Goal: Task Accomplishment & Management: Manage account settings

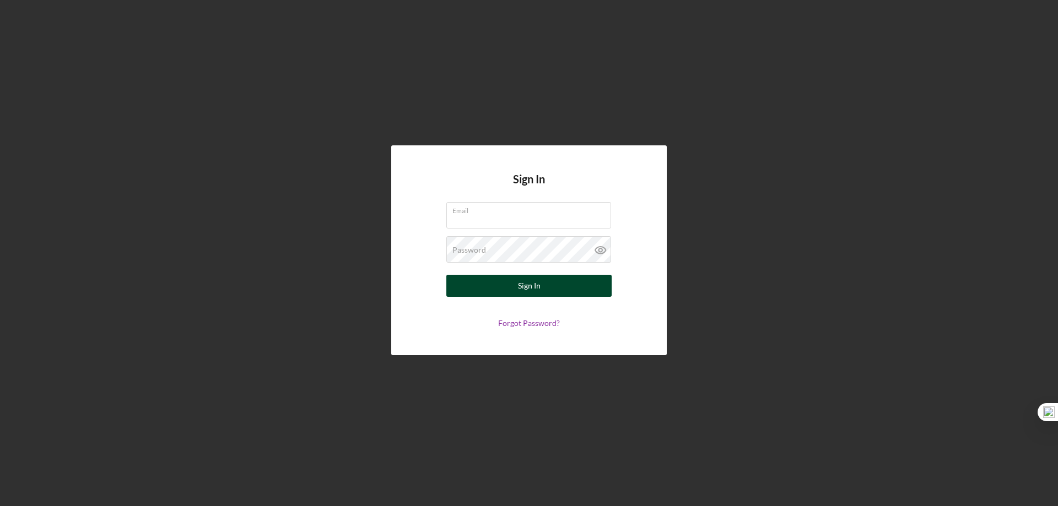
type input "[EMAIL_ADDRESS][DOMAIN_NAME]"
click at [528, 290] on div "Sign In" at bounding box center [529, 286] width 23 height 22
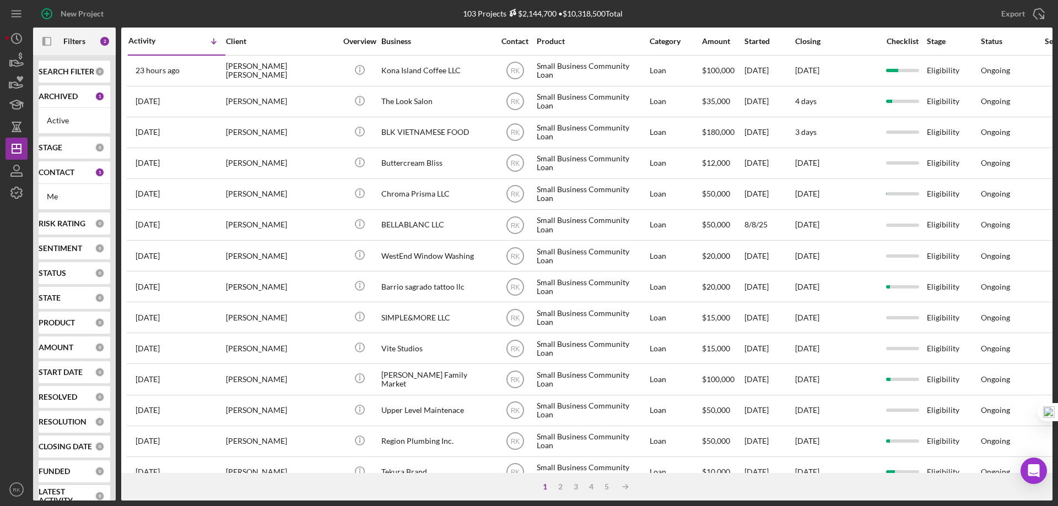
click at [63, 71] on b "SEARCH FILTER" at bounding box center [67, 71] width 56 height 9
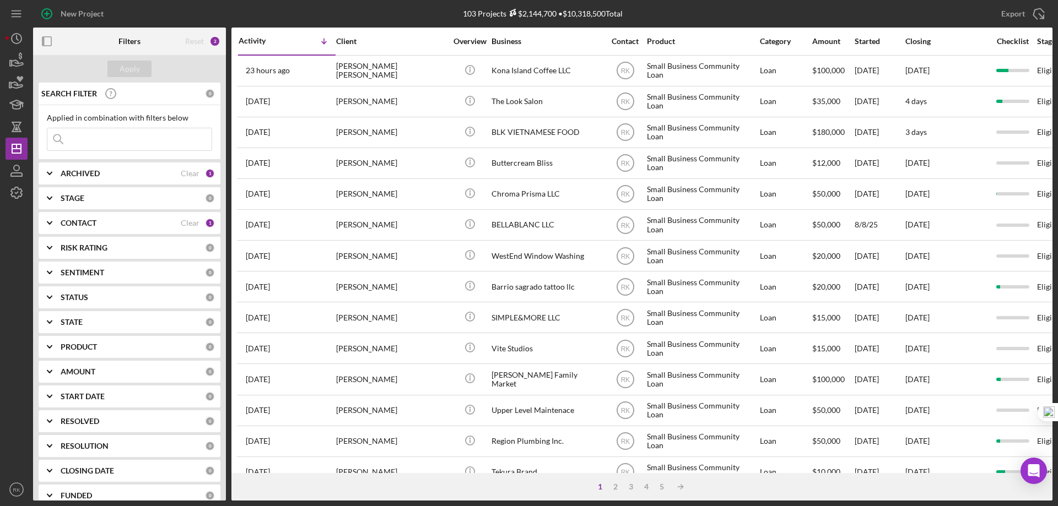
click at [67, 176] on b "ARCHIVED" at bounding box center [80, 173] width 39 height 9
click at [53, 237] on input "Archived" at bounding box center [52, 236] width 11 height 11
checkbox input "true"
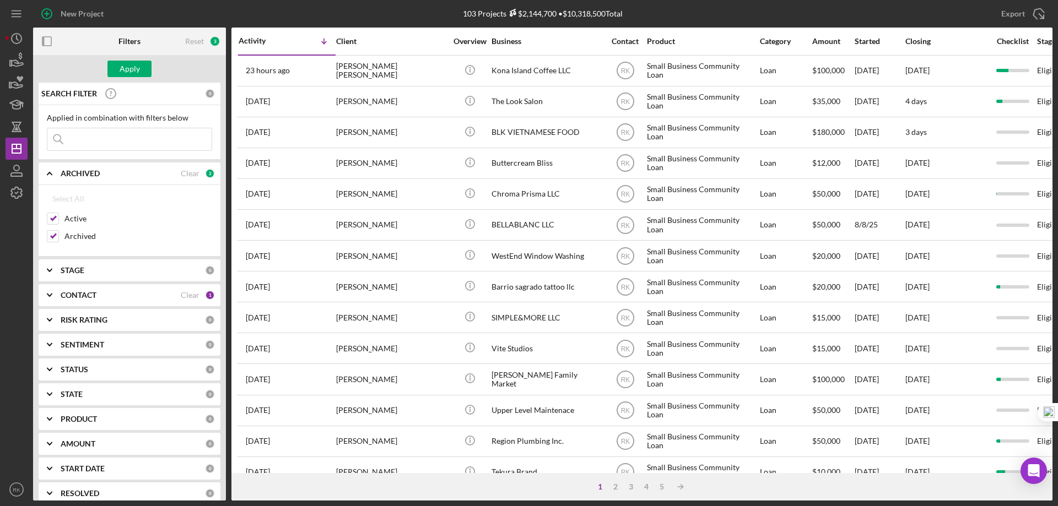
click at [80, 296] on b "CONTACT" at bounding box center [79, 295] width 36 height 9
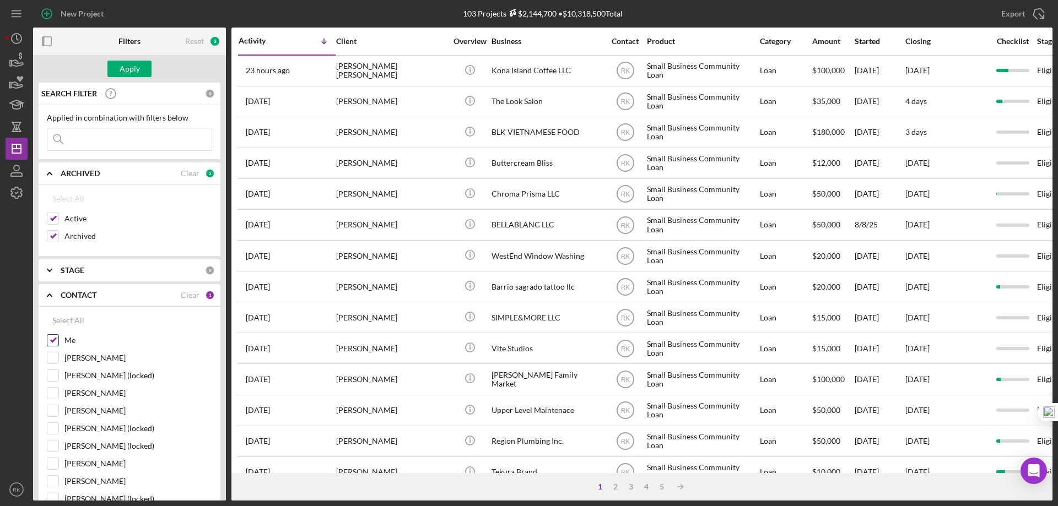
click at [55, 343] on input "Me" at bounding box center [52, 340] width 11 height 11
checkbox input "false"
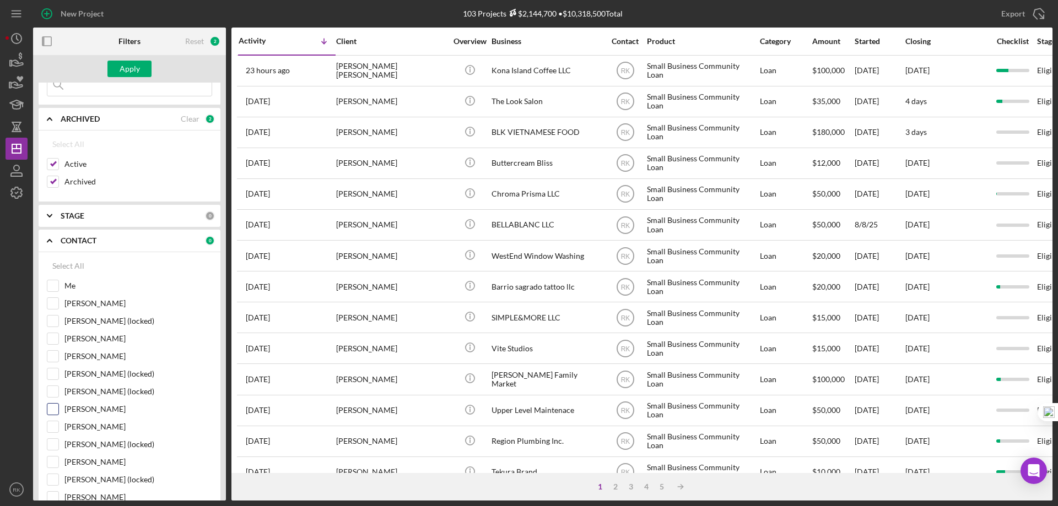
scroll to position [55, 0]
click at [51, 413] on input "Stephanie Simotas" at bounding box center [52, 408] width 11 height 11
checkbox input "true"
click at [108, 87] on input at bounding box center [129, 84] width 164 height 22
paste input "Shir El Hemo dba Hair By Shir"
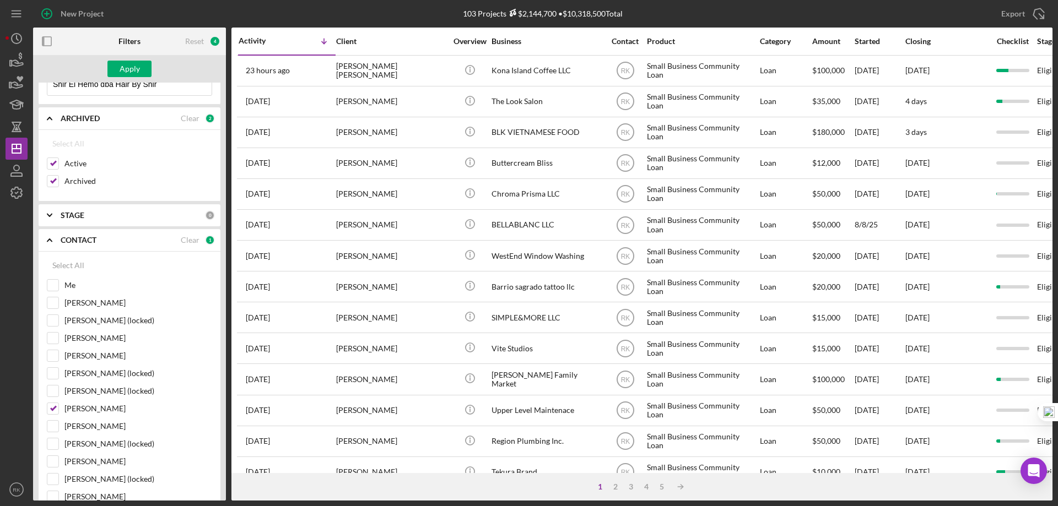
scroll to position [52, 0]
type input "Shir El Hemo dba Hair By Shir"
click at [142, 72] on button "Apply" at bounding box center [129, 69] width 44 height 17
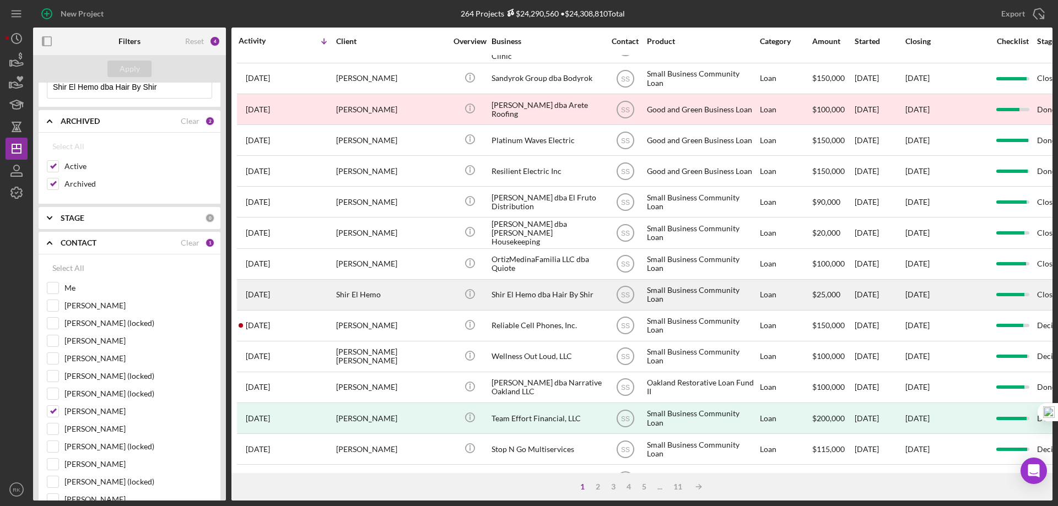
scroll to position [147, 0]
click at [521, 294] on div "Shir El Hemo dba Hair By Shir" at bounding box center [546, 294] width 110 height 29
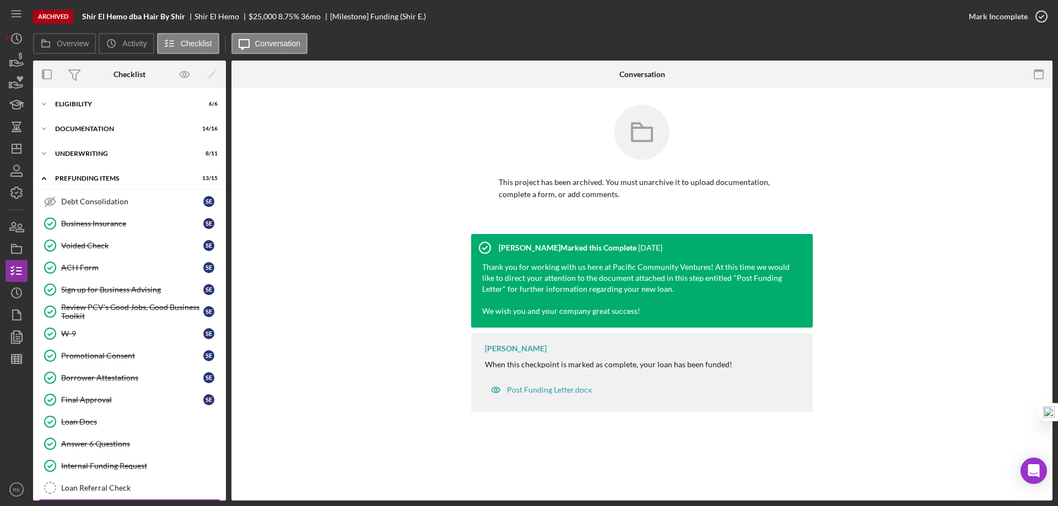
scroll to position [31, 0]
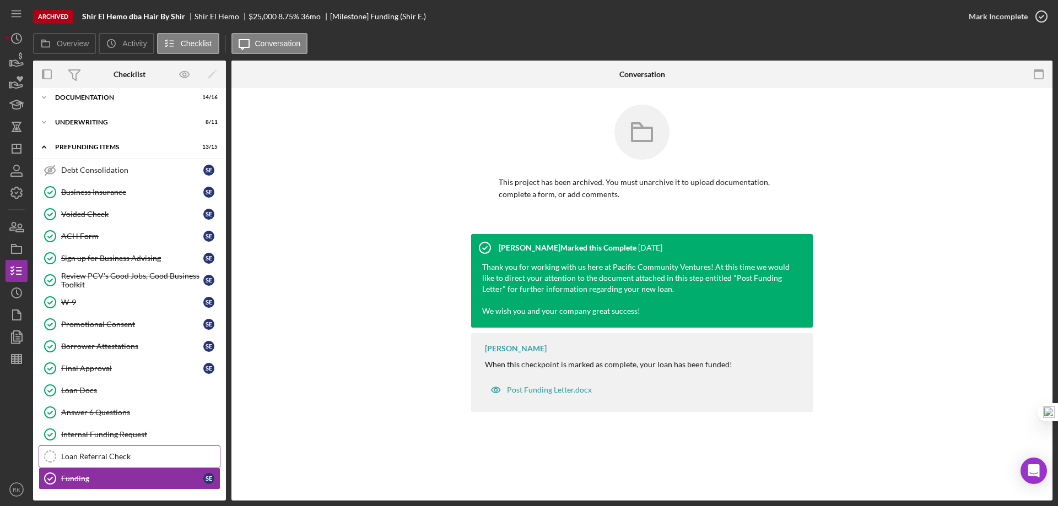
click at [110, 458] on div "Loan Referral Check" at bounding box center [140, 456] width 159 height 9
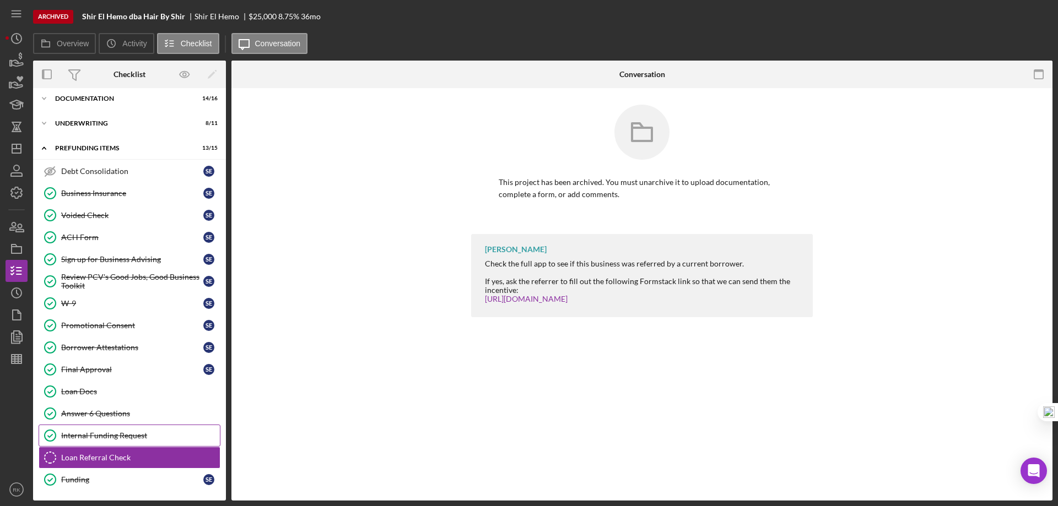
scroll to position [31, 0]
click at [121, 437] on div "Internal Funding Request" at bounding box center [140, 434] width 159 height 9
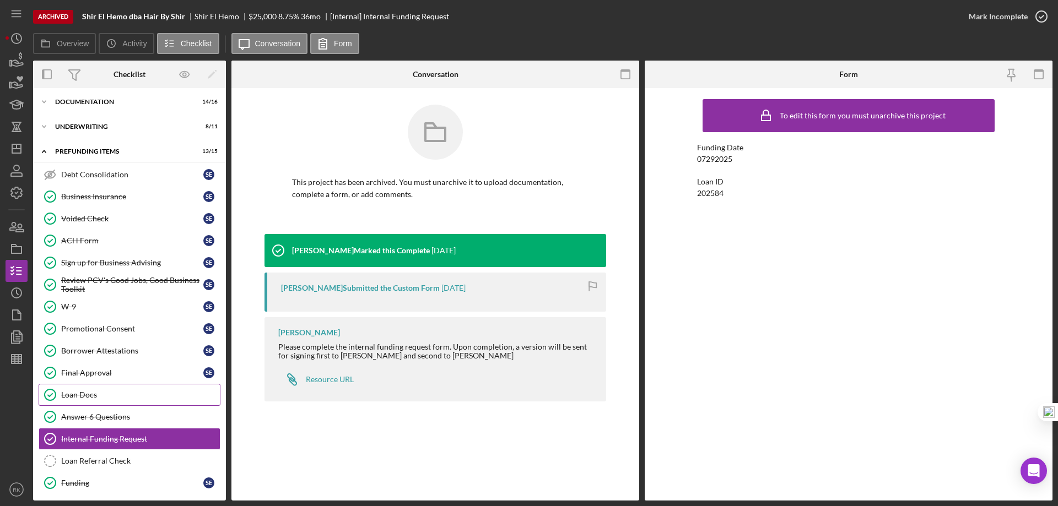
scroll to position [31, 0]
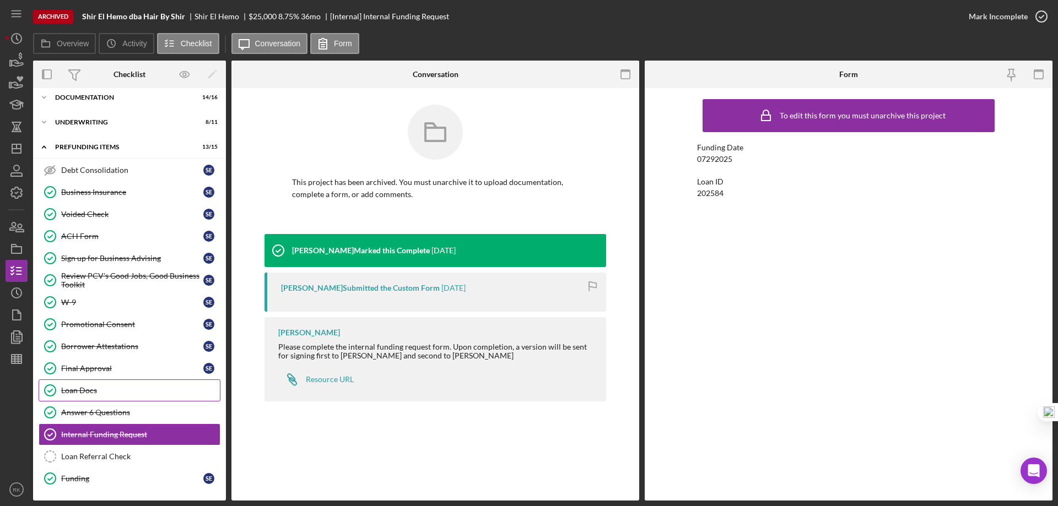
drag, startPoint x: 104, startPoint y: 392, endPoint x: 104, endPoint y: 386, distance: 6.1
click at [104, 391] on div "Loan Docs" at bounding box center [140, 390] width 159 height 9
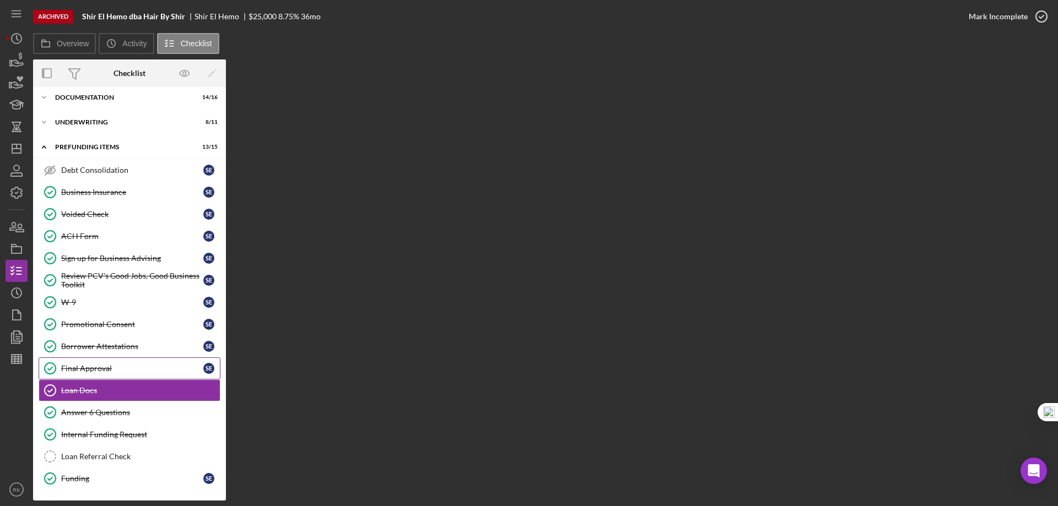
scroll to position [31, 0]
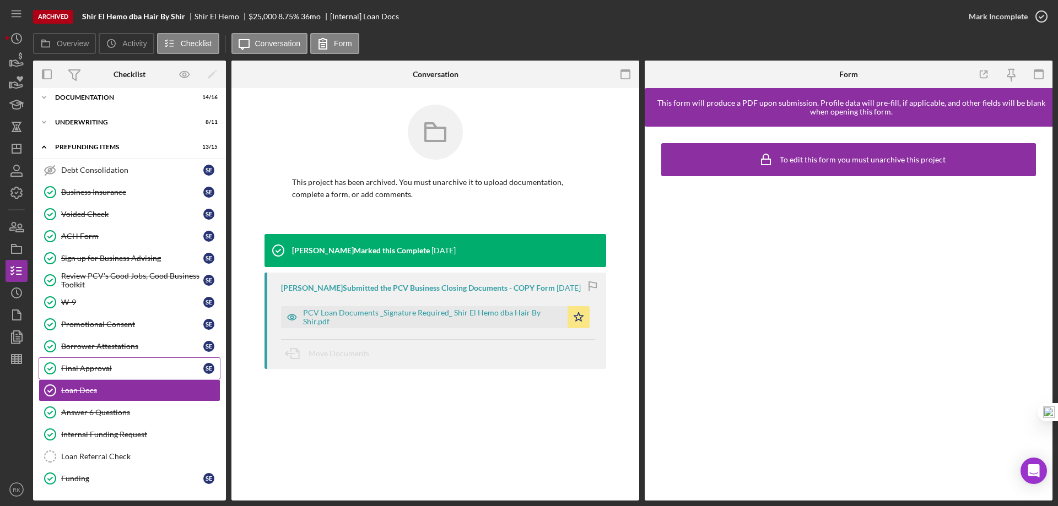
click at [107, 370] on div "Final Approval" at bounding box center [132, 368] width 142 height 9
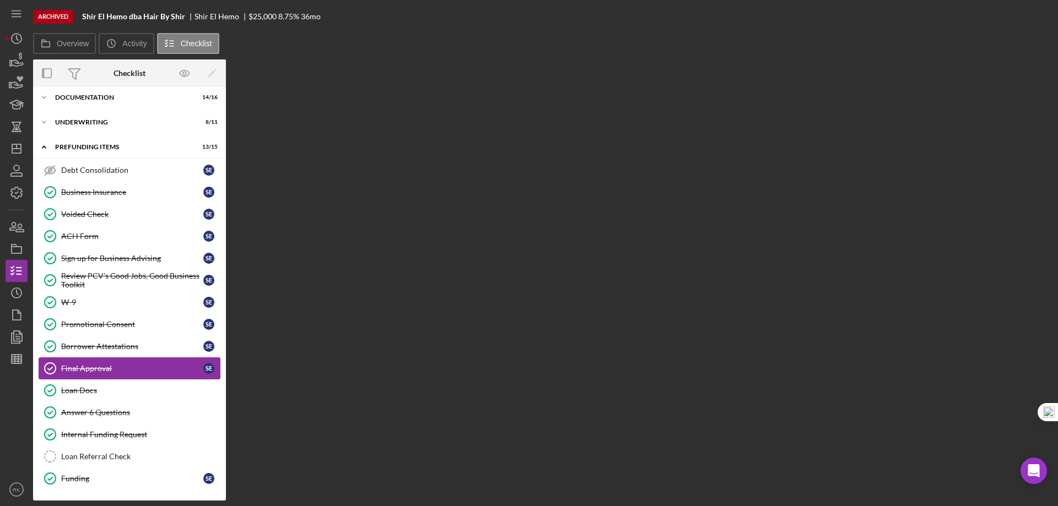
scroll to position [31, 0]
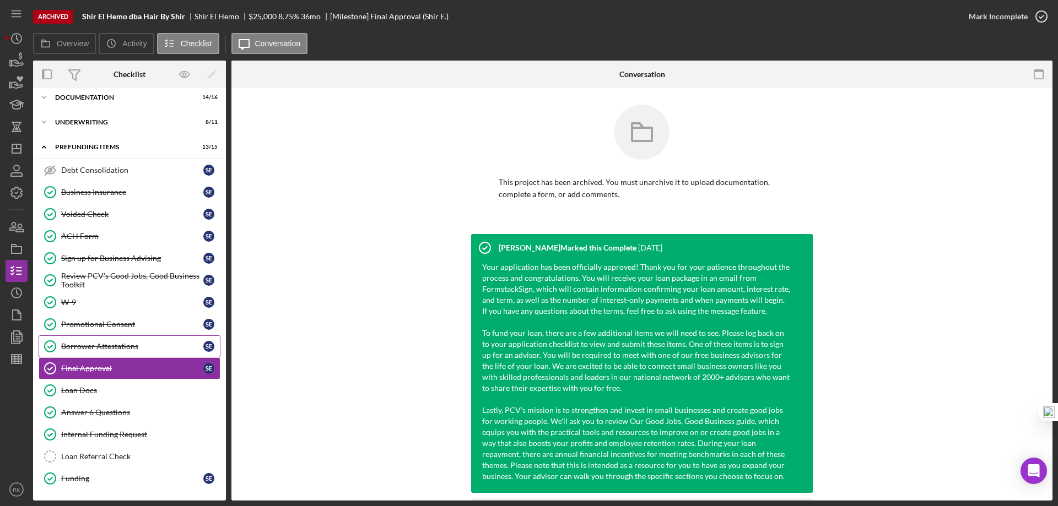
click at [112, 349] on div "Borrower Attestations" at bounding box center [132, 346] width 142 height 9
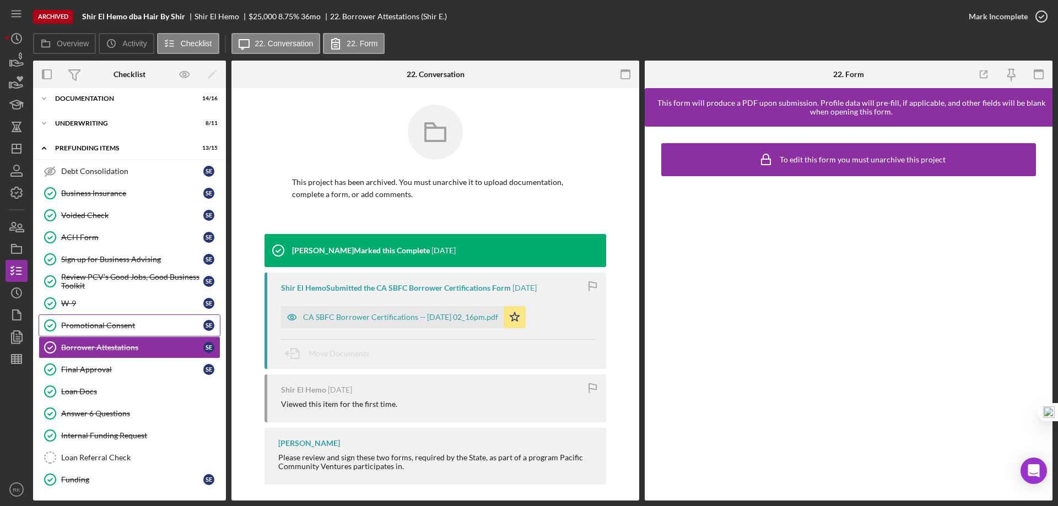
scroll to position [31, 0]
click at [111, 326] on div "Promotional Consent" at bounding box center [132, 324] width 142 height 9
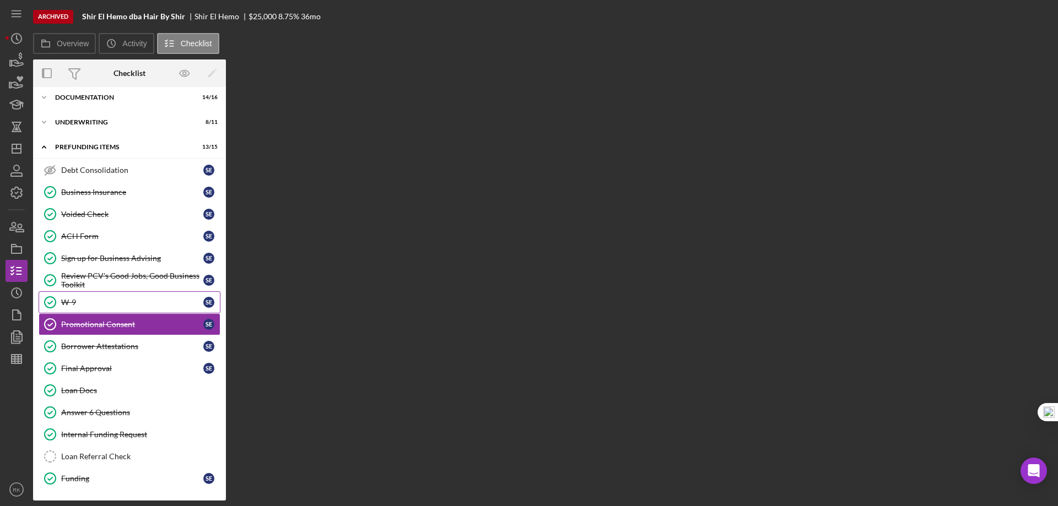
scroll to position [31, 0]
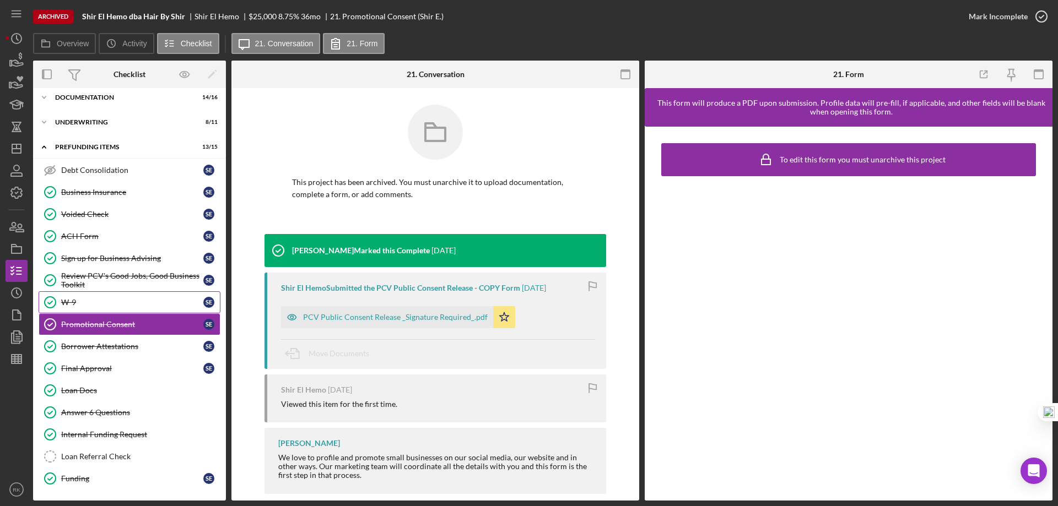
click at [108, 299] on div "W-9" at bounding box center [132, 302] width 142 height 9
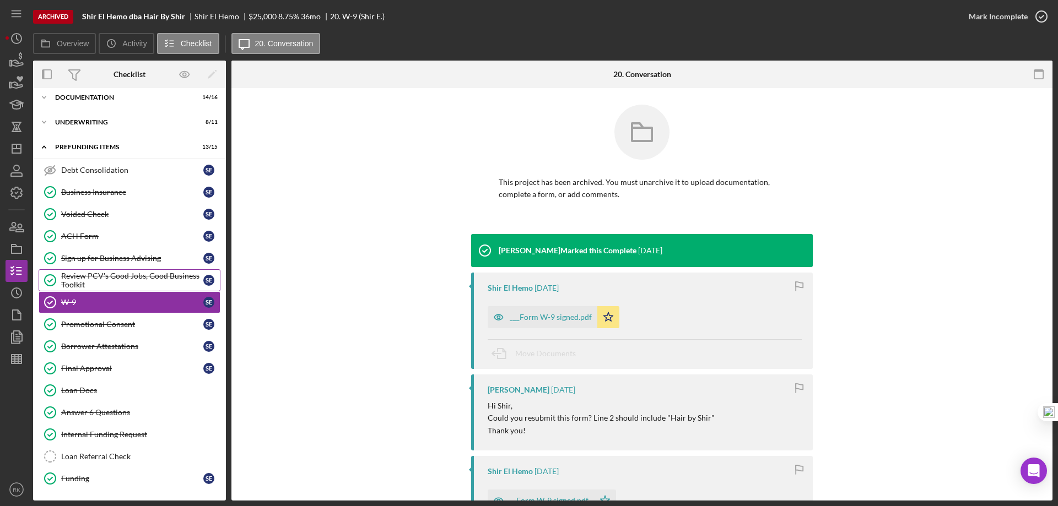
click at [109, 285] on div "Review PCV's Good Jobs, Good Business Toolkit" at bounding box center [132, 281] width 142 height 18
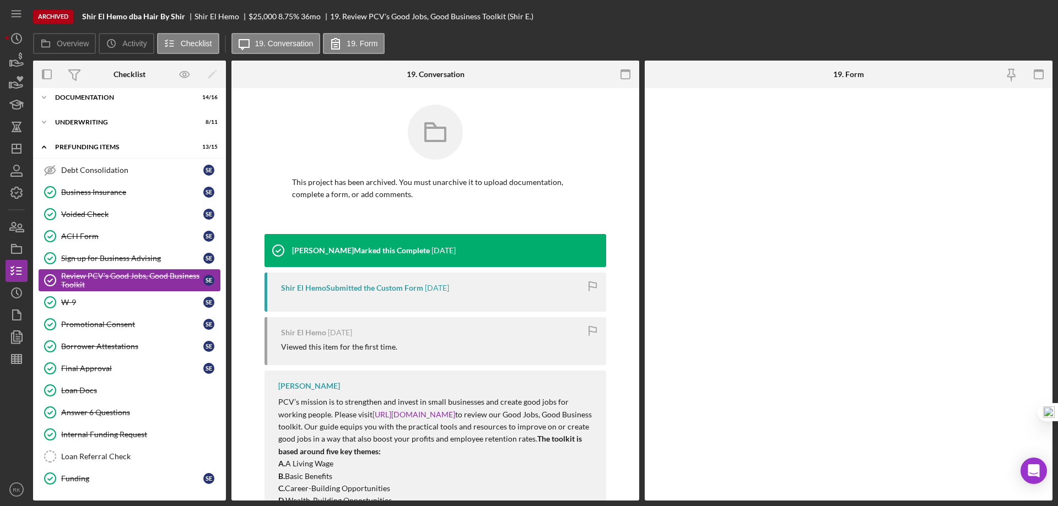
scroll to position [31, 0]
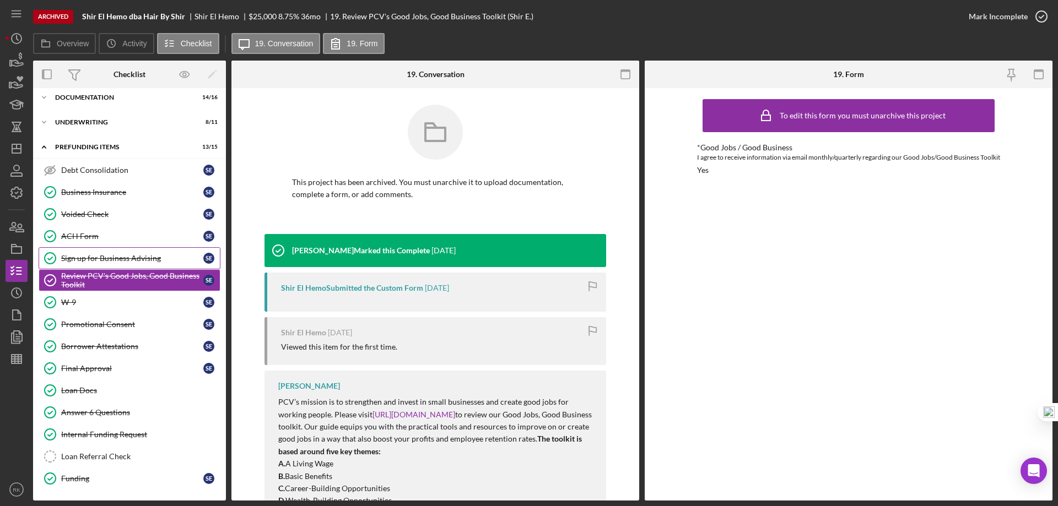
click at [141, 255] on div "Sign up for Business Advising" at bounding box center [132, 258] width 142 height 9
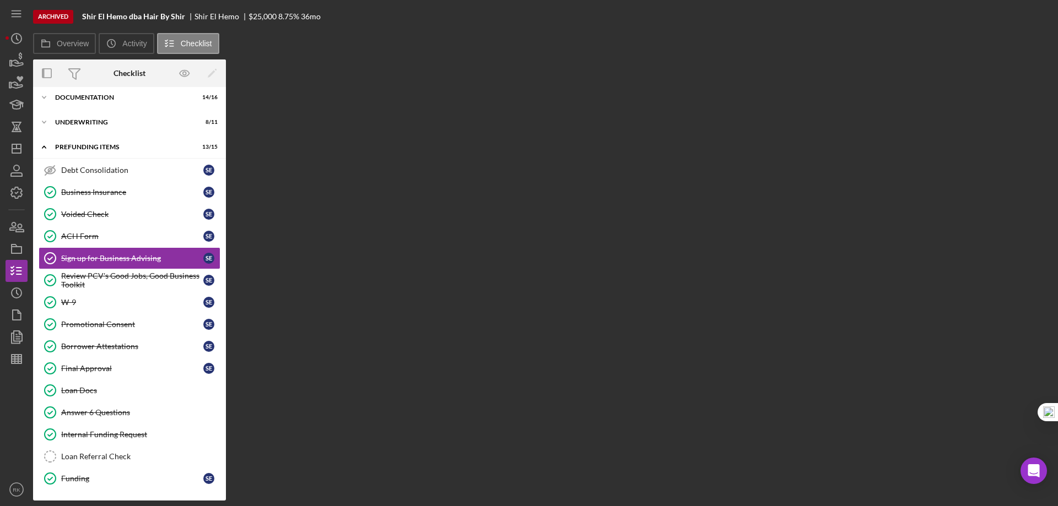
scroll to position [31, 0]
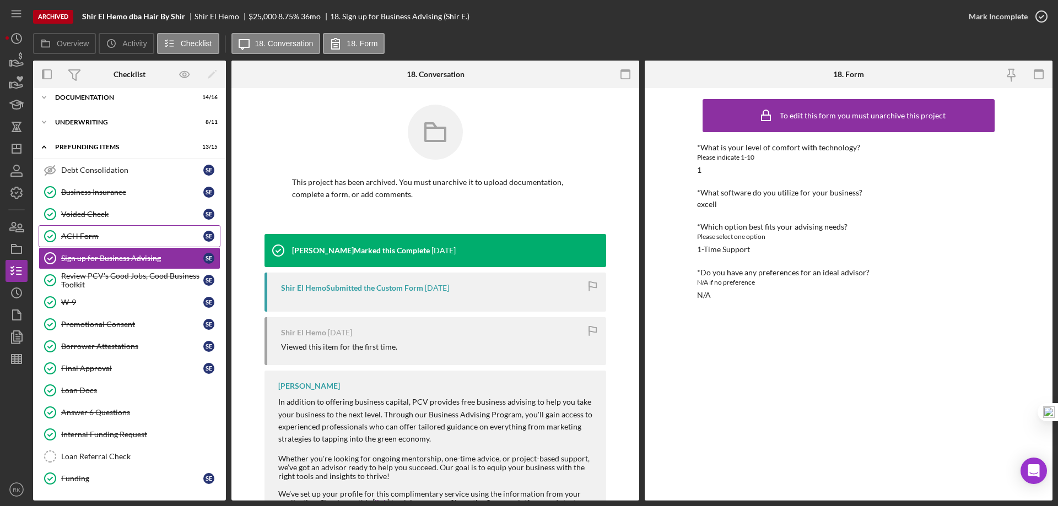
click at [131, 237] on div "ACH Form" at bounding box center [132, 236] width 142 height 9
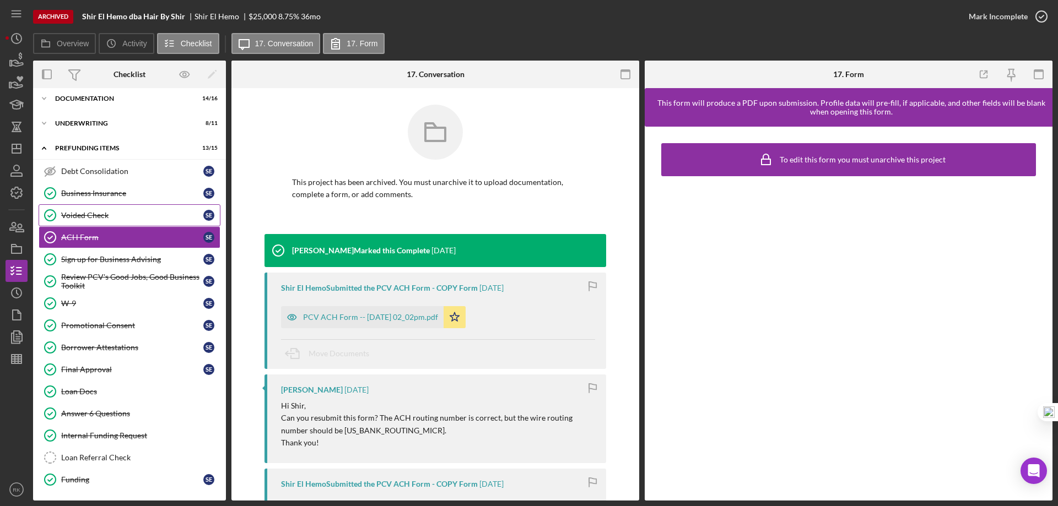
scroll to position [31, 0]
click at [122, 211] on div "Voided Check" at bounding box center [132, 214] width 142 height 9
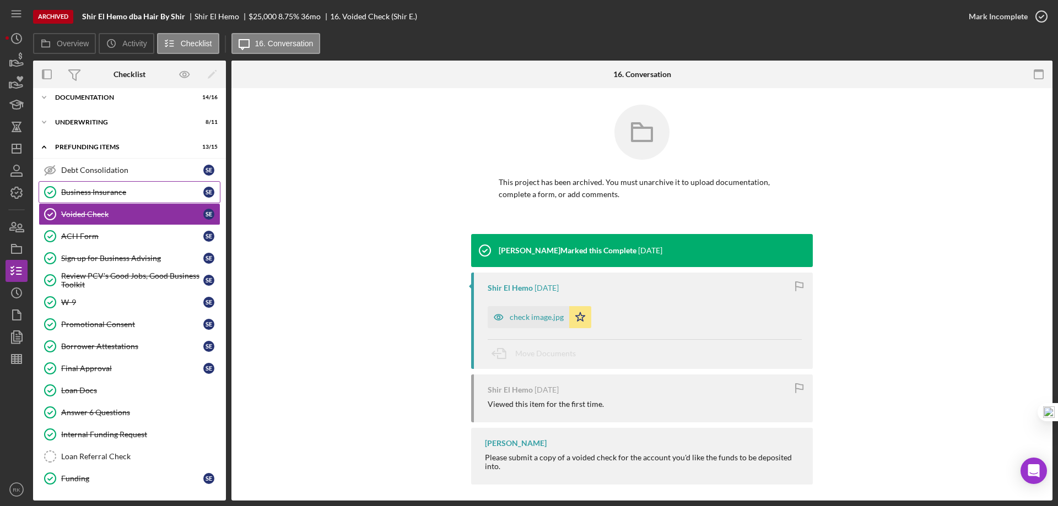
click at [116, 192] on div "Business Insurance" at bounding box center [132, 192] width 142 height 9
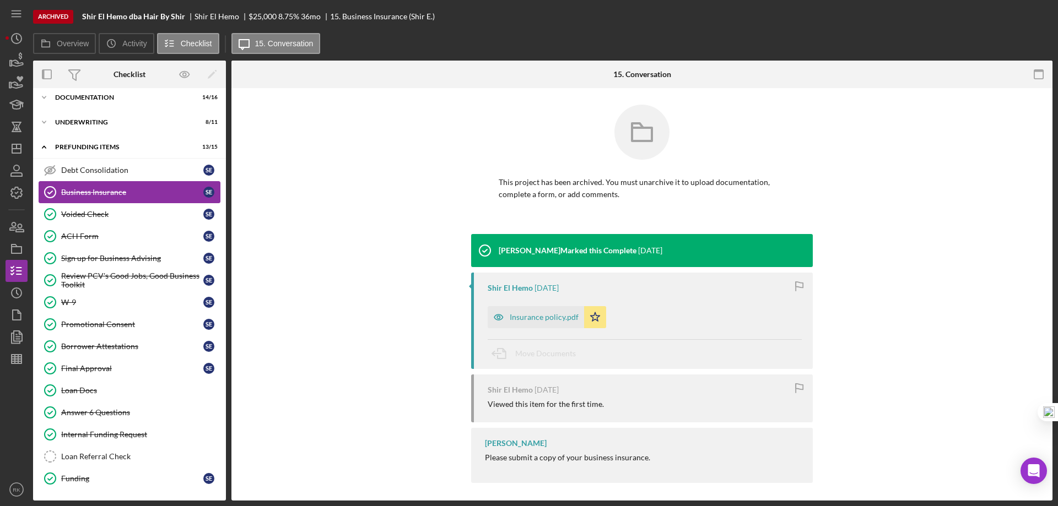
scroll to position [31, 0]
click at [116, 210] on div "Voided Check" at bounding box center [132, 214] width 142 height 9
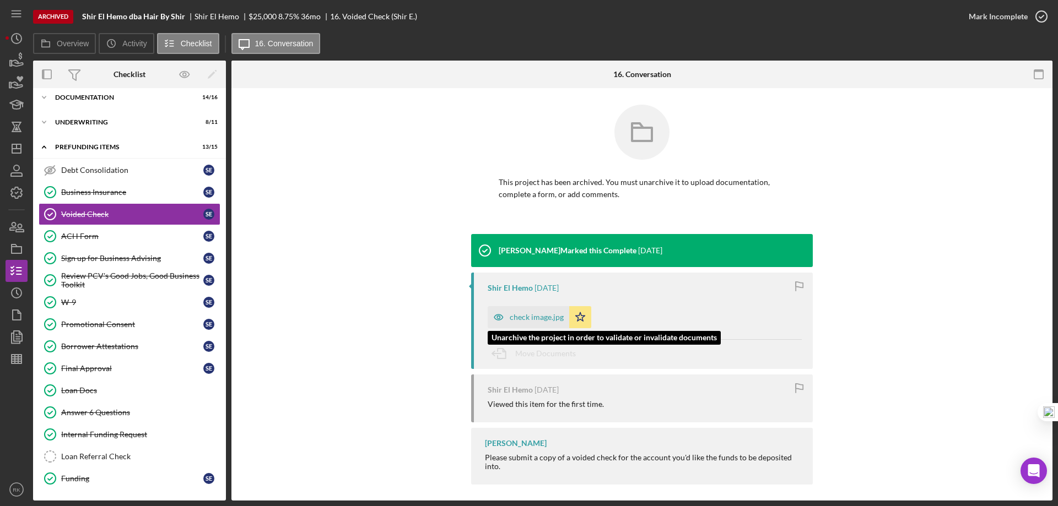
click at [532, 312] on div "check image.jpg" at bounding box center [529, 317] width 82 height 22
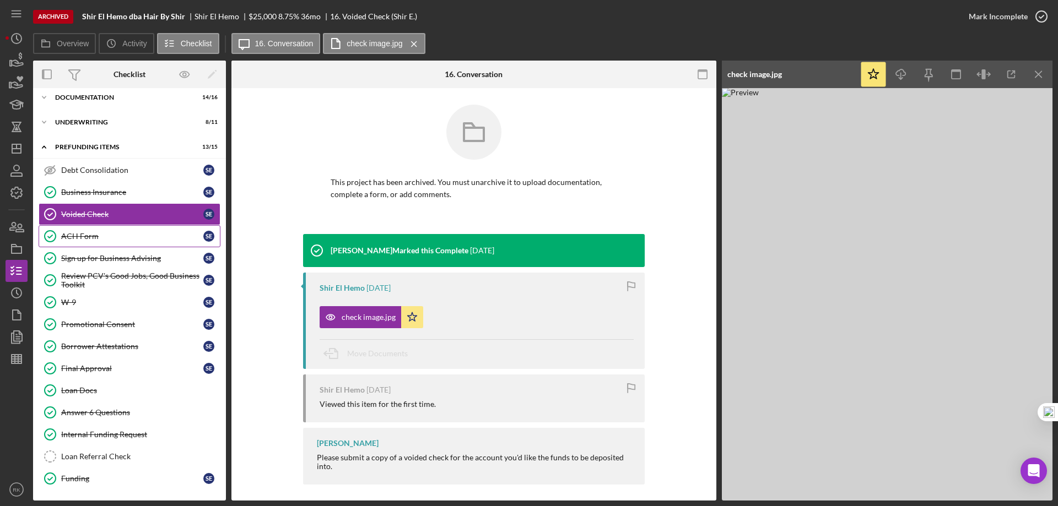
click at [117, 233] on div "ACH Form" at bounding box center [132, 236] width 142 height 9
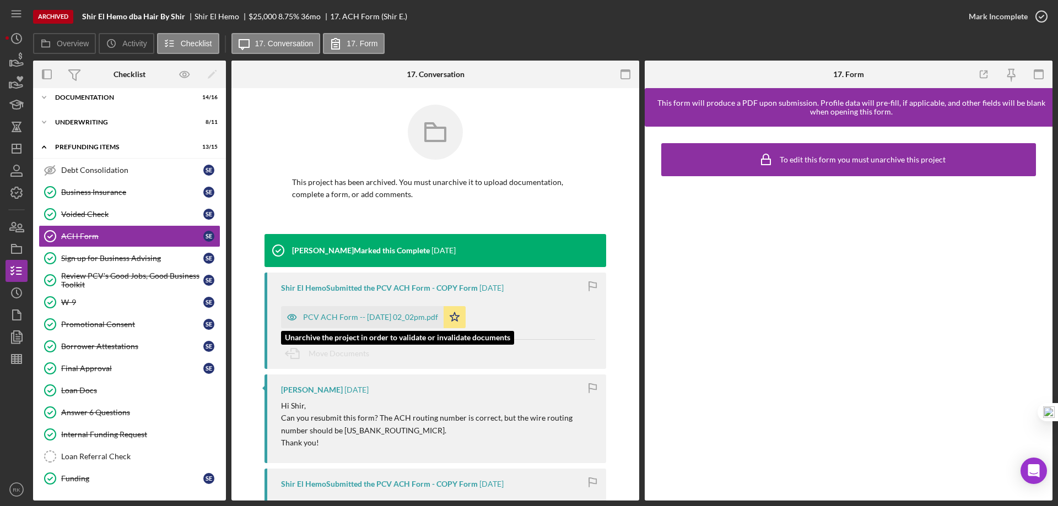
click at [374, 322] on div "PCV ACH Form -- 2025-07-22 02_02pm.pdf" at bounding box center [362, 317] width 163 height 22
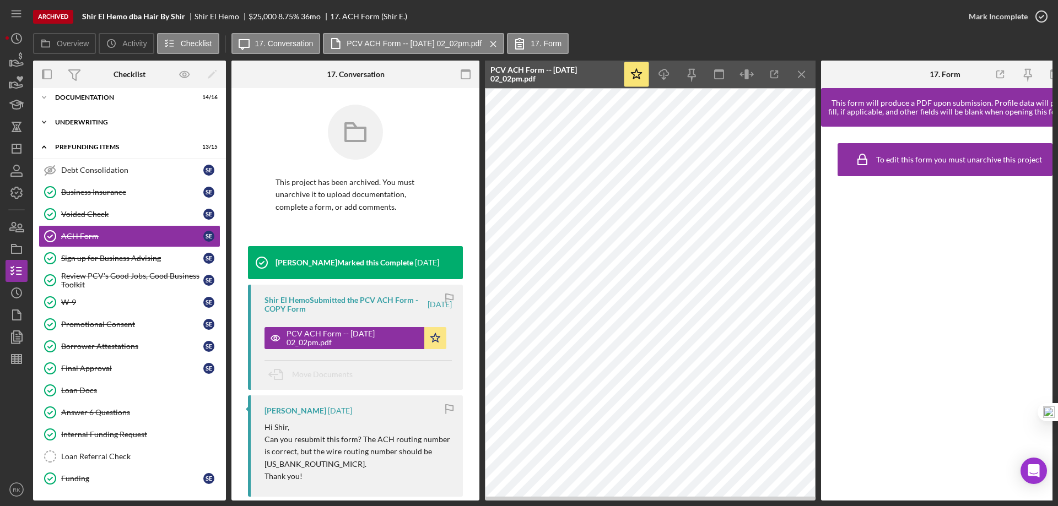
click at [94, 129] on div "Icon/Expander Underwriting 8 / 11" at bounding box center [129, 122] width 193 height 22
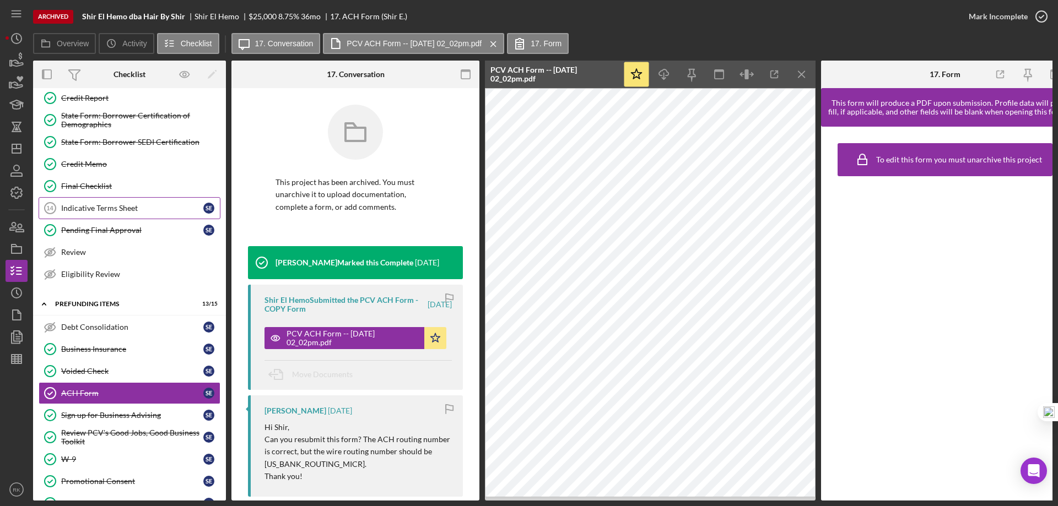
scroll to position [123, 0]
click at [118, 233] on div "Pending Final Approval" at bounding box center [132, 229] width 142 height 9
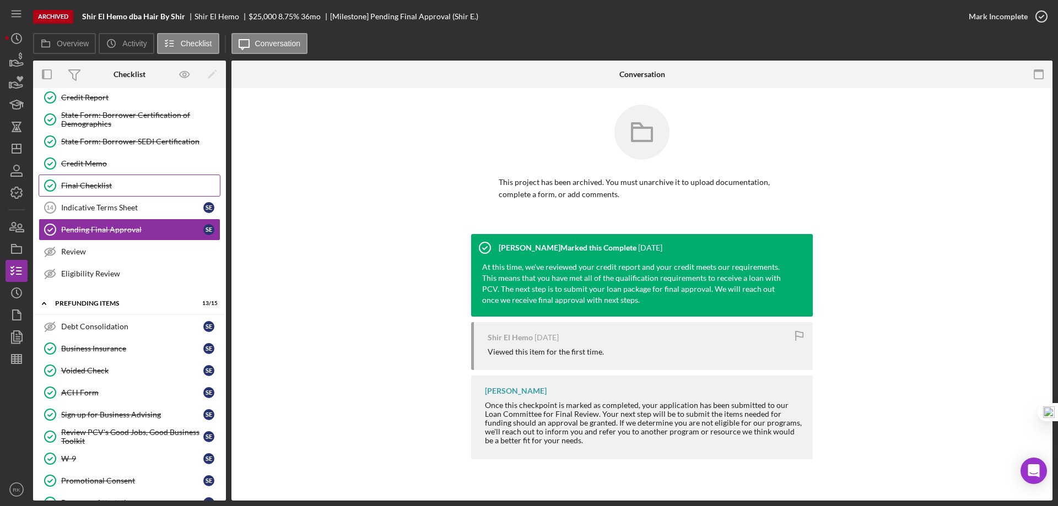
click at [102, 183] on div "Final Checklist" at bounding box center [140, 185] width 159 height 9
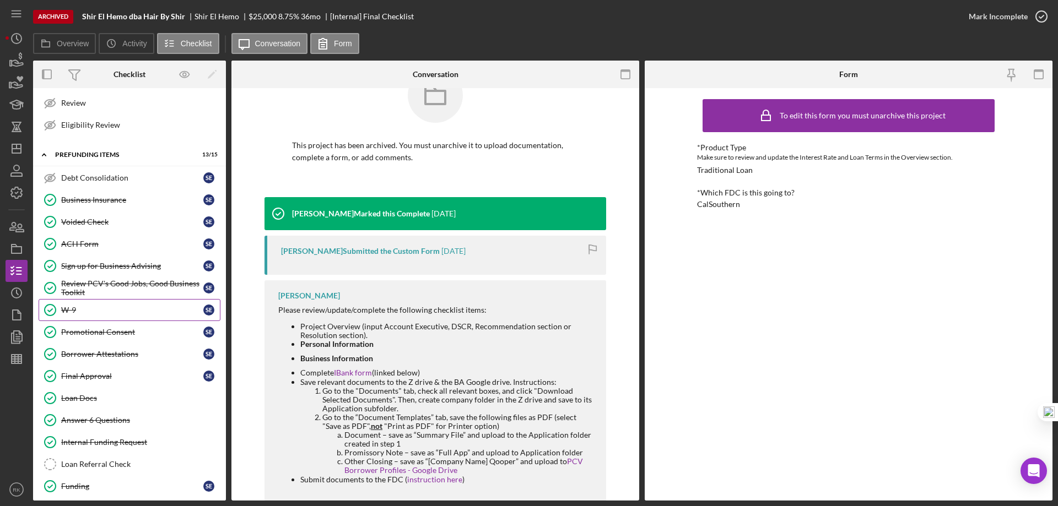
scroll to position [280, 0]
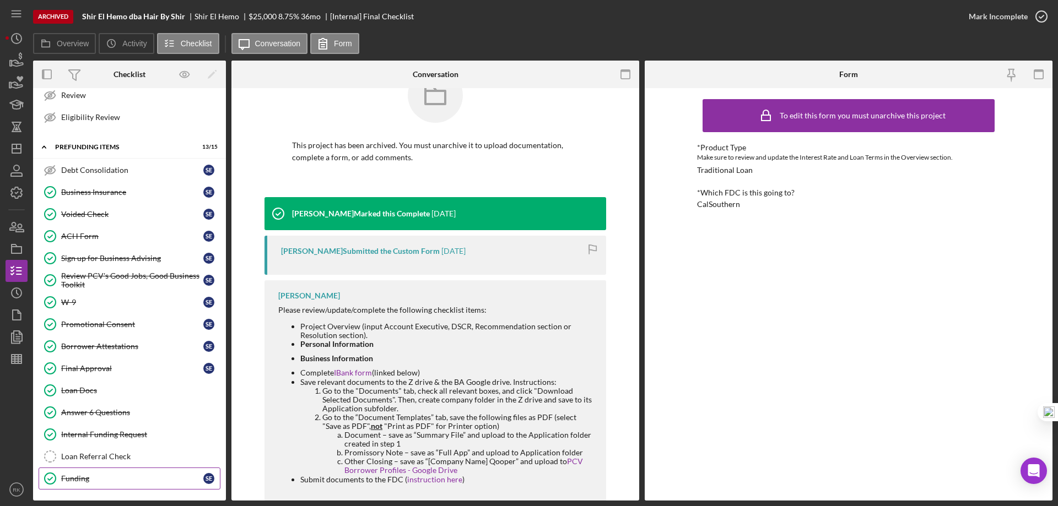
click at [107, 483] on div "Funding" at bounding box center [132, 478] width 142 height 9
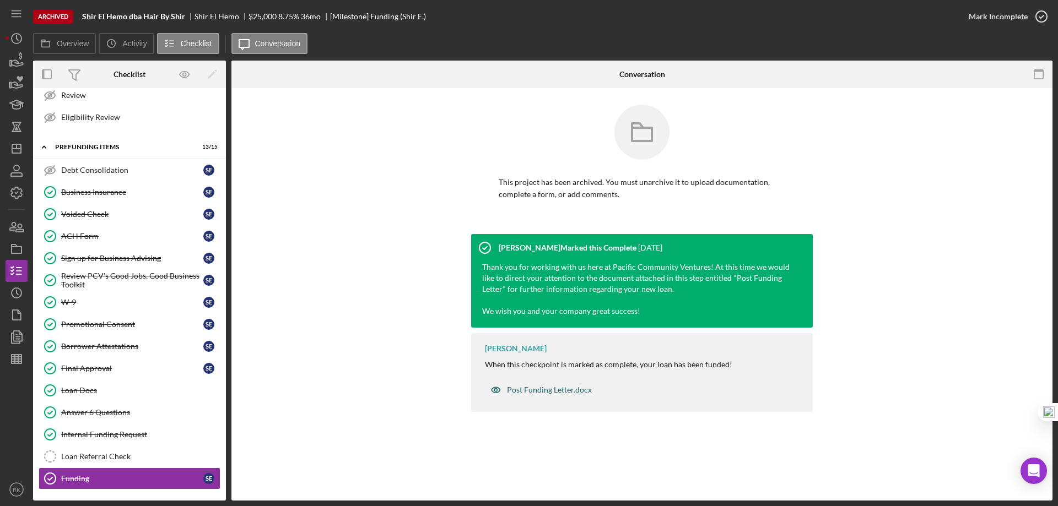
click at [553, 391] on div "Post Funding Letter.docx" at bounding box center [549, 390] width 85 height 9
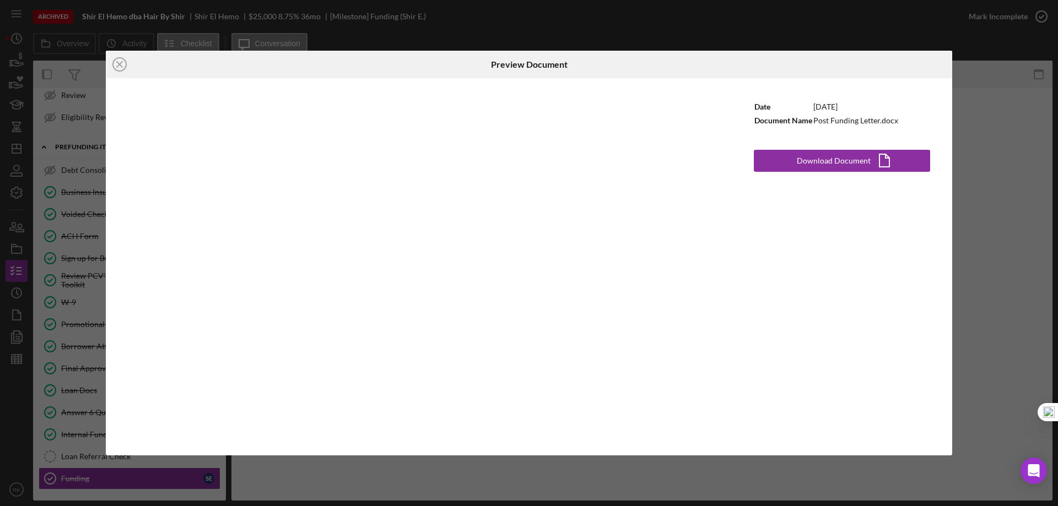
click at [1029, 269] on div "Icon/Close Preview Document Date 1/31/2025 Document Name Post Funding Letter.do…" at bounding box center [529, 253] width 1058 height 506
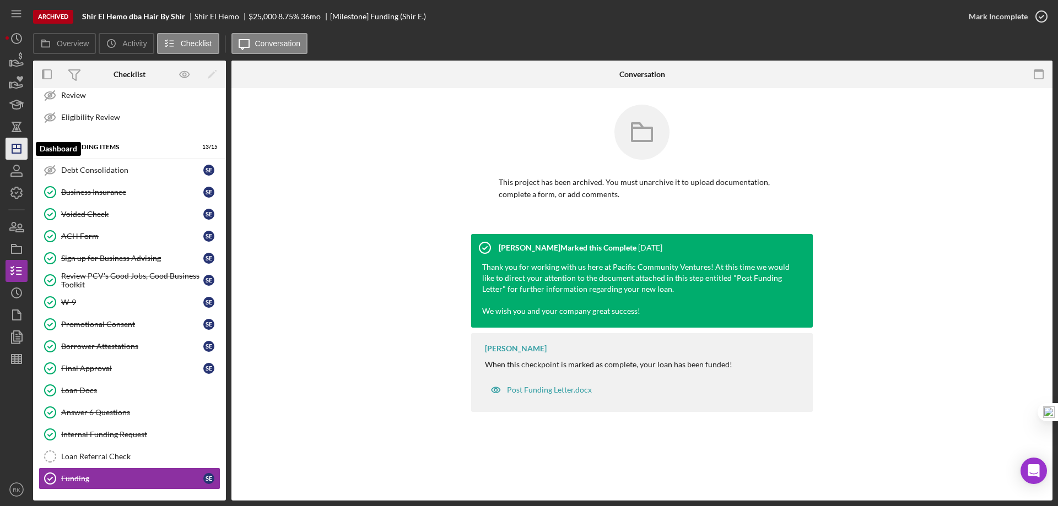
click at [22, 150] on icon "Icon/Dashboard" at bounding box center [17, 149] width 28 height 28
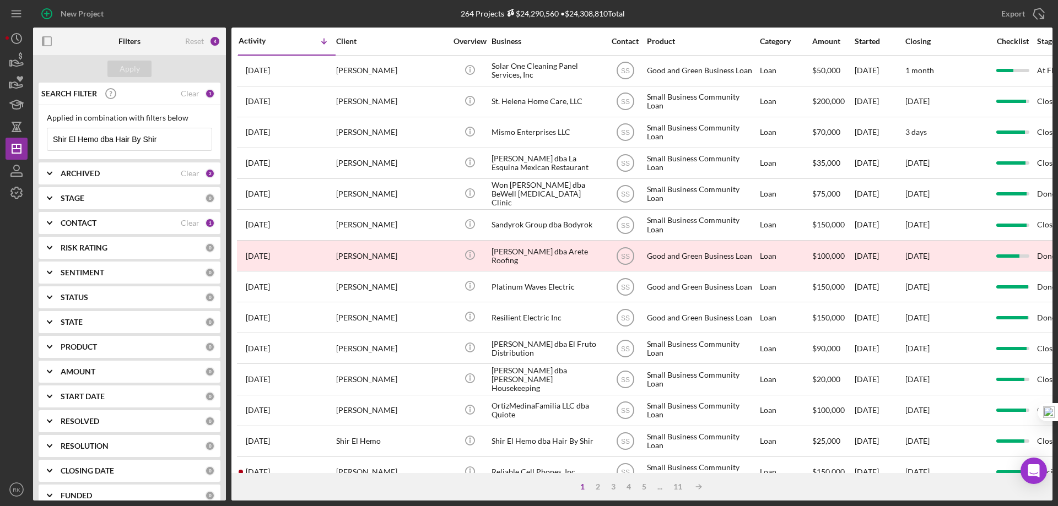
drag, startPoint x: 164, startPoint y: 140, endPoint x: 29, endPoint y: 144, distance: 135.0
click at [29, 142] on div "New Project 264 Projects $24,290,560 • $24,308,810 Total Shir El Hemo dba Hair …" at bounding box center [529, 250] width 1047 height 501
type input "Chris' Frybread LLC"
click at [139, 65] on button "Apply" at bounding box center [129, 69] width 44 height 17
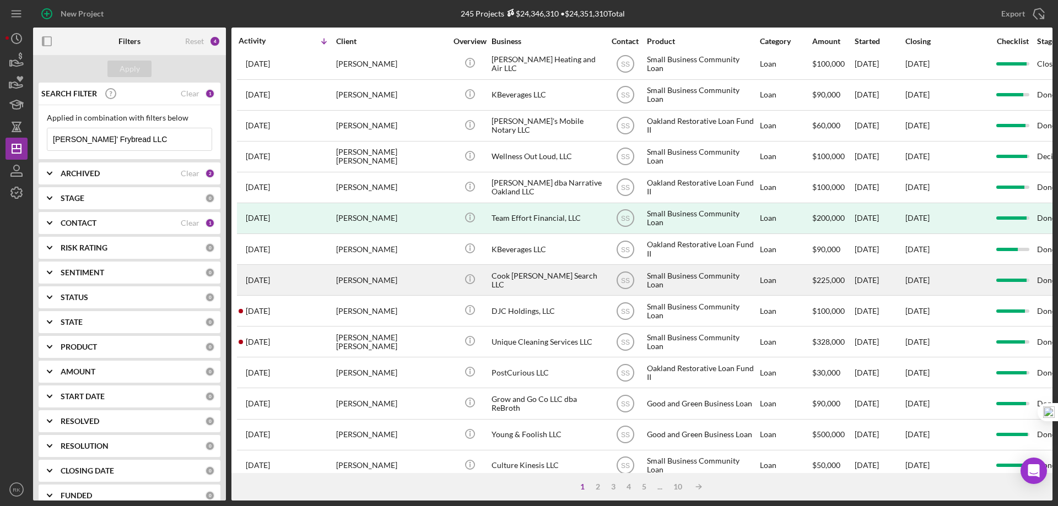
scroll to position [369, 0]
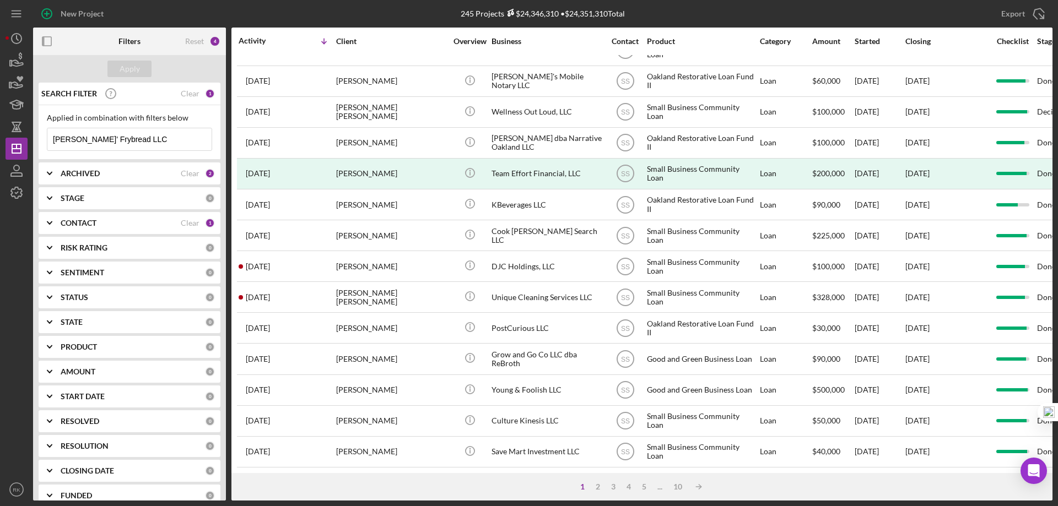
click at [83, 170] on b "ARCHIVED" at bounding box center [80, 173] width 39 height 9
click at [89, 294] on b "CONTACT" at bounding box center [79, 295] width 36 height 9
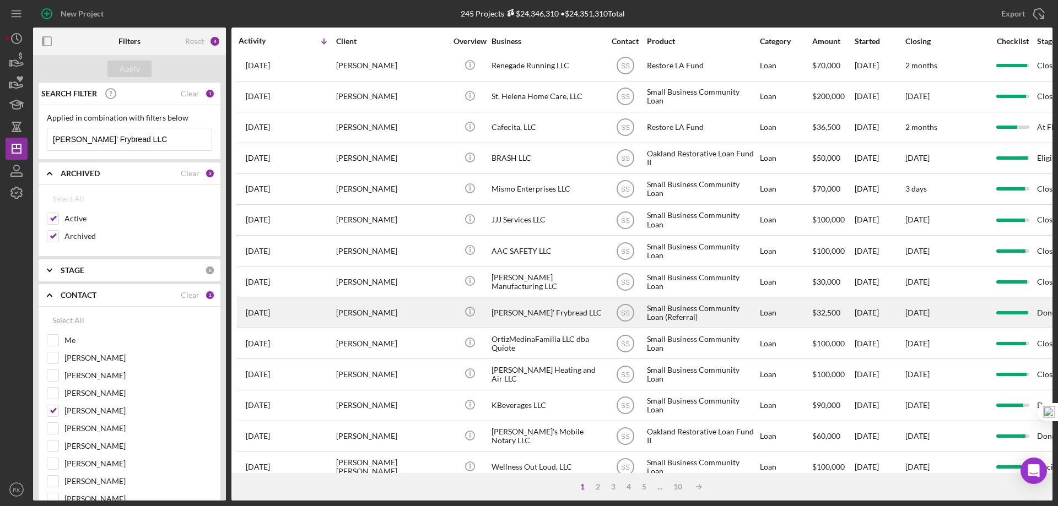
scroll to position [0, 0]
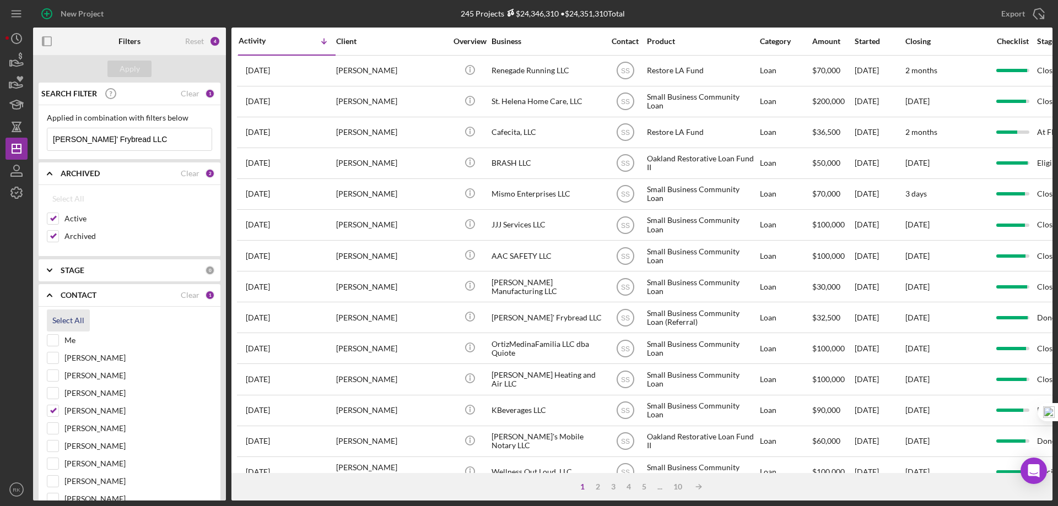
drag, startPoint x: 63, startPoint y: 320, endPoint x: 261, endPoint y: 237, distance: 213.6
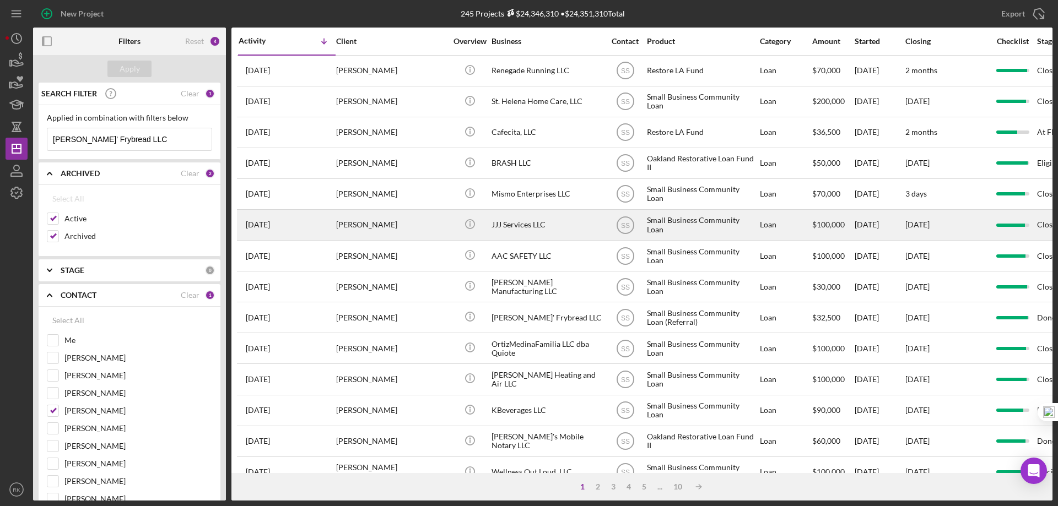
click at [63, 319] on div "Select All" at bounding box center [68, 321] width 32 height 22
checkbox input "true"
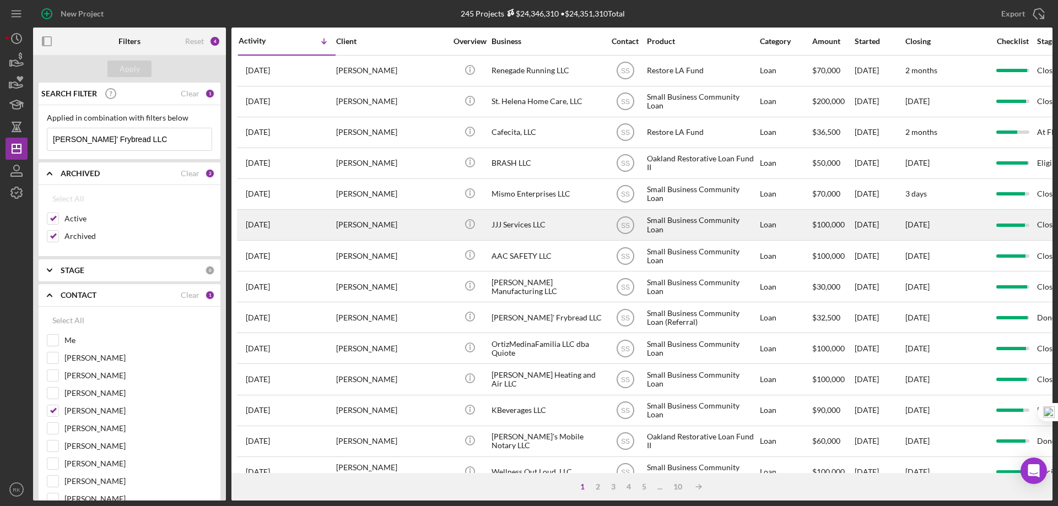
checkbox input "true"
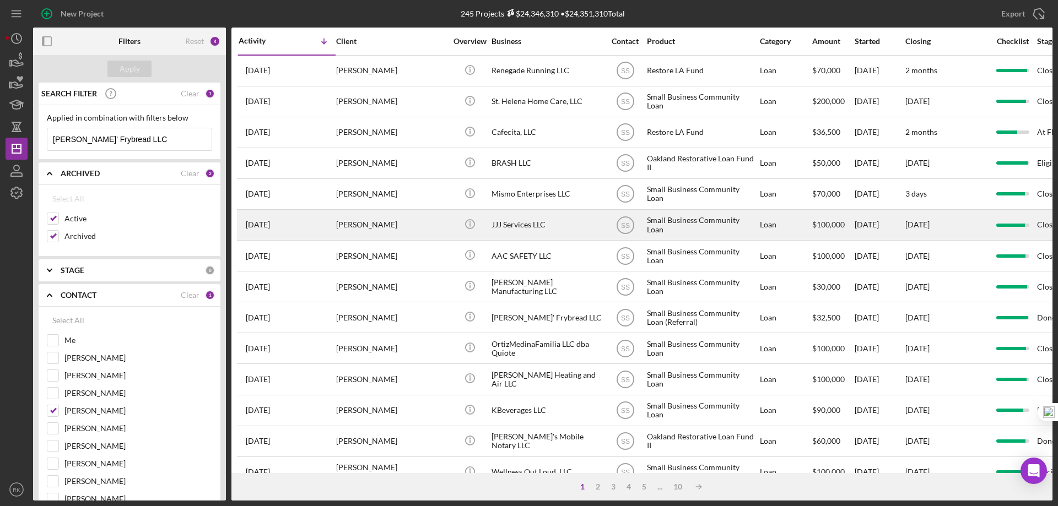
checkbox input "true"
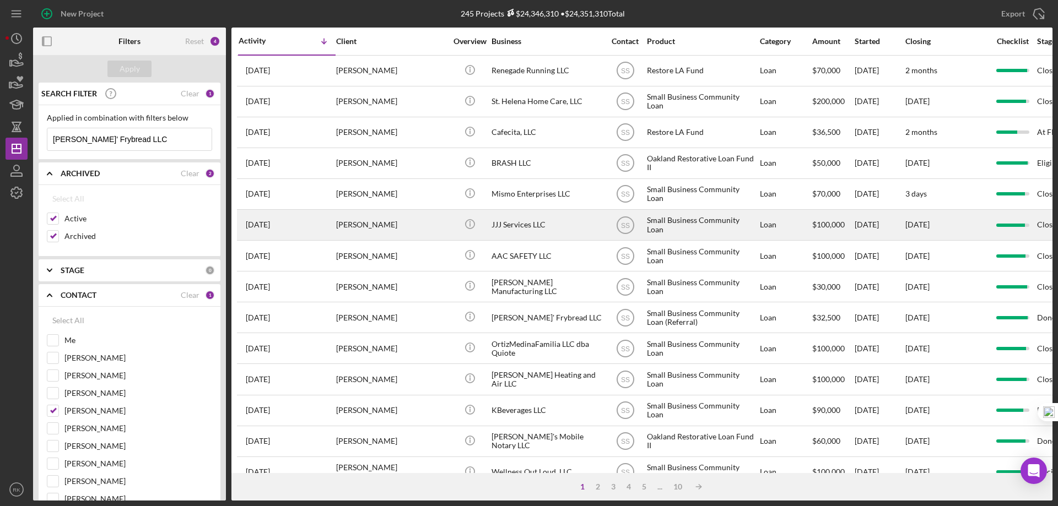
checkbox input "true"
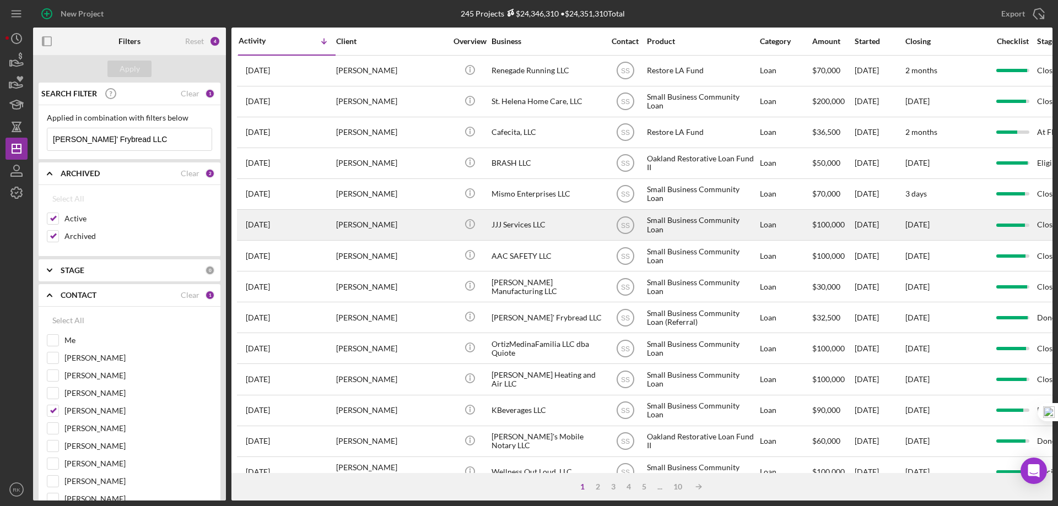
checkbox input "true"
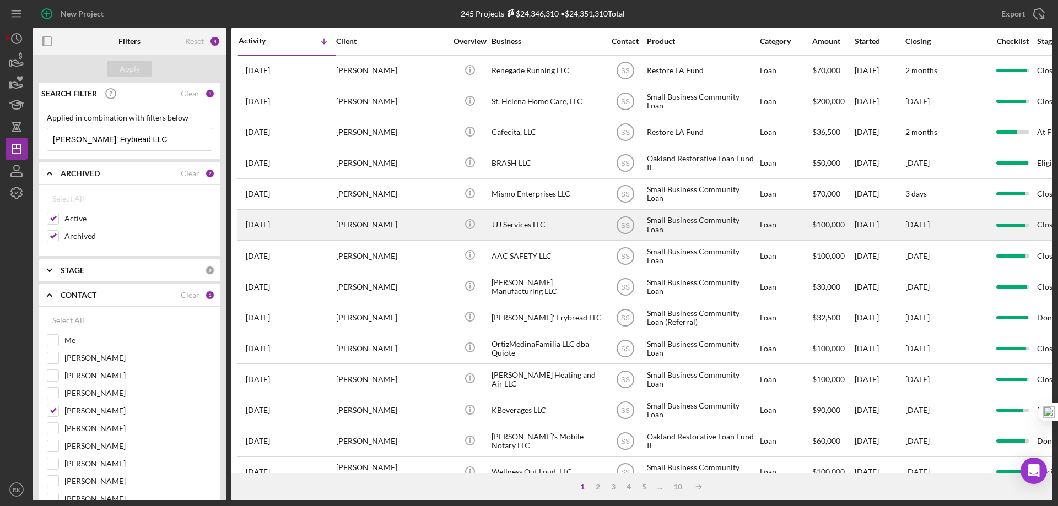
checkbox input "true"
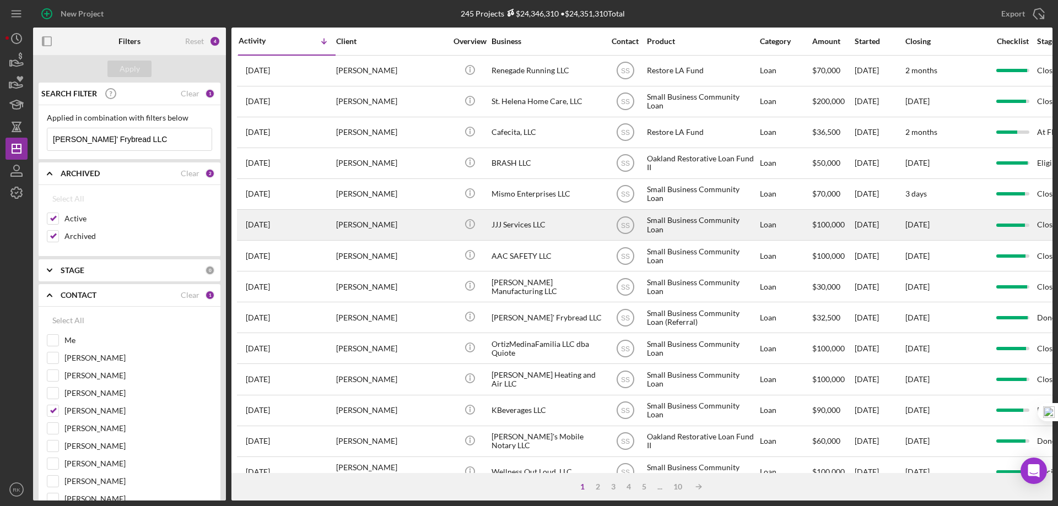
checkbox input "true"
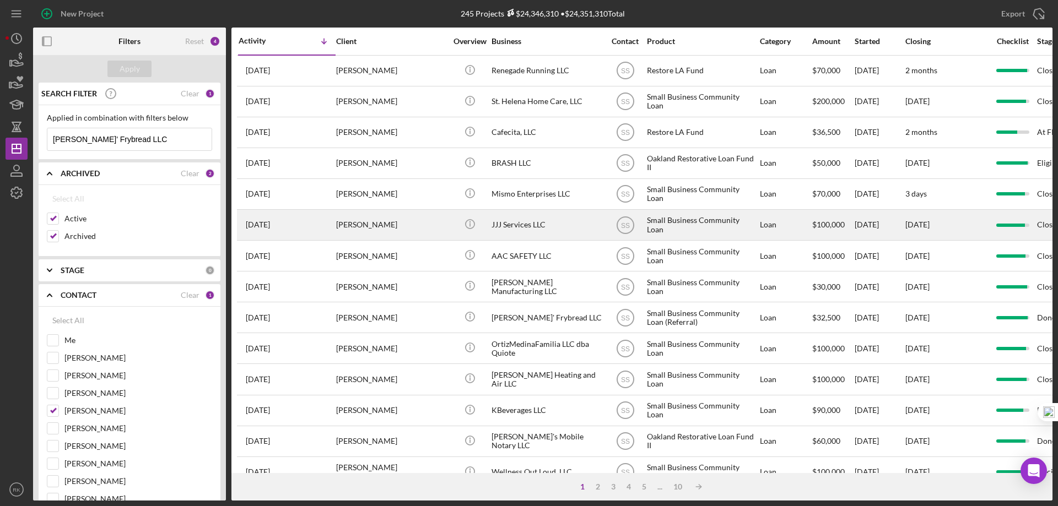
checkbox input "true"
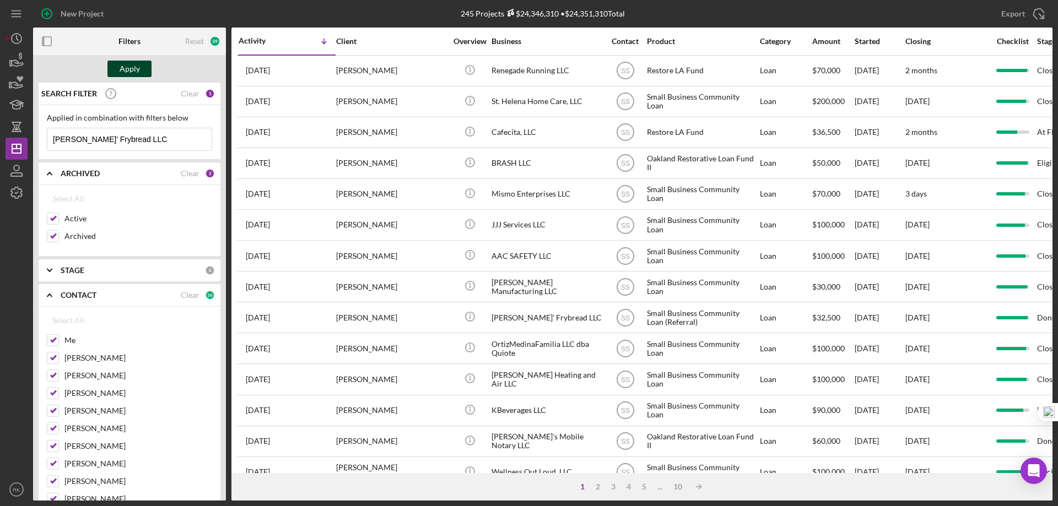
click at [128, 69] on div "Apply" at bounding box center [130, 69] width 20 height 17
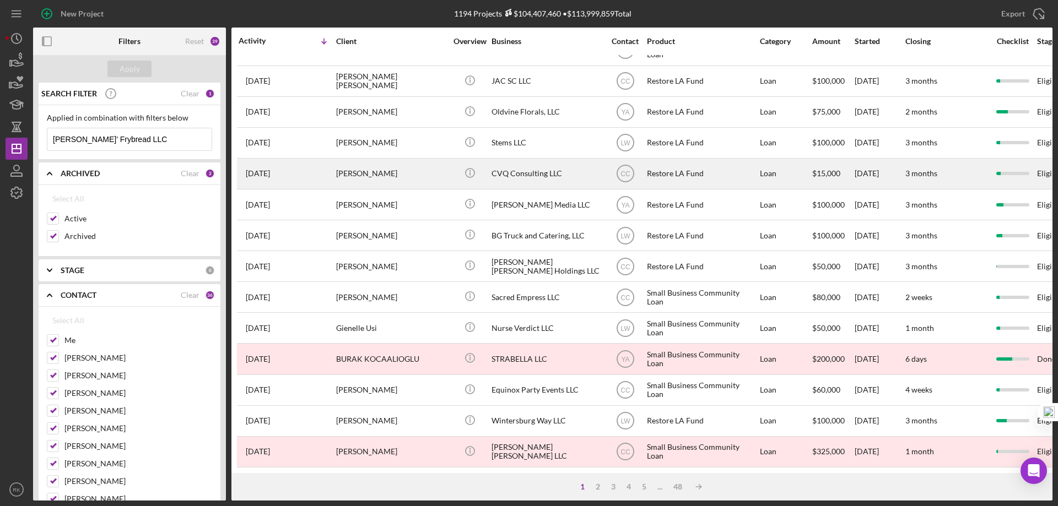
scroll to position [369, 0]
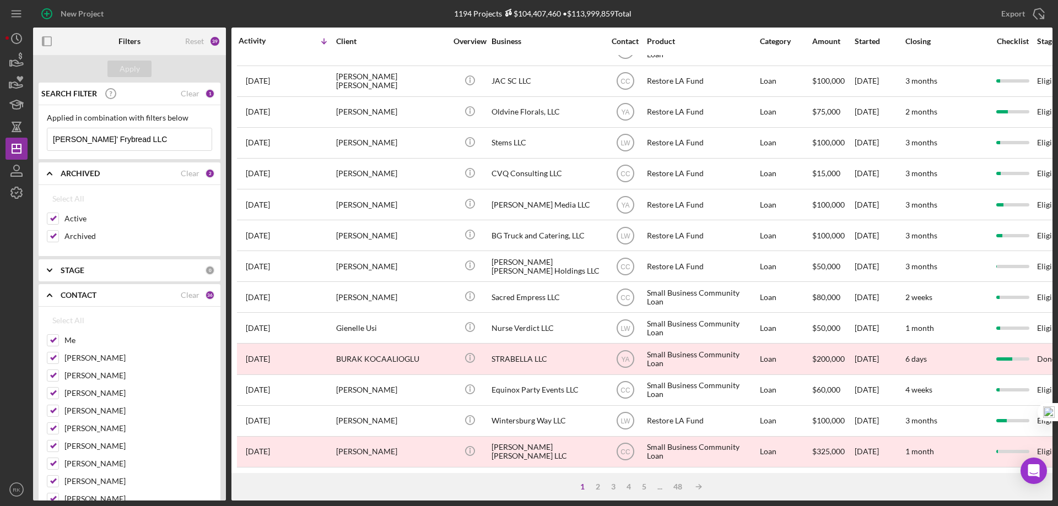
drag, startPoint x: 52, startPoint y: 234, endPoint x: 61, endPoint y: 292, distance: 58.5
click at [52, 234] on input "Archived" at bounding box center [52, 236] width 11 height 11
checkbox input "false"
click at [183, 294] on div "Clear" at bounding box center [190, 295] width 19 height 9
checkbox input "false"
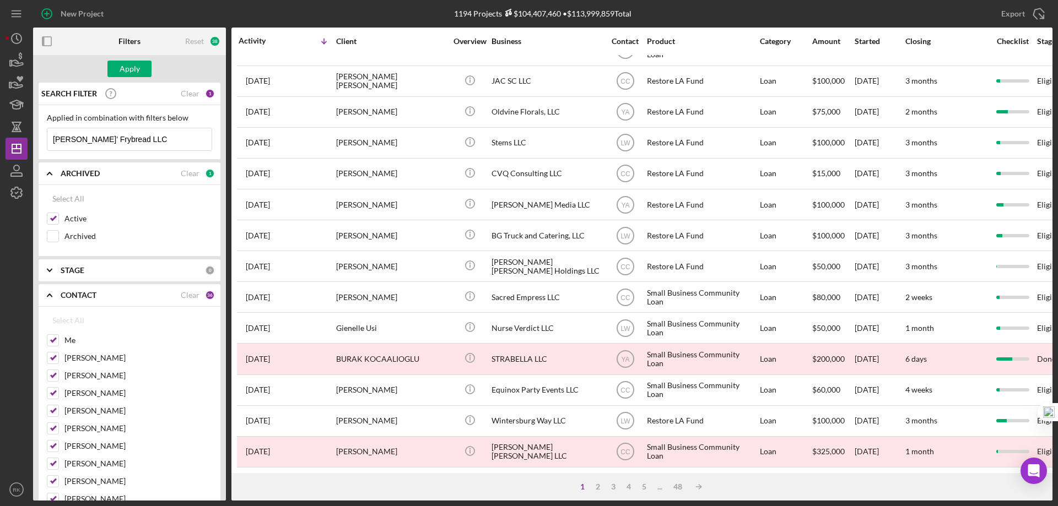
checkbox input "false"
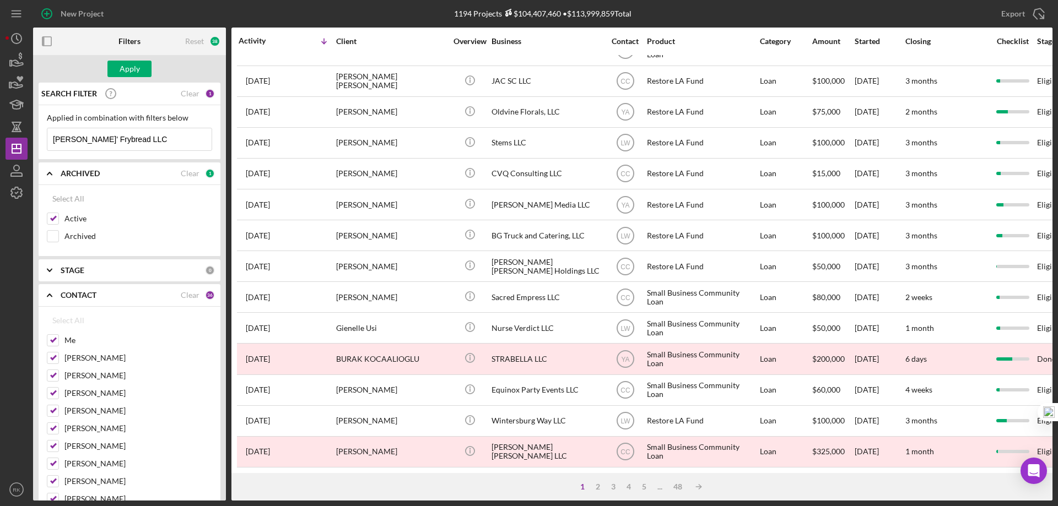
checkbox input "false"
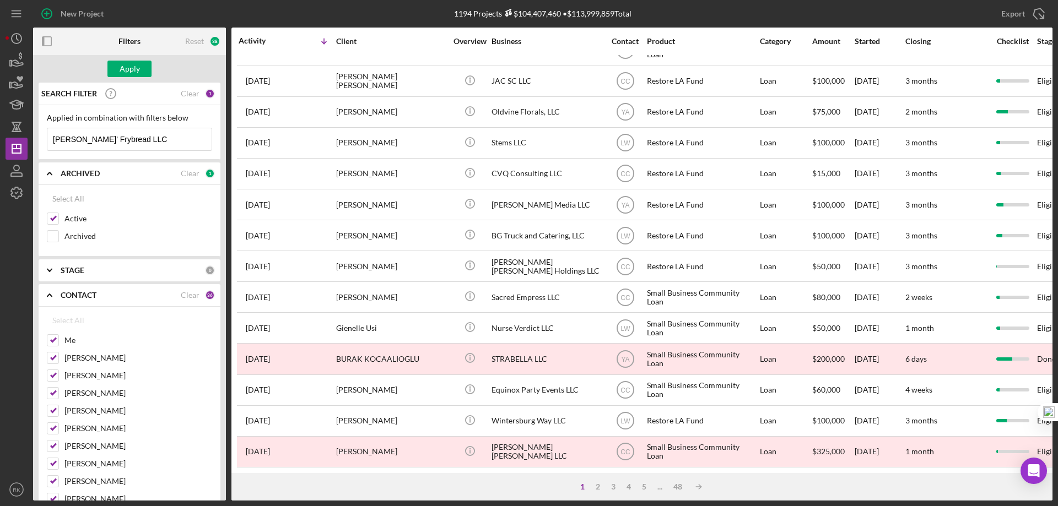
checkbox input "false"
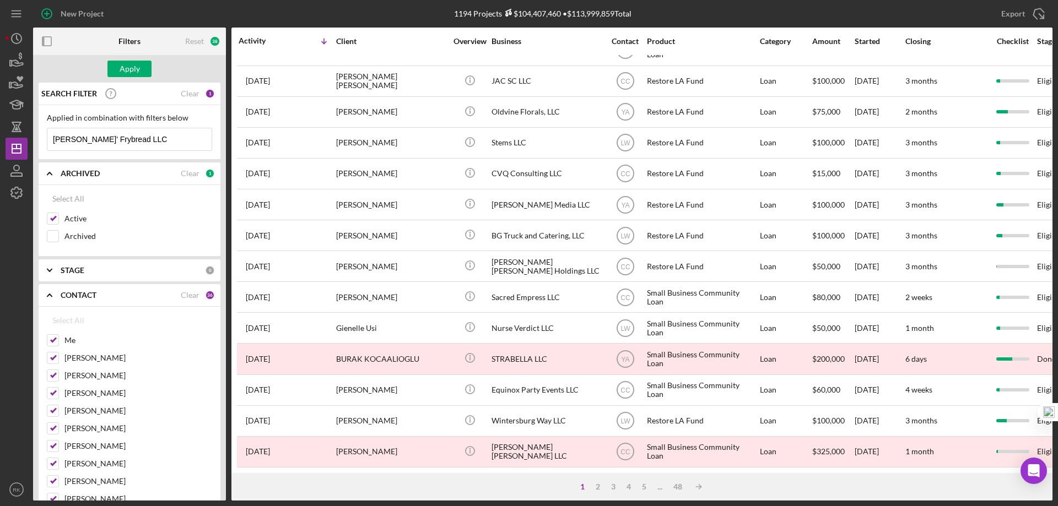
checkbox input "false"
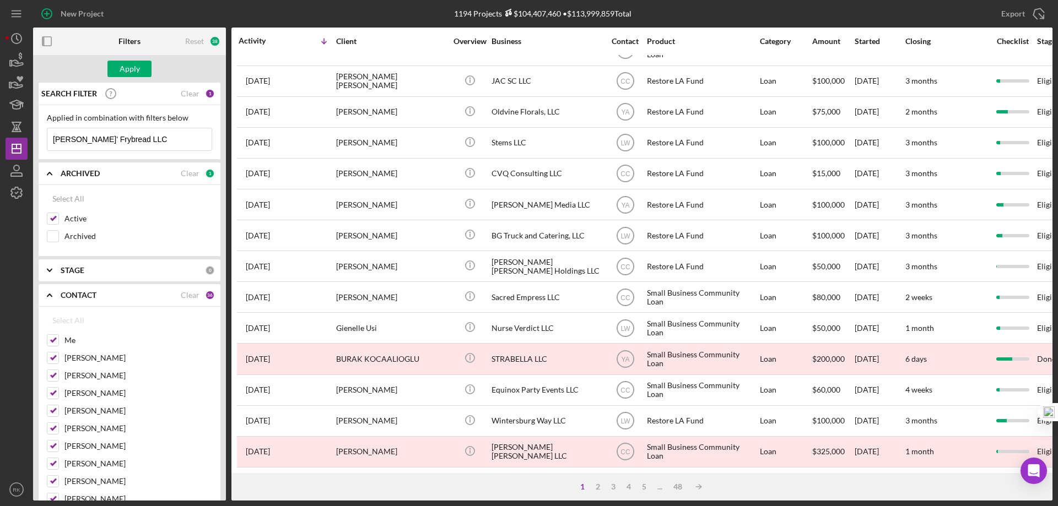
checkbox input "false"
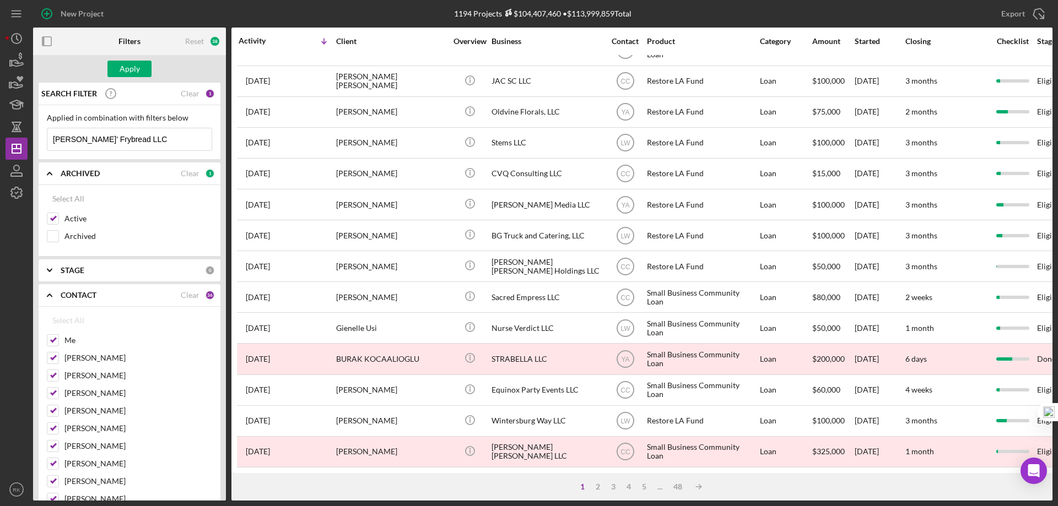
checkbox input "false"
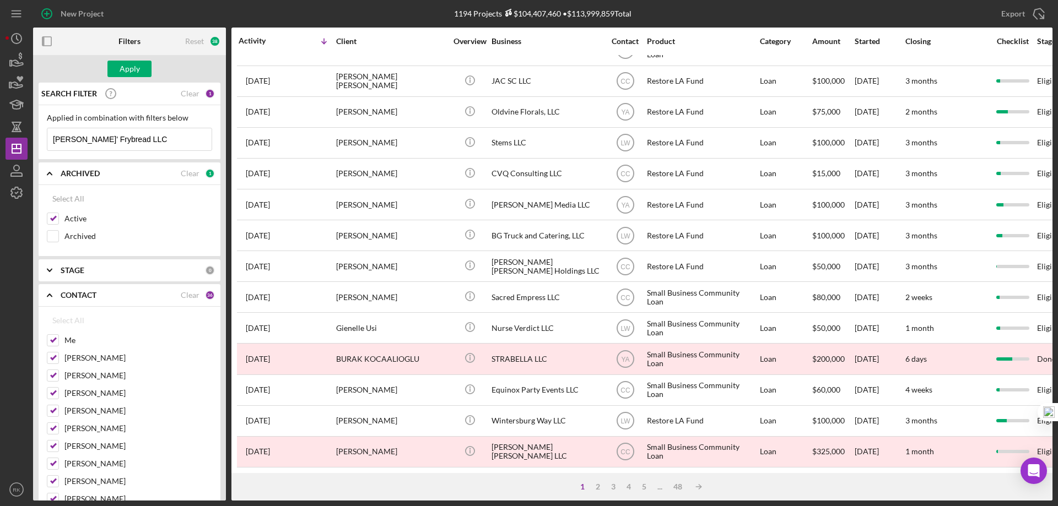
checkbox input "false"
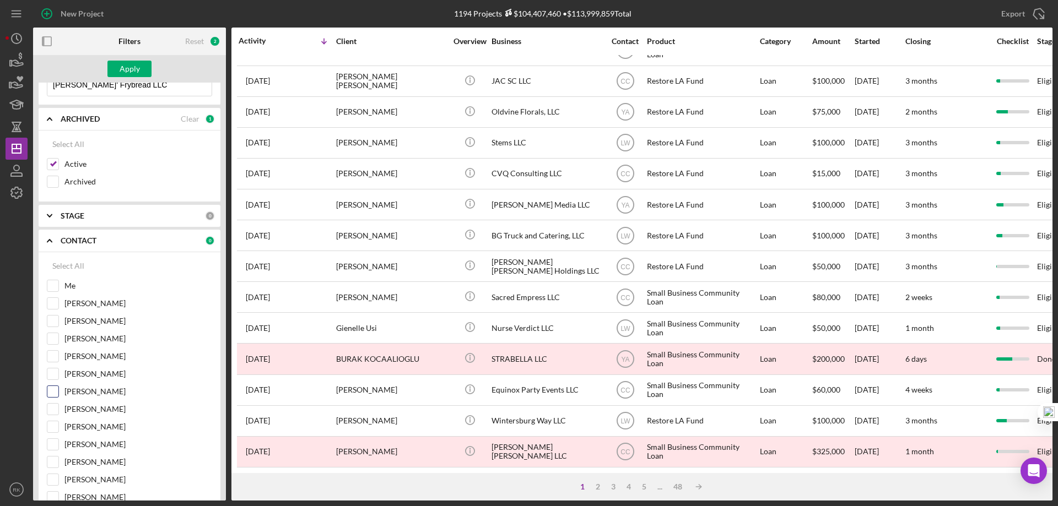
scroll to position [55, 0]
click at [55, 392] on input "[PERSON_NAME]" at bounding box center [52, 391] width 11 height 11
checkbox input "true"
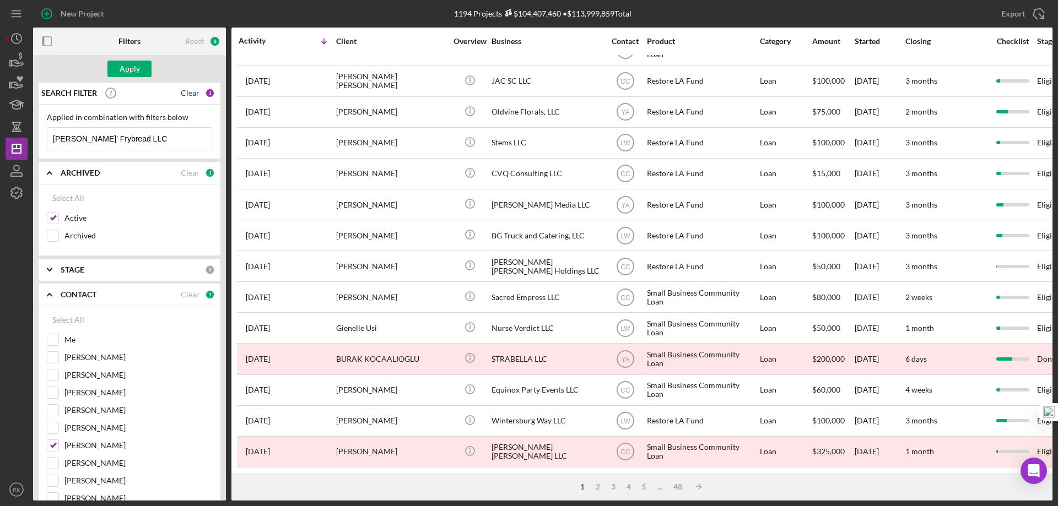
scroll to position [0, 0]
click at [186, 90] on div "Clear" at bounding box center [190, 93] width 19 height 9
click at [142, 64] on button "Apply" at bounding box center [129, 69] width 44 height 17
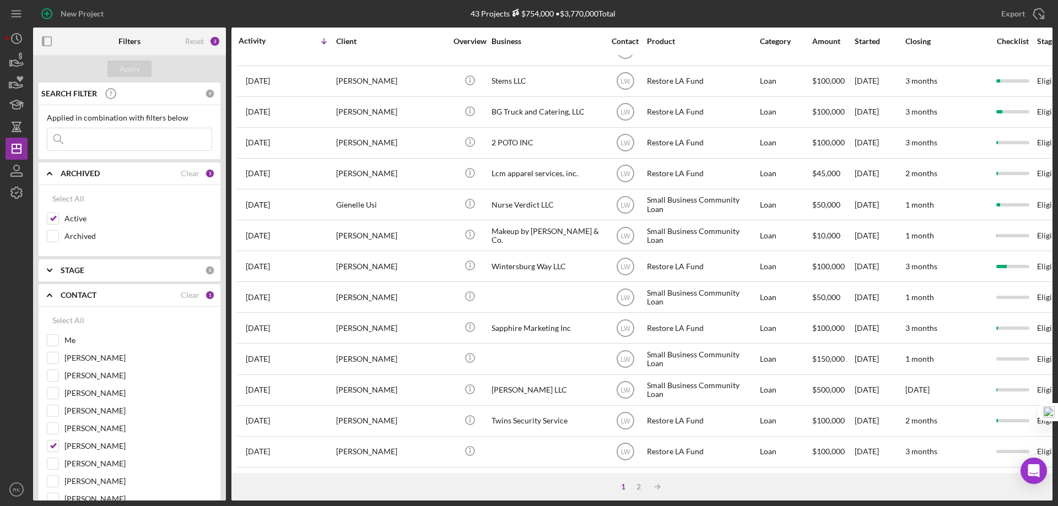
scroll to position [338, 0]
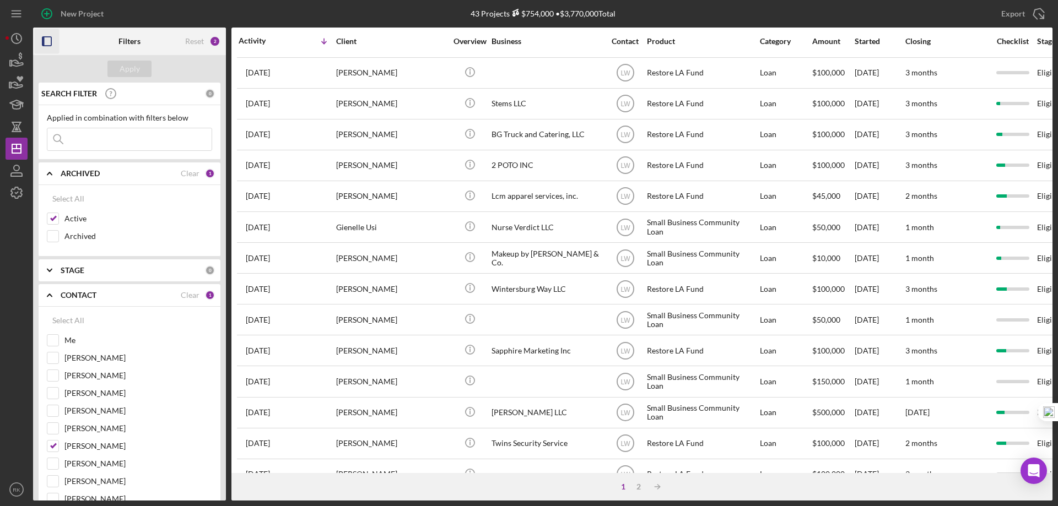
click at [51, 43] on icon "button" at bounding box center [47, 41] width 25 height 25
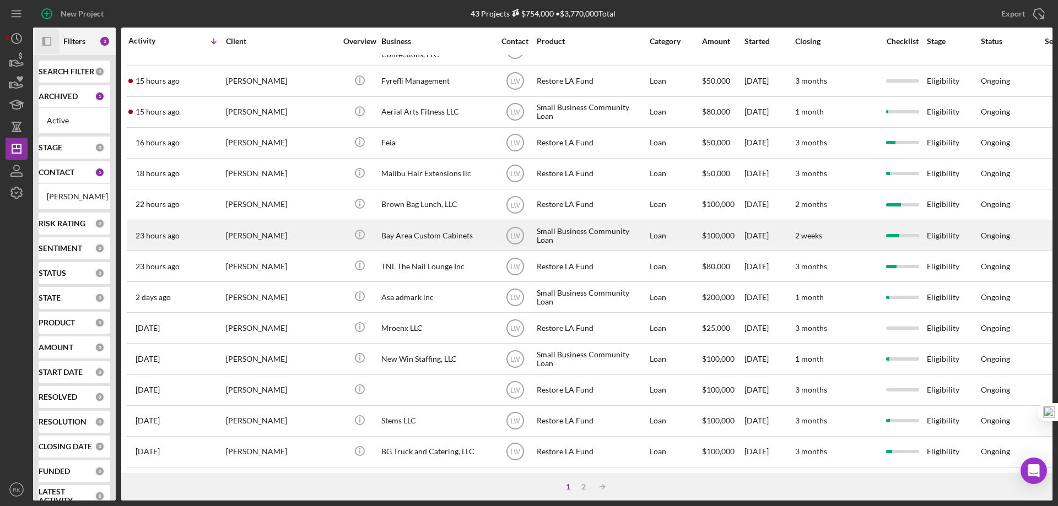
scroll to position [20, 0]
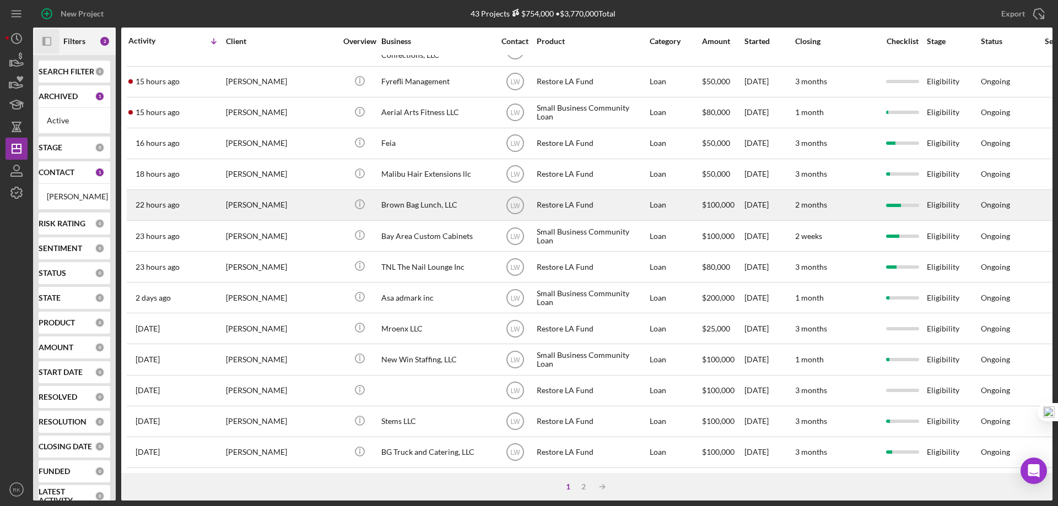
click at [420, 204] on div "Brown Bag Lunch, LLC" at bounding box center [436, 205] width 110 height 29
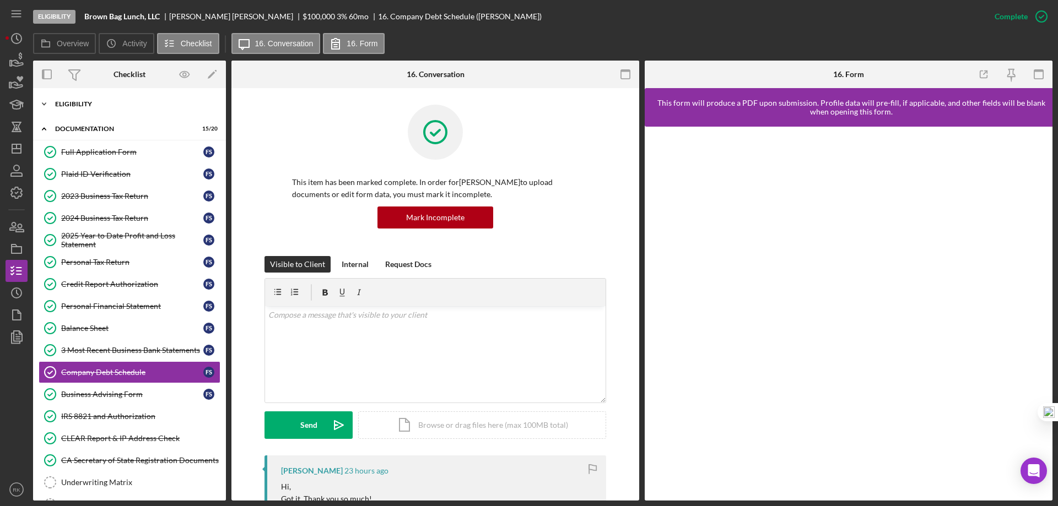
click at [82, 107] on div "Eligibility" at bounding box center [133, 104] width 157 height 7
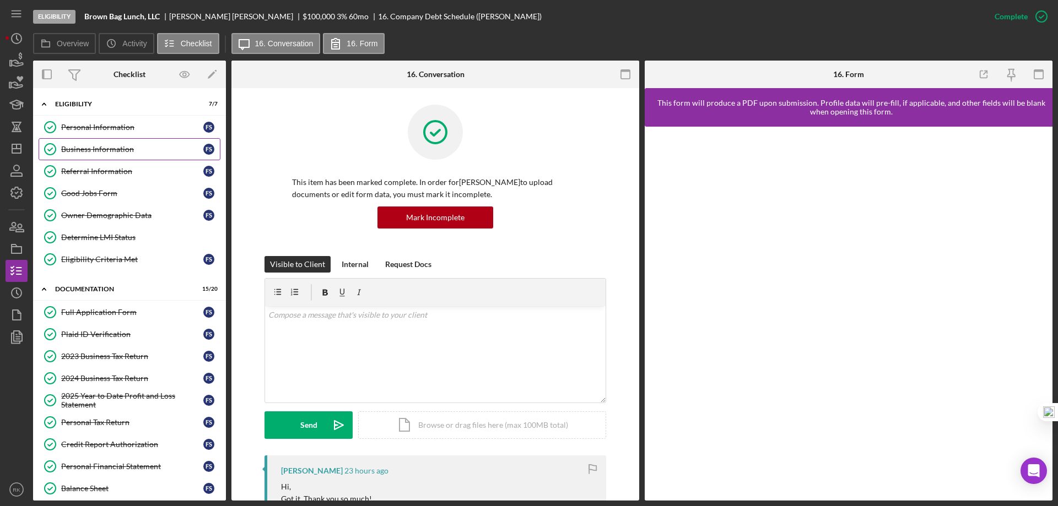
click at [89, 149] on div "Business Information" at bounding box center [132, 149] width 142 height 9
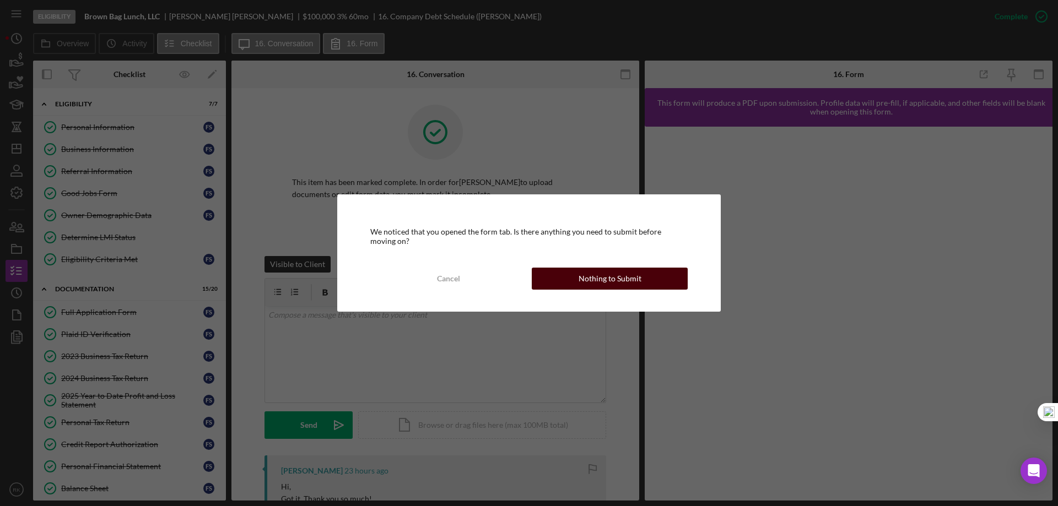
click at [603, 284] on div "Nothing to Submit" at bounding box center [610, 279] width 63 height 22
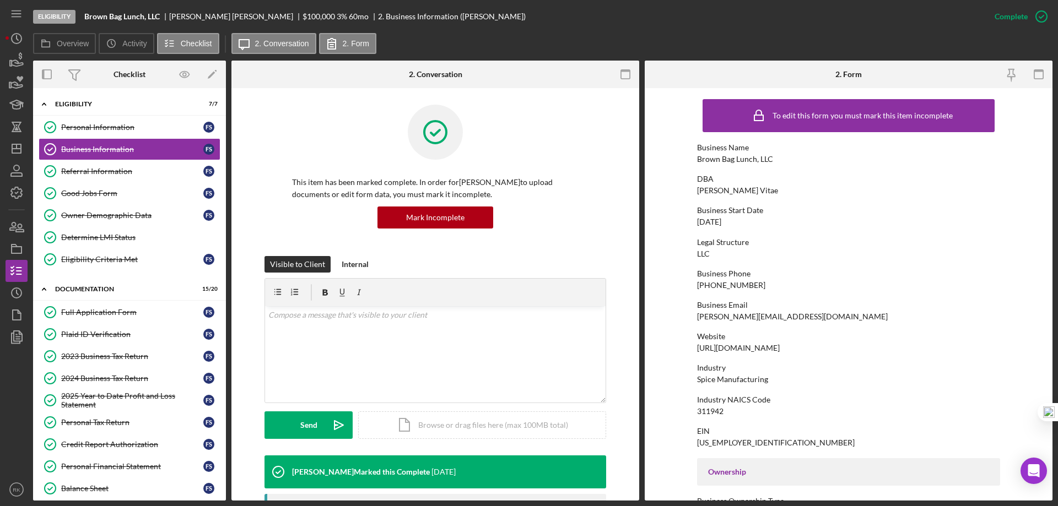
drag, startPoint x: 799, startPoint y: 348, endPoint x: 710, endPoint y: 349, distance: 89.8
click at [693, 352] on form "To edit this form you must mark this item incomplete Business Name Brown Bag Lu…" at bounding box center [849, 294] width 408 height 413
copy div "https://www.gustusvitae.com"
click at [22, 145] on icon "Icon/Dashboard" at bounding box center [17, 149] width 28 height 28
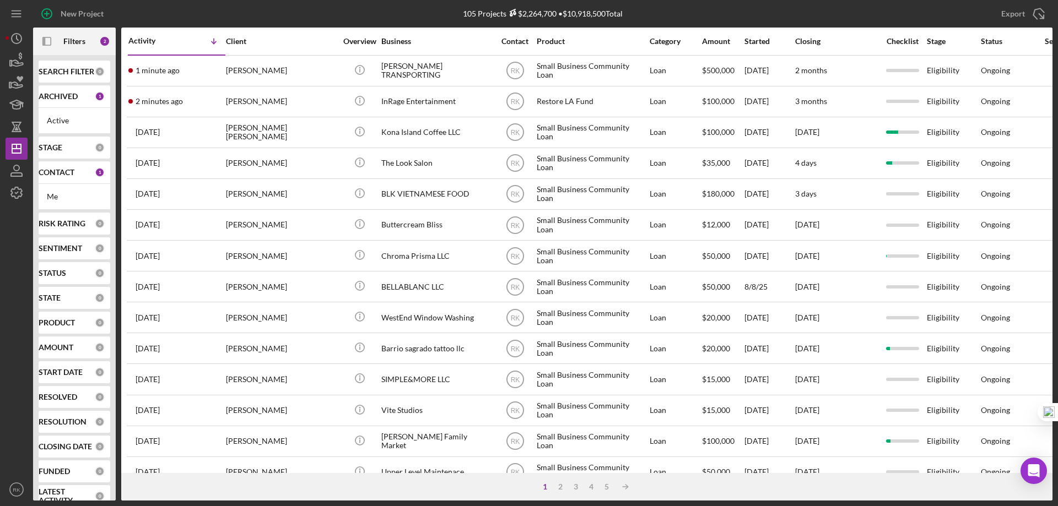
click at [68, 174] on b "CONTACT" at bounding box center [57, 172] width 36 height 9
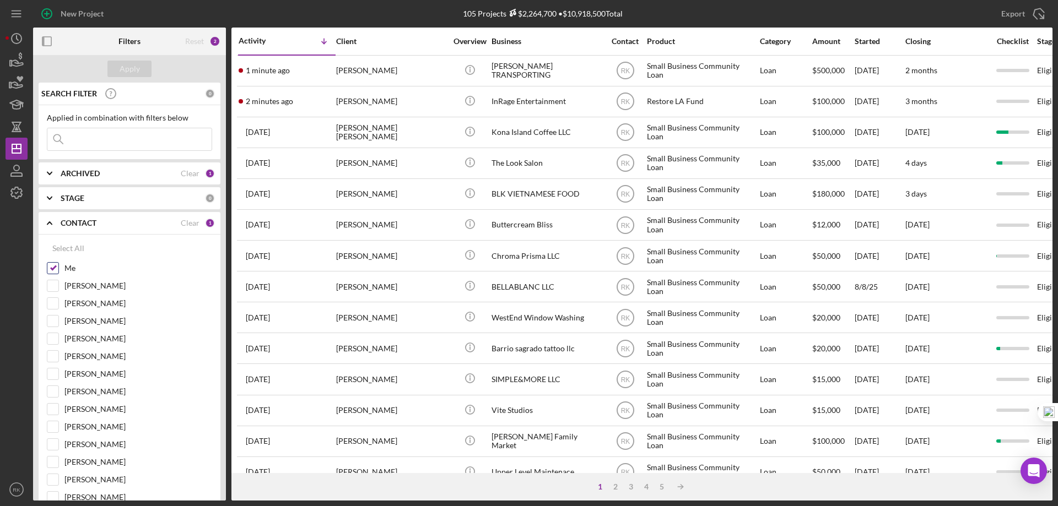
click at [55, 271] on input "Me" at bounding box center [52, 268] width 11 height 11
checkbox input "false"
click at [50, 374] on input "[PERSON_NAME]" at bounding box center [52, 374] width 11 height 11
checkbox input "true"
click at [123, 73] on div "Apply" at bounding box center [130, 69] width 20 height 17
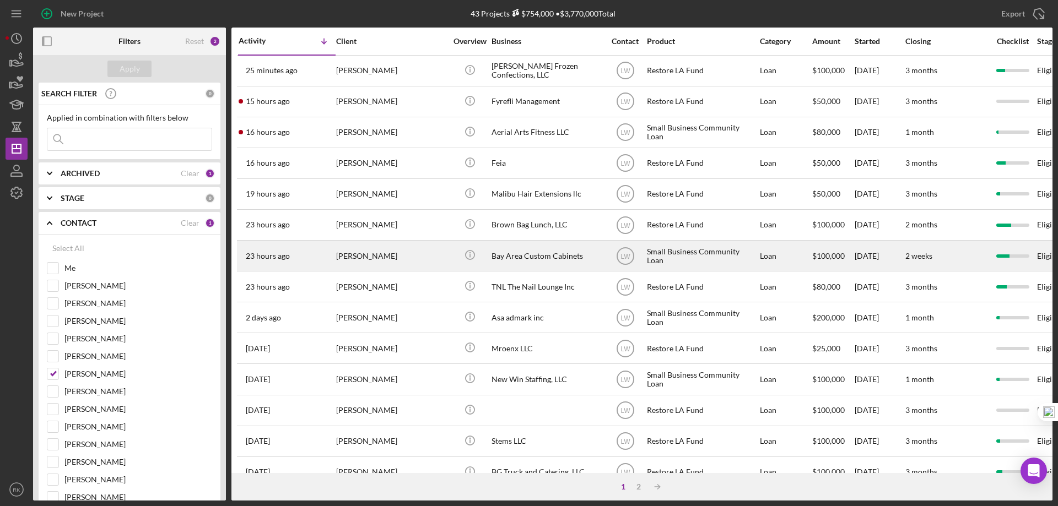
click at [543, 257] on div "Bay Area Custom Cabinets" at bounding box center [546, 255] width 110 height 29
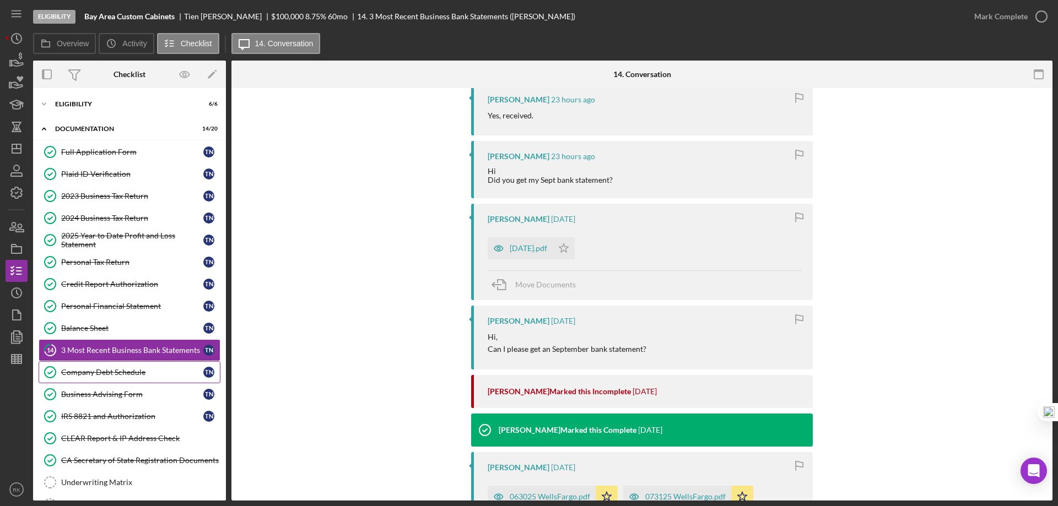
scroll to position [220, 0]
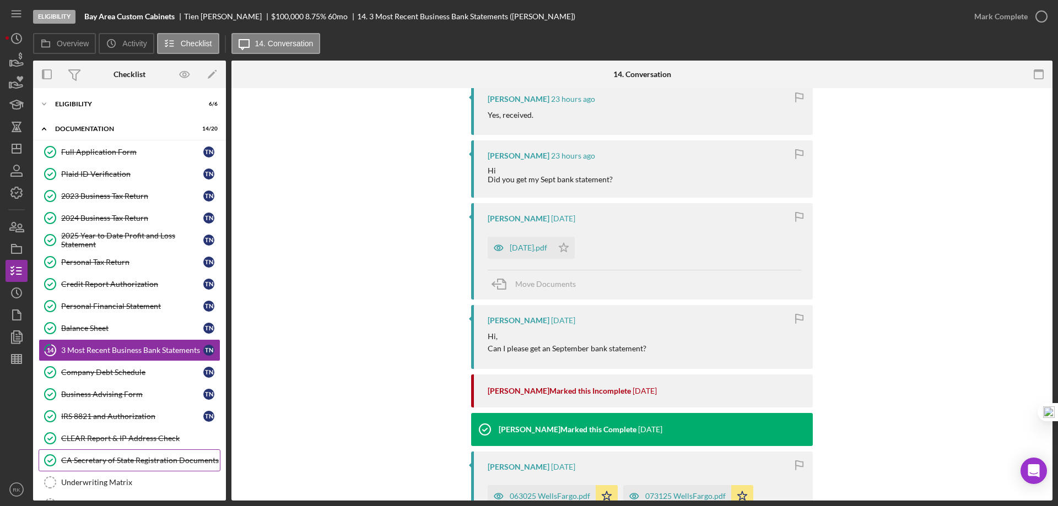
drag, startPoint x: 130, startPoint y: 486, endPoint x: 193, endPoint y: 466, distance: 66.0
click at [130, 485] on div "Underwriting Matrix" at bounding box center [140, 482] width 159 height 9
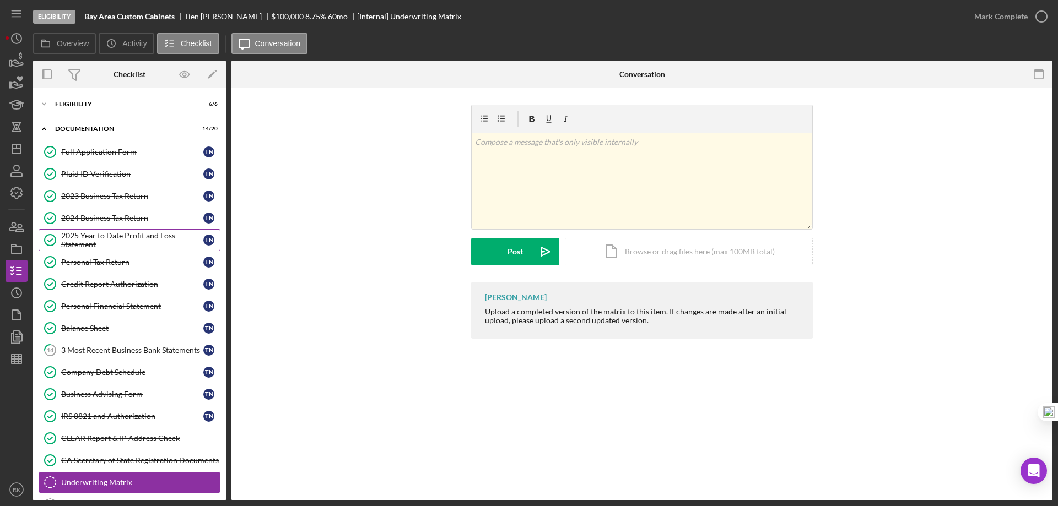
drag, startPoint x: 90, startPoint y: 215, endPoint x: 90, endPoint y: 237, distance: 21.5
click at [90, 215] on div "2024 Business Tax Return" at bounding box center [132, 218] width 142 height 9
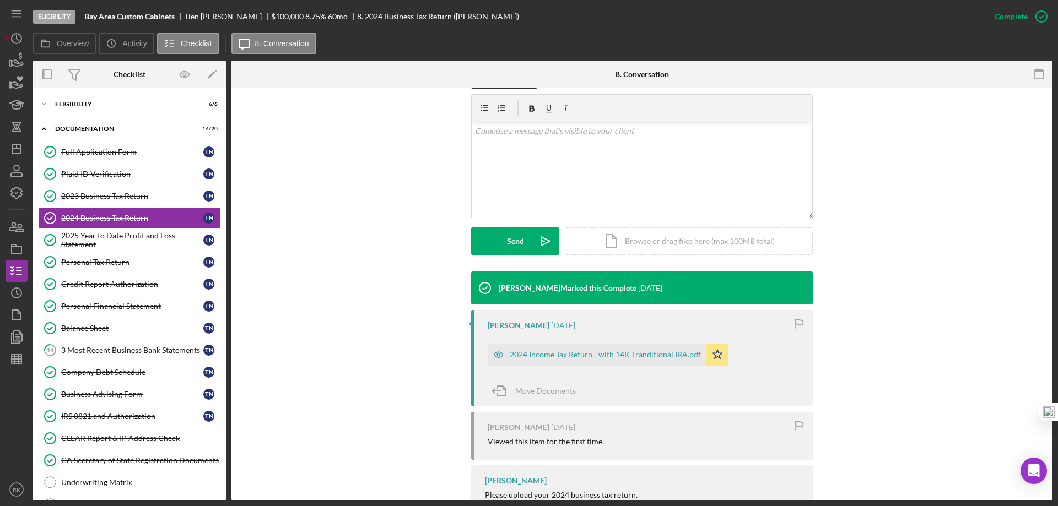
scroll to position [226, 0]
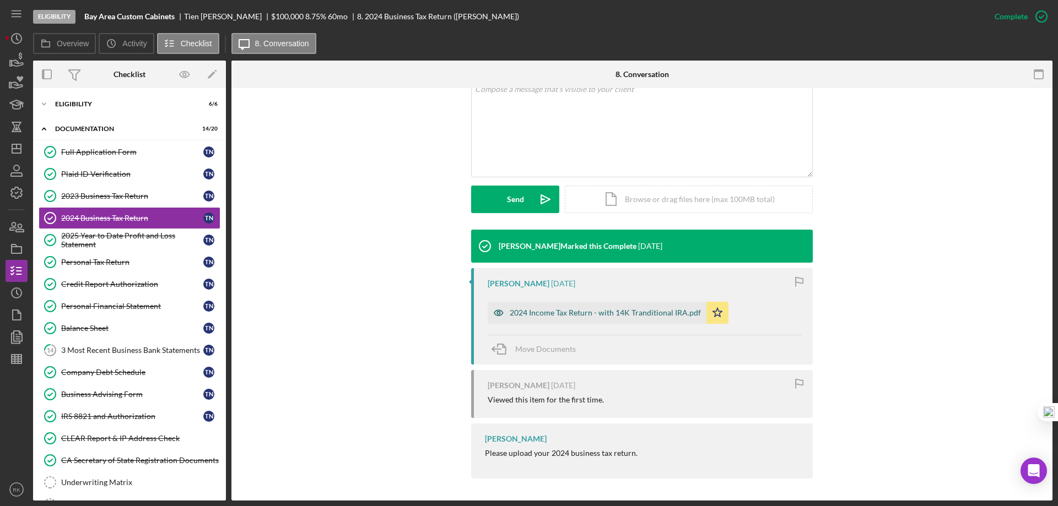
click at [581, 312] on div "2024 Income Tax Return - with 14K Tranditional IRA.pdf" at bounding box center [605, 313] width 191 height 9
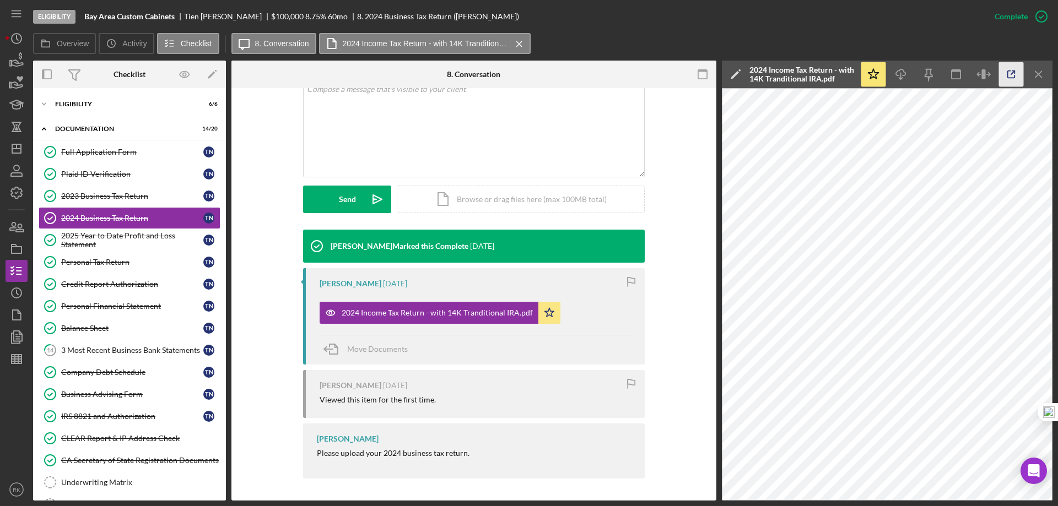
click at [1012, 76] on icon "button" at bounding box center [1011, 74] width 25 height 25
click at [111, 195] on div "2023 Business Tax Return" at bounding box center [132, 196] width 142 height 9
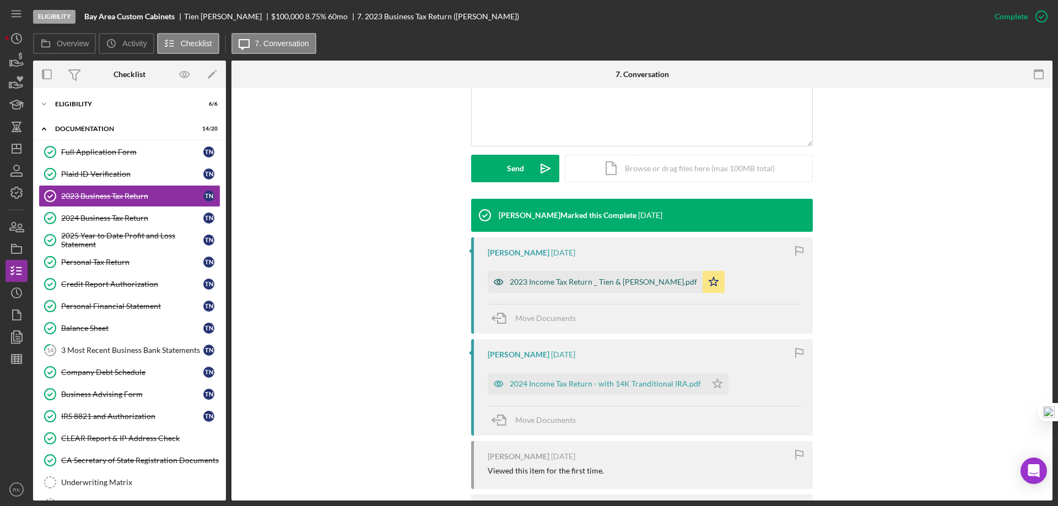
scroll to position [257, 0]
click at [591, 281] on div "2023 Income Tax Return _ Tien & Hien.pdf" at bounding box center [603, 281] width 187 height 9
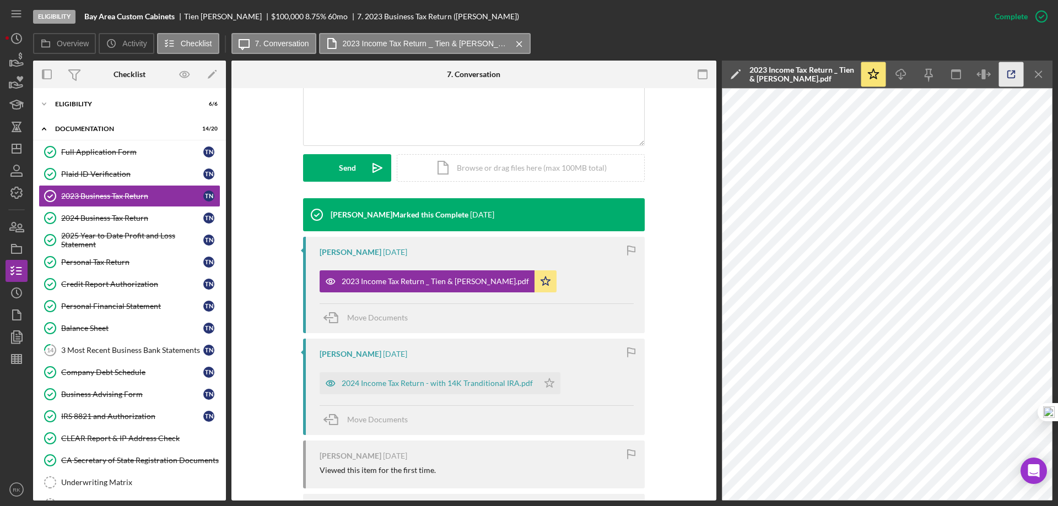
click at [1017, 77] on icon "button" at bounding box center [1011, 74] width 25 height 25
click at [99, 241] on div "2025 Year to Date Profit and Loss Statement" at bounding box center [132, 240] width 142 height 18
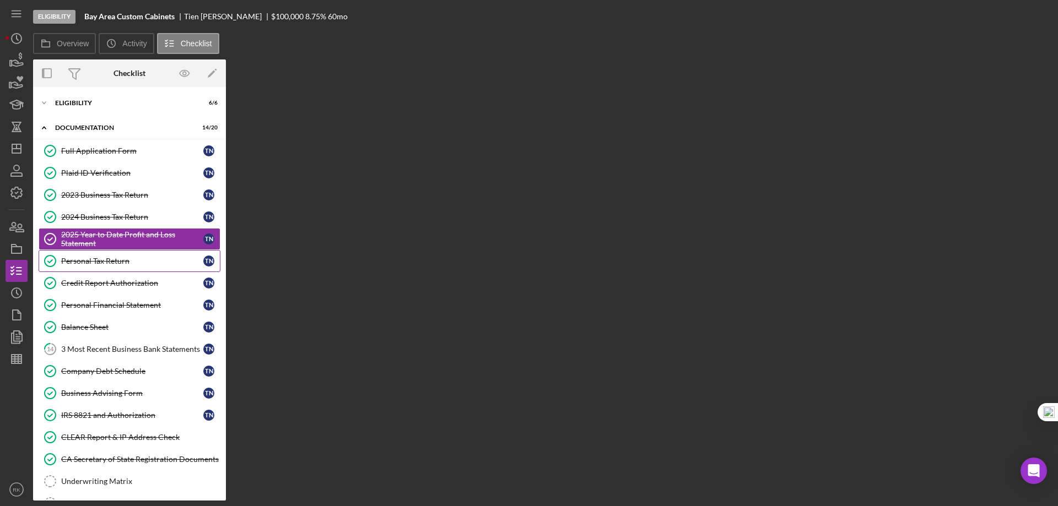
click at [121, 262] on div "Personal Tax Return" at bounding box center [132, 261] width 142 height 9
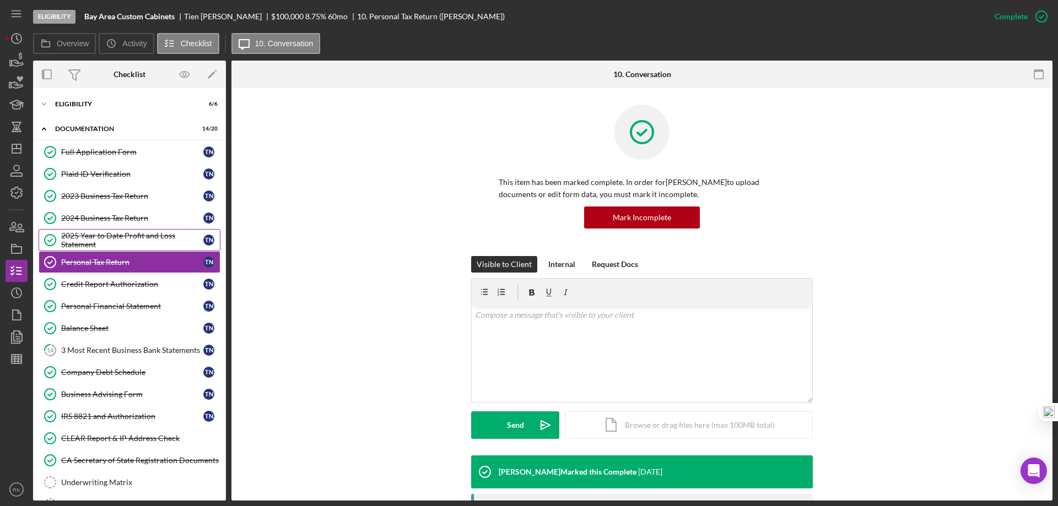
click at [120, 242] on div "2025 Year to Date Profit and Loss Statement" at bounding box center [132, 240] width 142 height 18
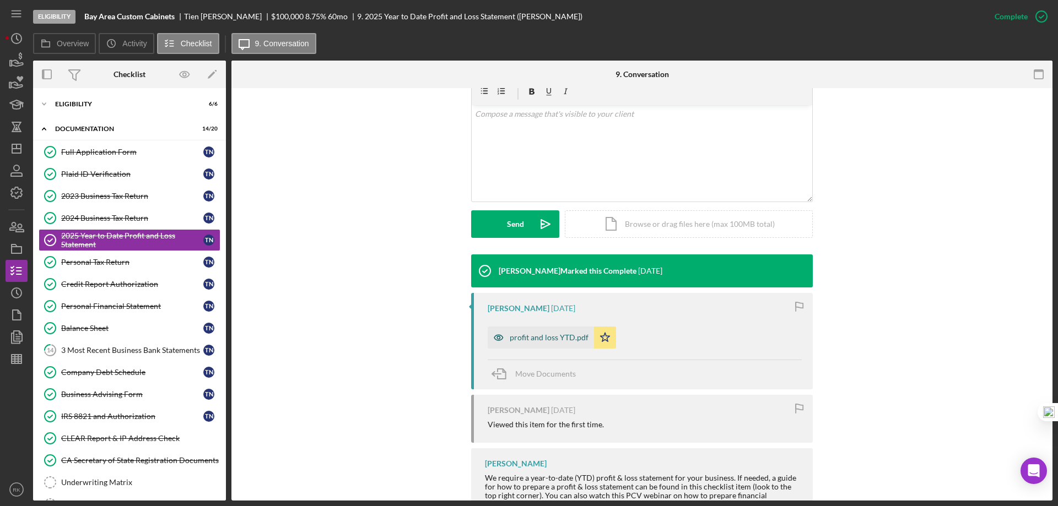
scroll to position [202, 0]
drag, startPoint x: 529, startPoint y: 334, endPoint x: 556, endPoint y: 331, distance: 27.8
click at [530, 334] on div "profit and loss YTD.pdf" at bounding box center [549, 337] width 79 height 9
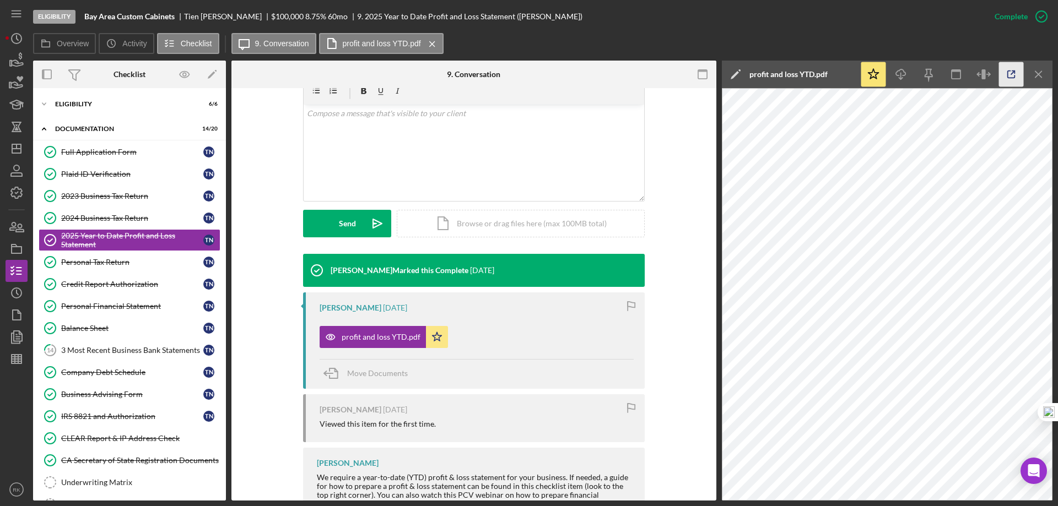
click at [1009, 79] on icon "button" at bounding box center [1011, 74] width 25 height 25
click at [120, 156] on link "Full Application Form Full Application Form T N" at bounding box center [130, 152] width 182 height 22
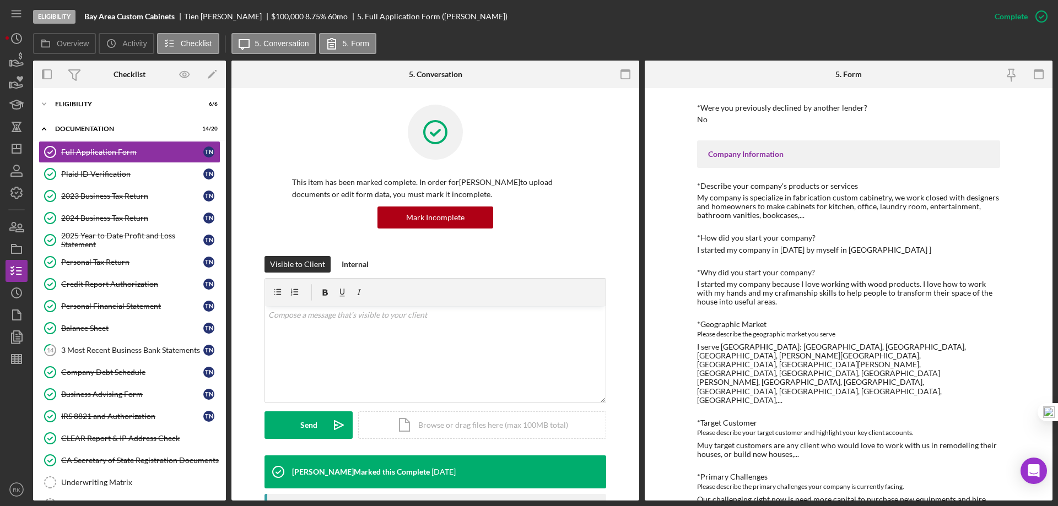
scroll to position [239, 0]
drag, startPoint x: 113, startPoint y: 374, endPoint x: 288, endPoint y: 354, distance: 175.2
click at [113, 374] on div "Company Debt Schedule" at bounding box center [132, 372] width 142 height 9
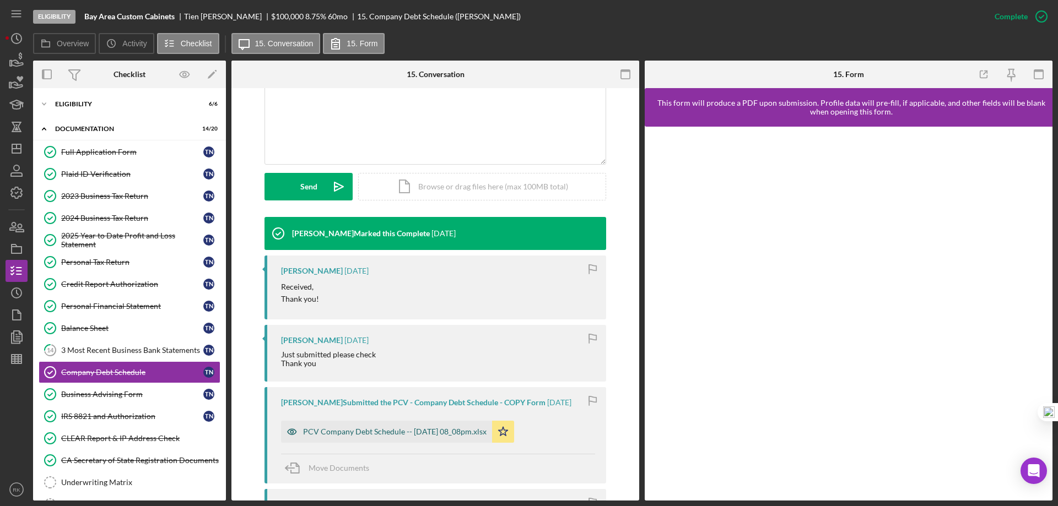
click at [386, 433] on div "PCV Company Debt Schedule -- 2025-10-03 08_08pm.xlsx" at bounding box center [394, 432] width 183 height 9
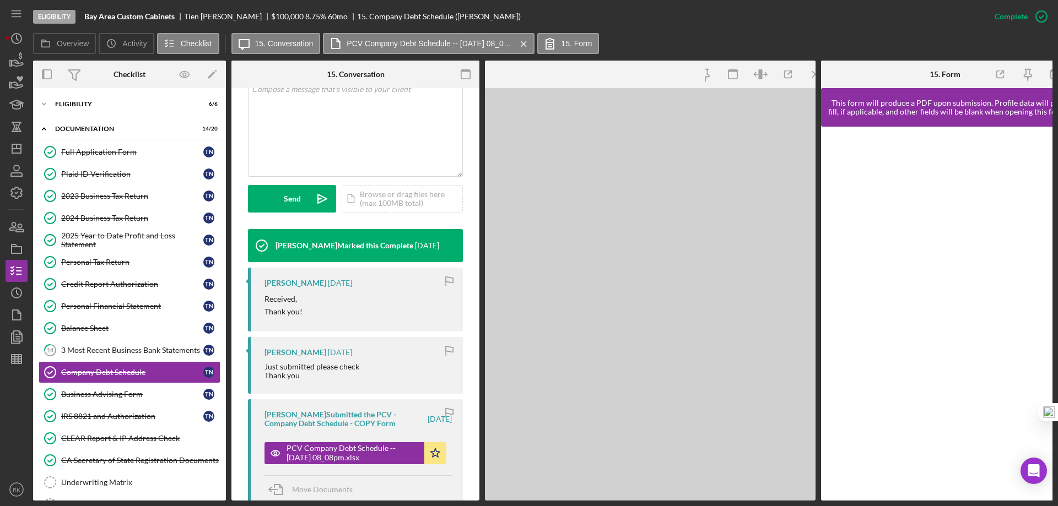
scroll to position [251, 0]
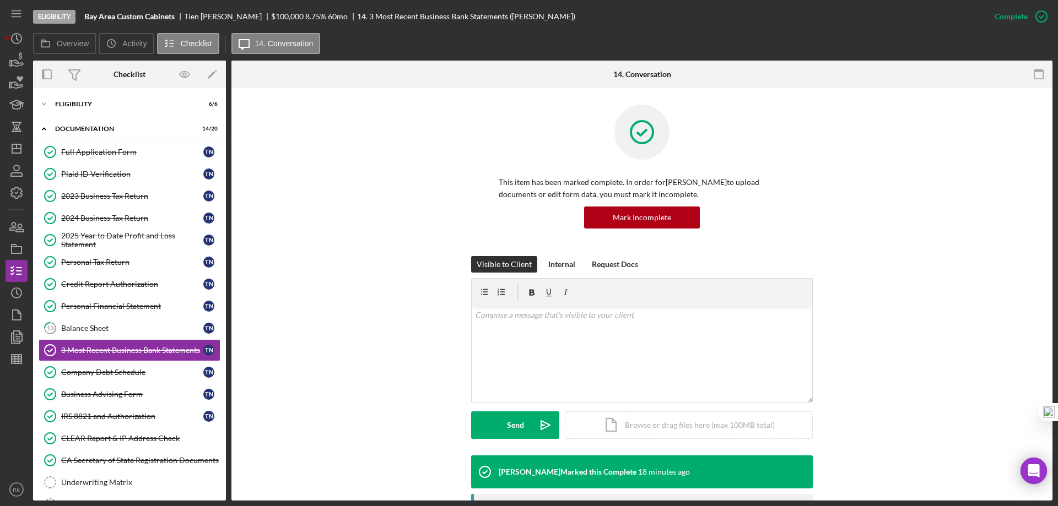
scroll to position [53, 0]
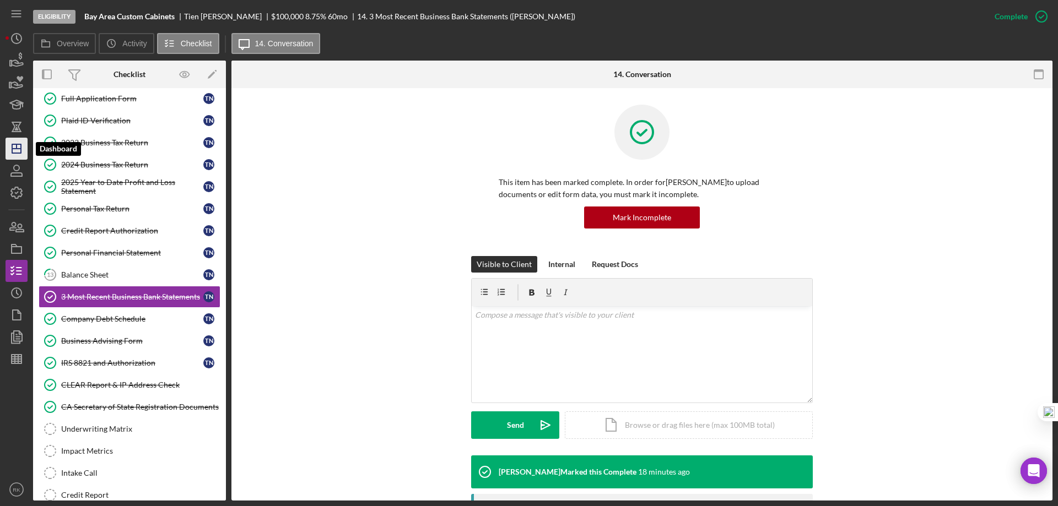
drag, startPoint x: 21, startPoint y: 149, endPoint x: 22, endPoint y: 156, distance: 7.2
click at [21, 149] on line "button" at bounding box center [16, 149] width 9 height 0
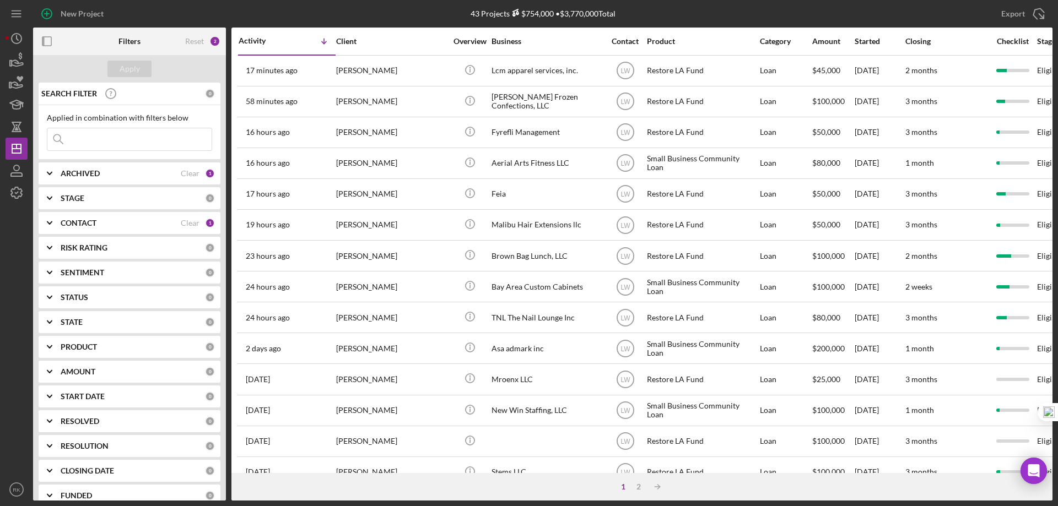
click at [67, 224] on b "CONTACT" at bounding box center [79, 223] width 36 height 9
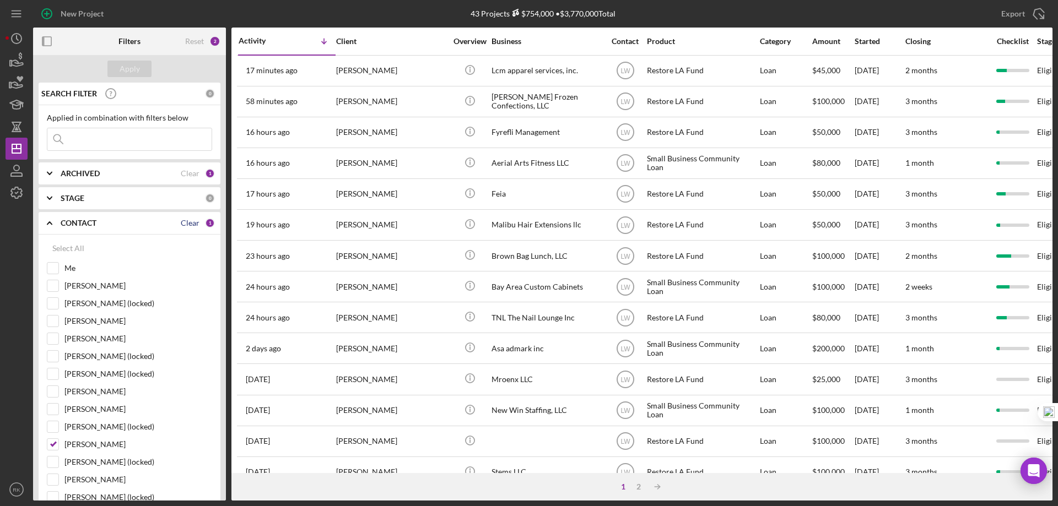
click at [185, 226] on div "Clear" at bounding box center [190, 223] width 19 height 9
checkbox input "false"
click at [55, 270] on input "Me" at bounding box center [52, 268] width 11 height 11
checkbox input "true"
click at [185, 176] on div "Clear" at bounding box center [190, 173] width 19 height 9
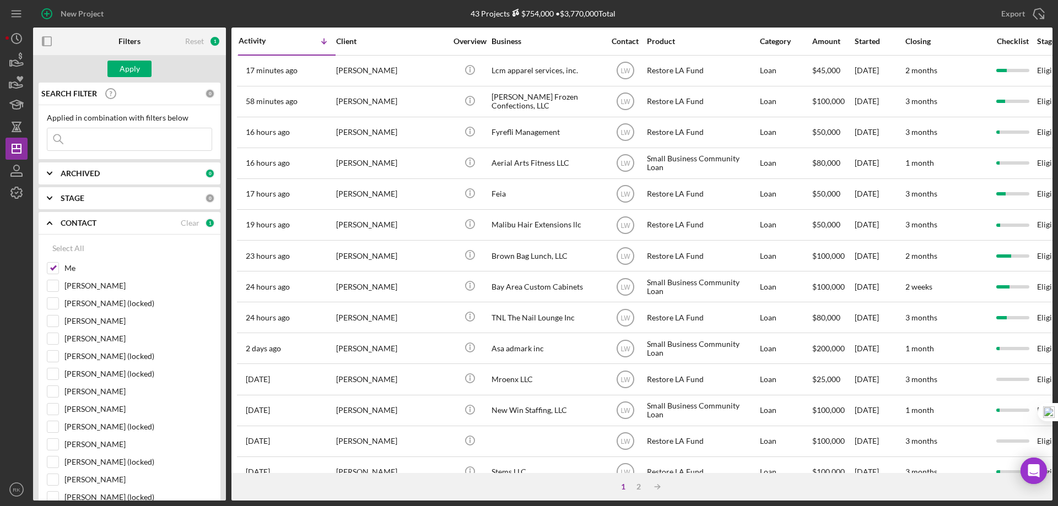
click at [83, 170] on b "ARCHIVED" at bounding box center [80, 173] width 39 height 9
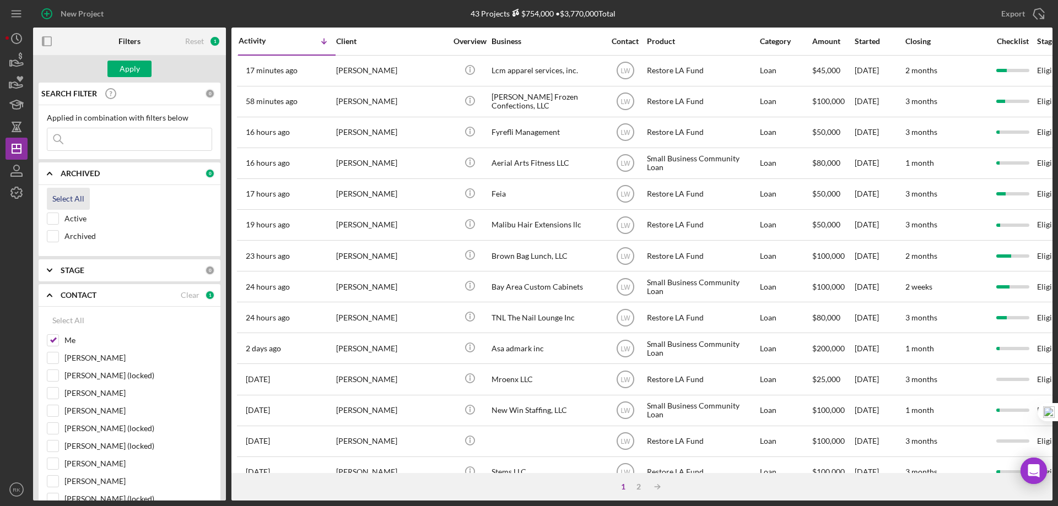
drag, startPoint x: 55, startPoint y: 215, endPoint x: 72, endPoint y: 194, distance: 27.0
click at [55, 215] on input "Active" at bounding box center [52, 218] width 11 height 11
checkbox input "true"
click at [125, 73] on div "Apply" at bounding box center [130, 69] width 20 height 17
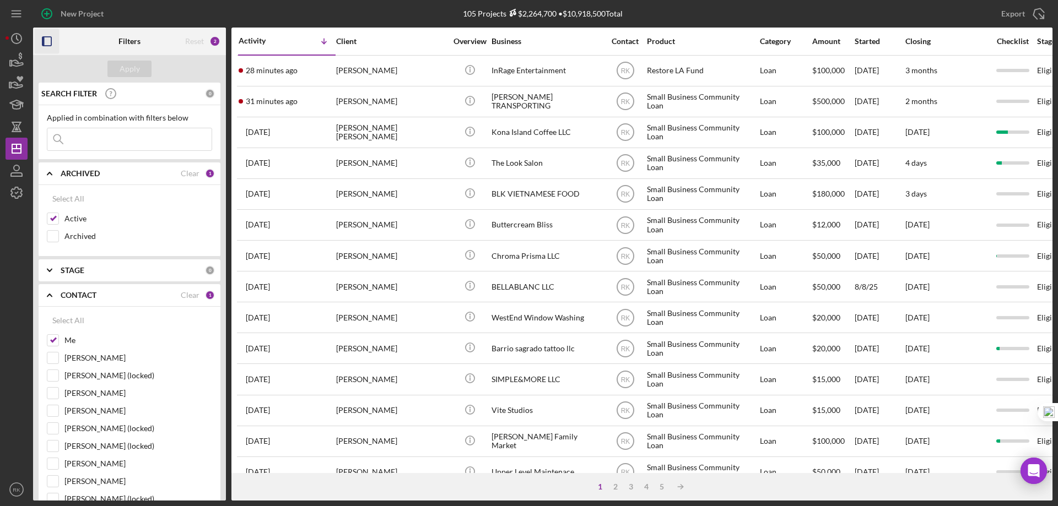
click at [45, 40] on icon "button" at bounding box center [47, 41] width 25 height 25
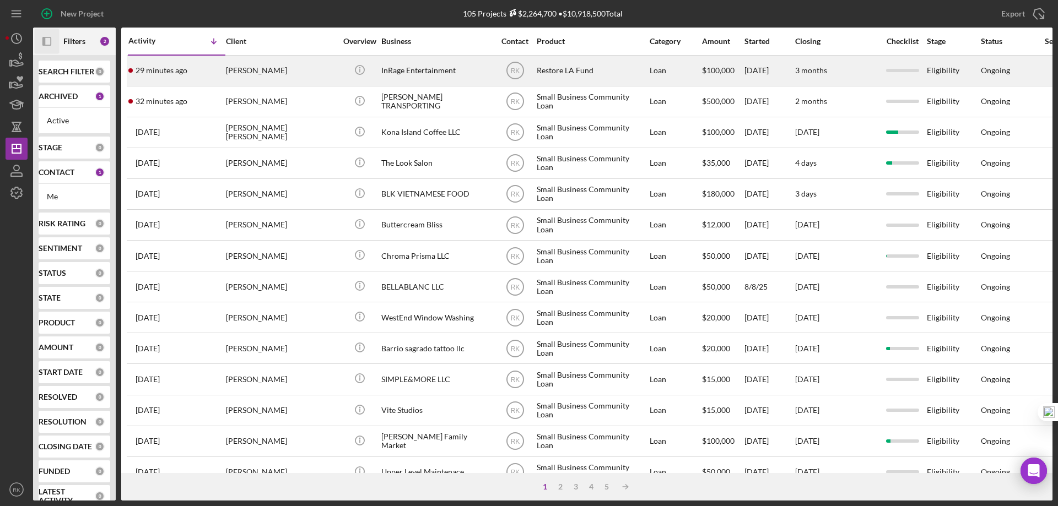
click at [447, 69] on div "InRage Entertainment" at bounding box center [436, 70] width 110 height 29
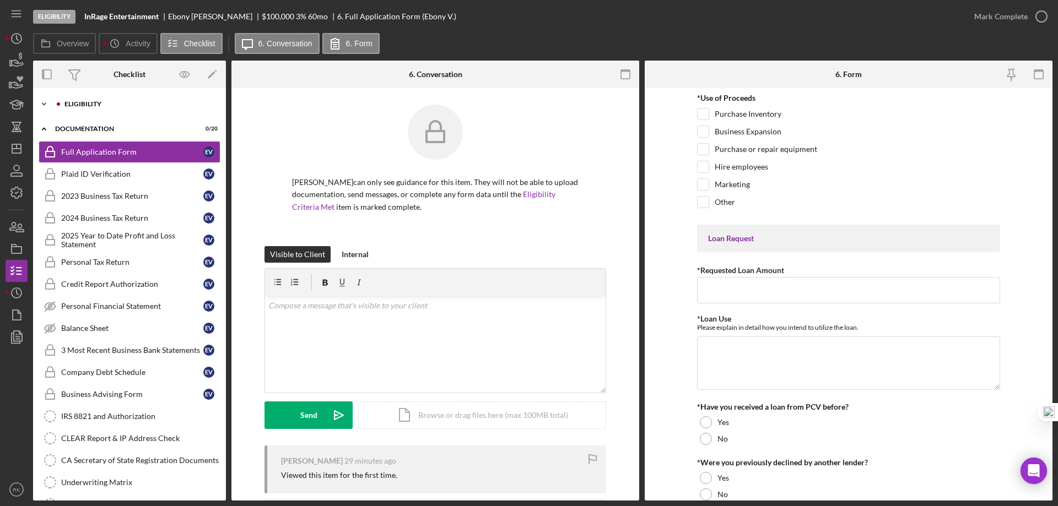
click at [103, 111] on div "Icon/Expander Eligibility 0 / 7" at bounding box center [129, 104] width 193 height 22
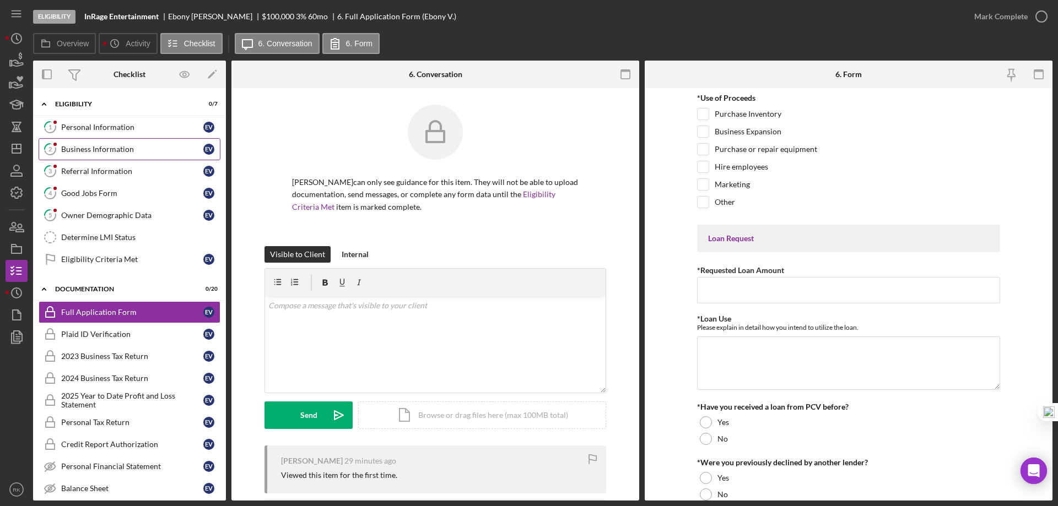
click at [106, 148] on div "Business Information" at bounding box center [132, 149] width 142 height 9
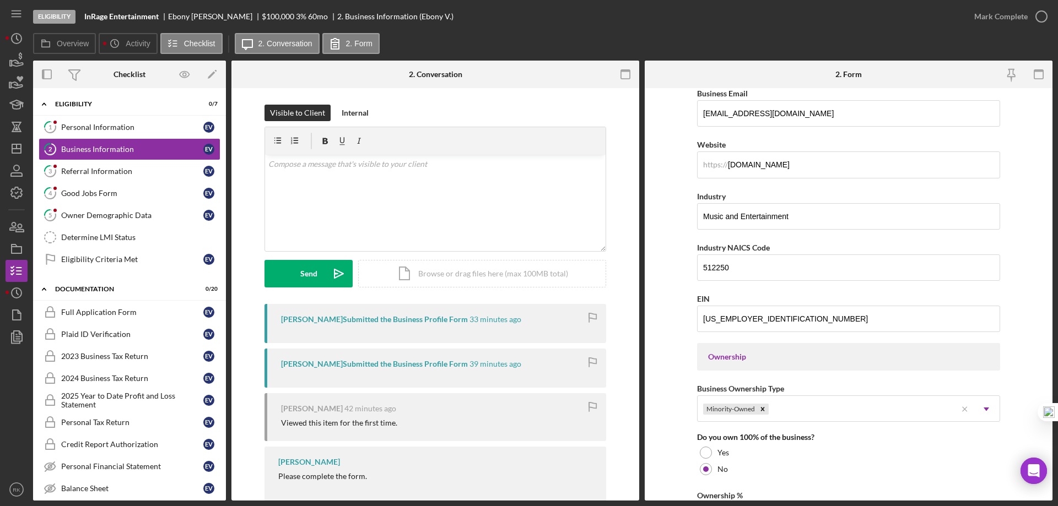
scroll to position [257, 0]
drag, startPoint x: 112, startPoint y: 179, endPoint x: 213, endPoint y: 199, distance: 103.4
click at [112, 179] on link "3 Referral Information E V" at bounding box center [130, 171] width 182 height 22
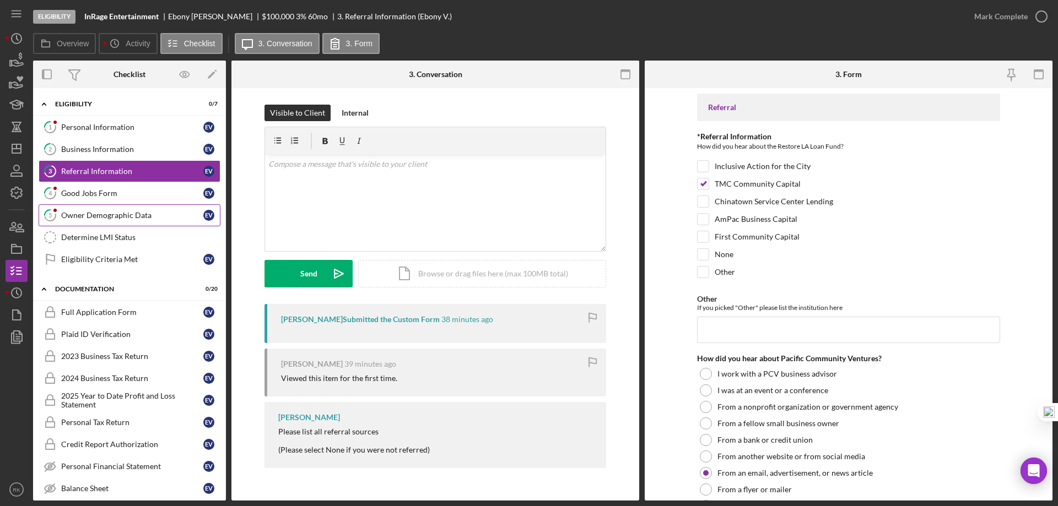
drag, startPoint x: 126, startPoint y: 215, endPoint x: 542, endPoint y: 240, distance: 416.2
click at [126, 215] on div "Owner Demographic Data" at bounding box center [132, 215] width 142 height 9
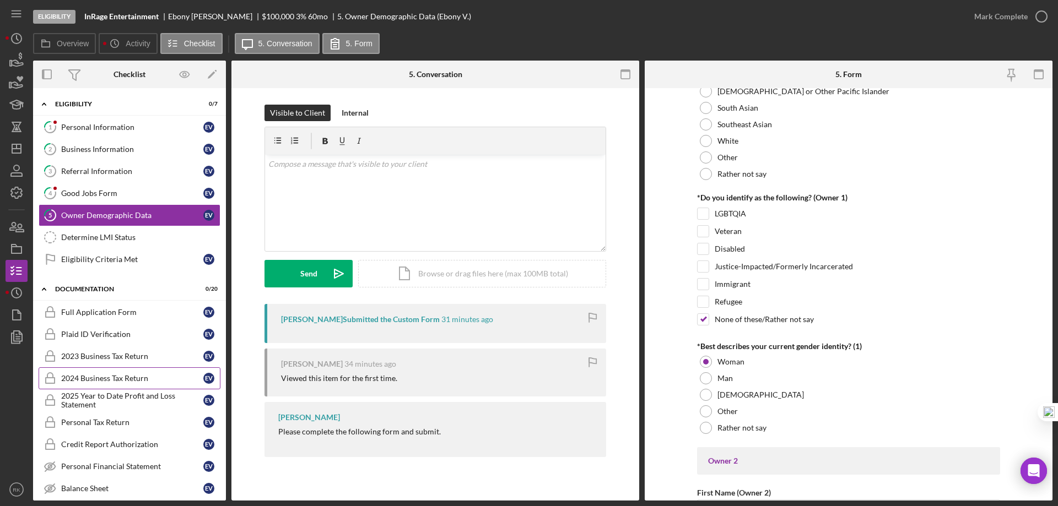
scroll to position [771, 0]
click at [22, 148] on icon "Icon/Dashboard" at bounding box center [17, 149] width 28 height 28
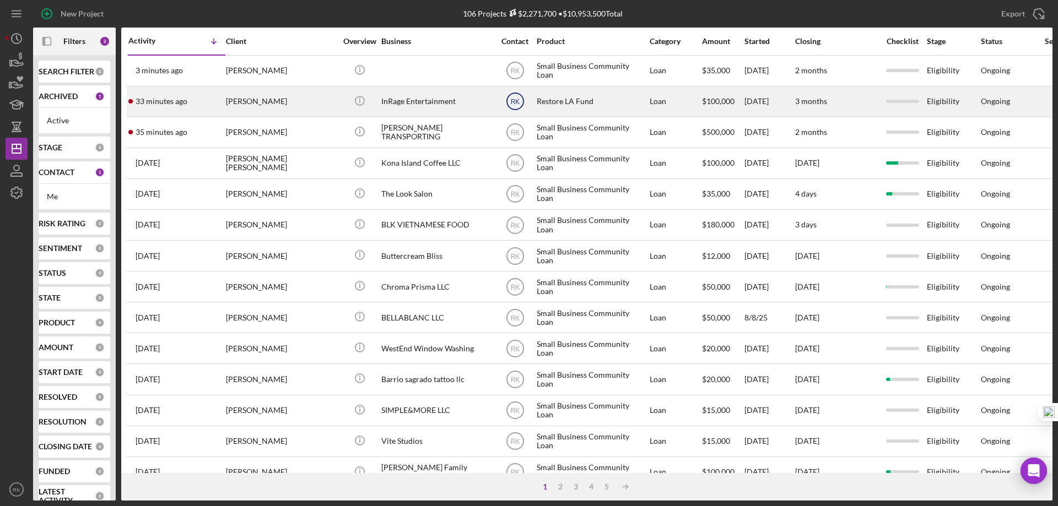
drag, startPoint x: 513, startPoint y: 100, endPoint x: 515, endPoint y: 116, distance: 15.5
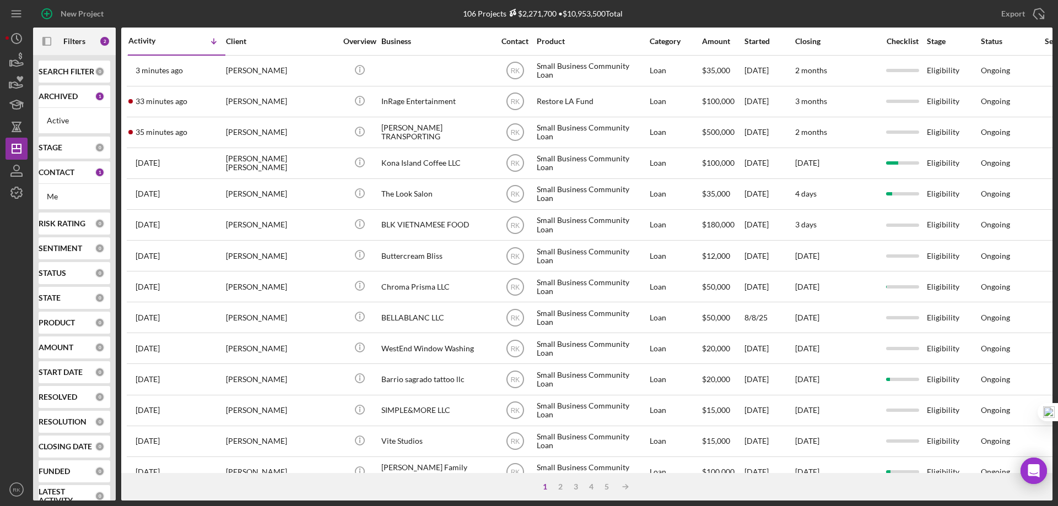
click at [513, 100] on text "RK" at bounding box center [514, 102] width 9 height 8
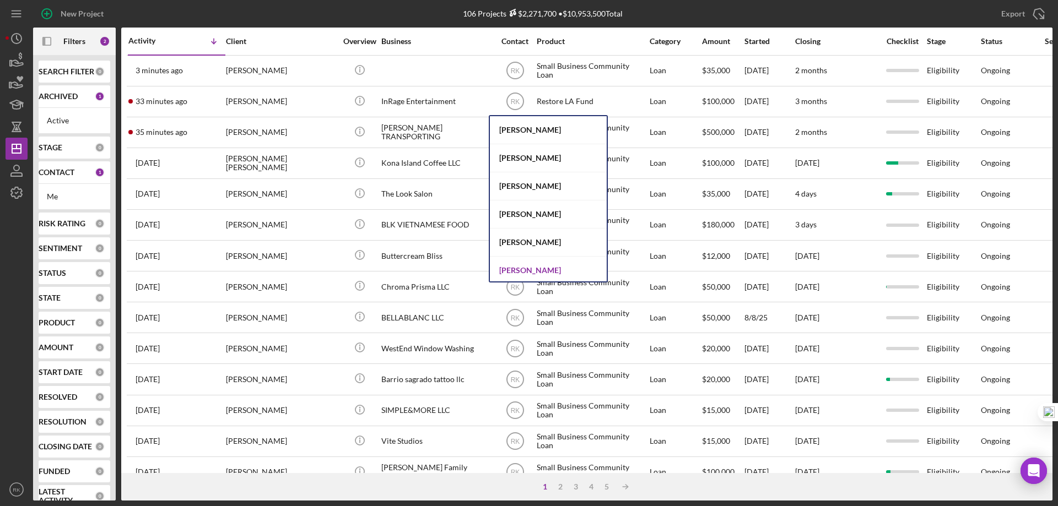
click at [513, 272] on div "[PERSON_NAME]" at bounding box center [548, 271] width 117 height 28
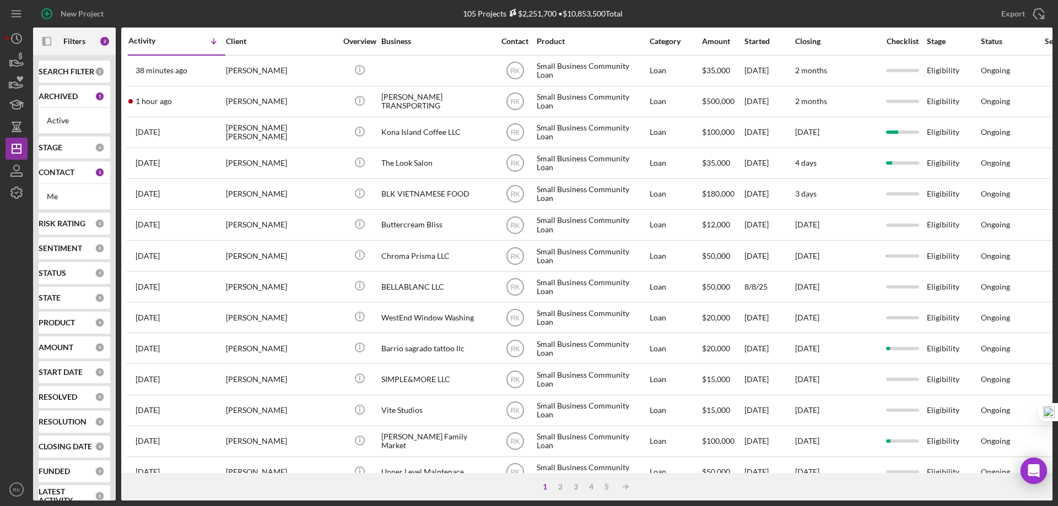
click at [60, 174] on b "CONTACT" at bounding box center [57, 172] width 36 height 9
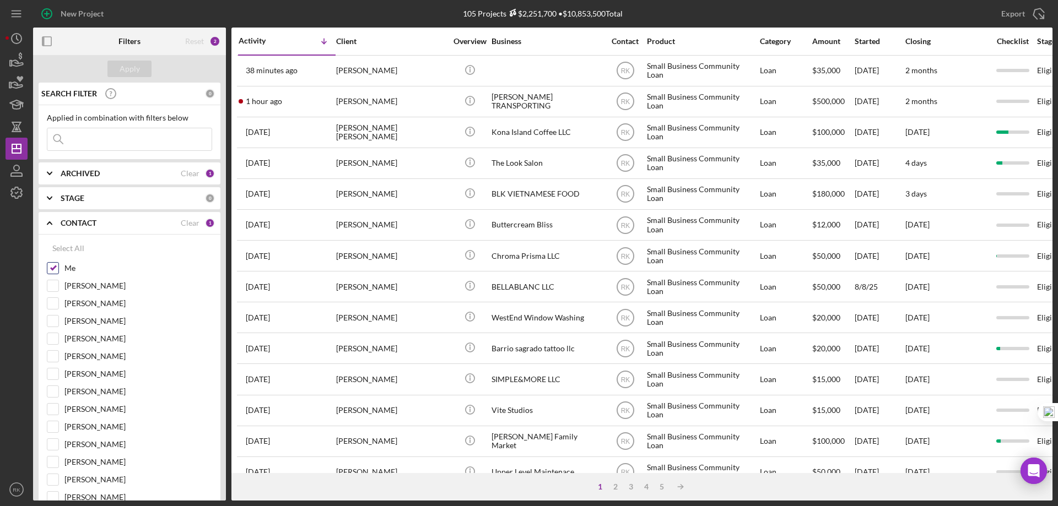
click at [55, 272] on input "Me" at bounding box center [52, 268] width 11 height 11
checkbox input "false"
drag, startPoint x: 53, startPoint y: 370, endPoint x: 84, endPoint y: 317, distance: 60.8
click at [53, 370] on input "[PERSON_NAME]" at bounding box center [52, 374] width 11 height 11
checkbox input "true"
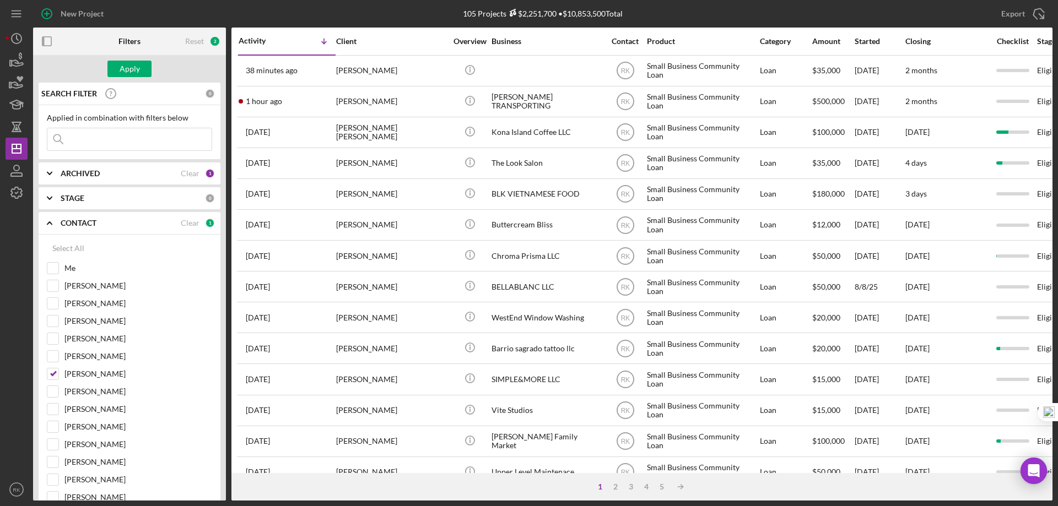
click at [125, 71] on div "Apply" at bounding box center [130, 69] width 20 height 17
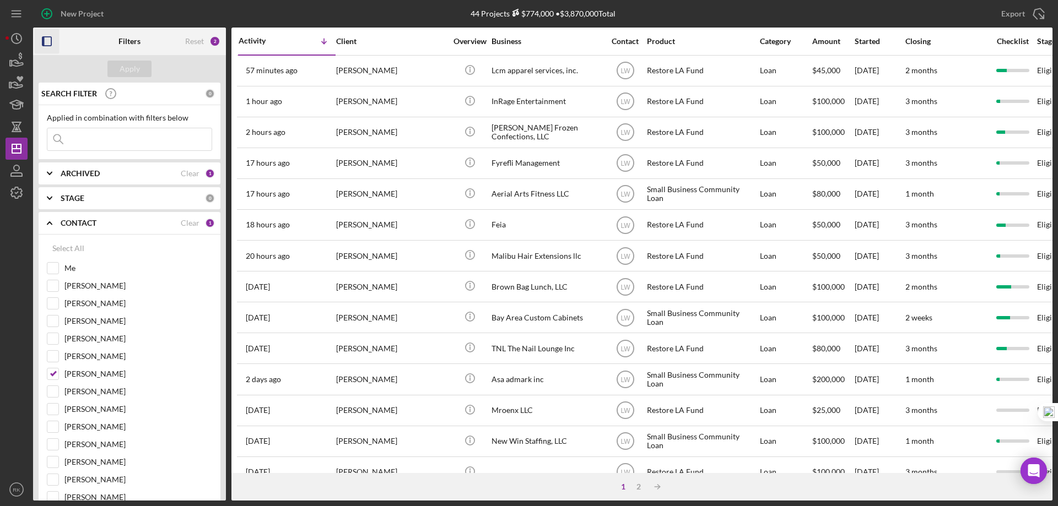
click at [51, 41] on rect "button" at bounding box center [46, 41] width 9 height 9
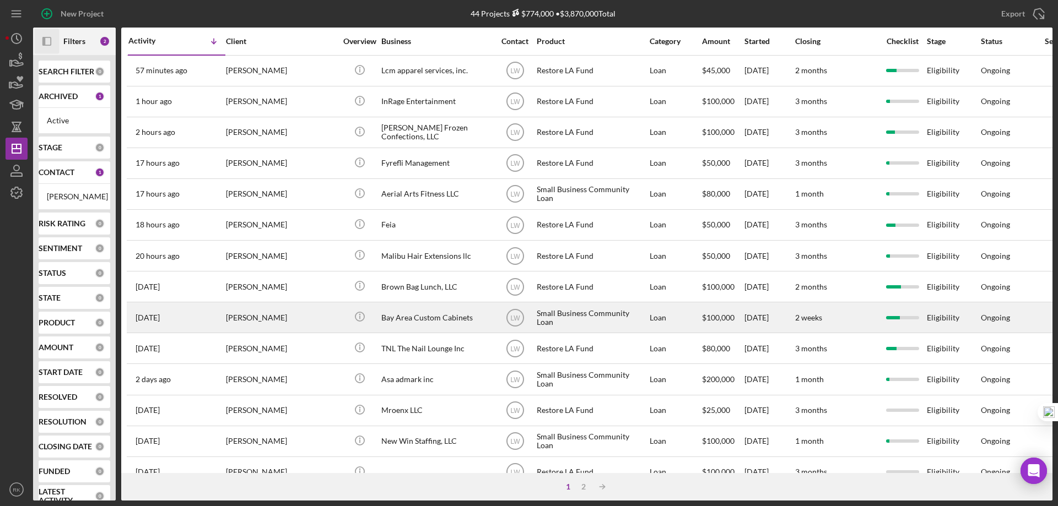
click at [423, 319] on div "Bay Area Custom Cabinets" at bounding box center [436, 317] width 110 height 29
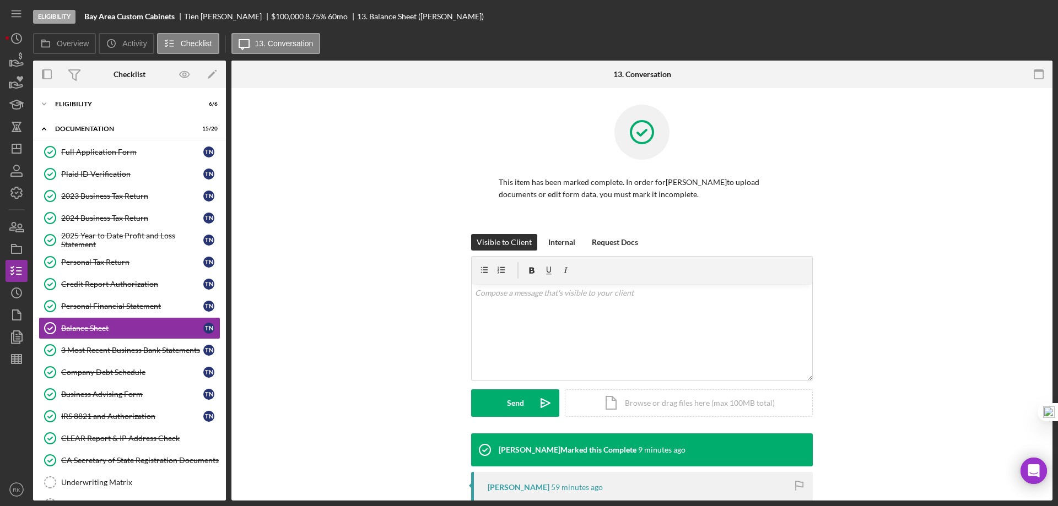
scroll to position [34, 0]
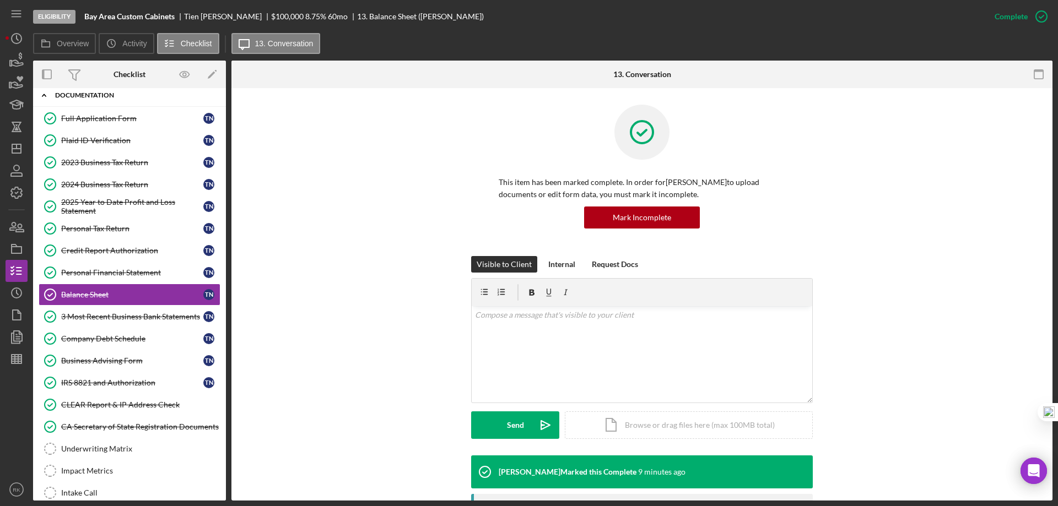
click at [102, 94] on div "Documentation" at bounding box center [133, 95] width 157 height 7
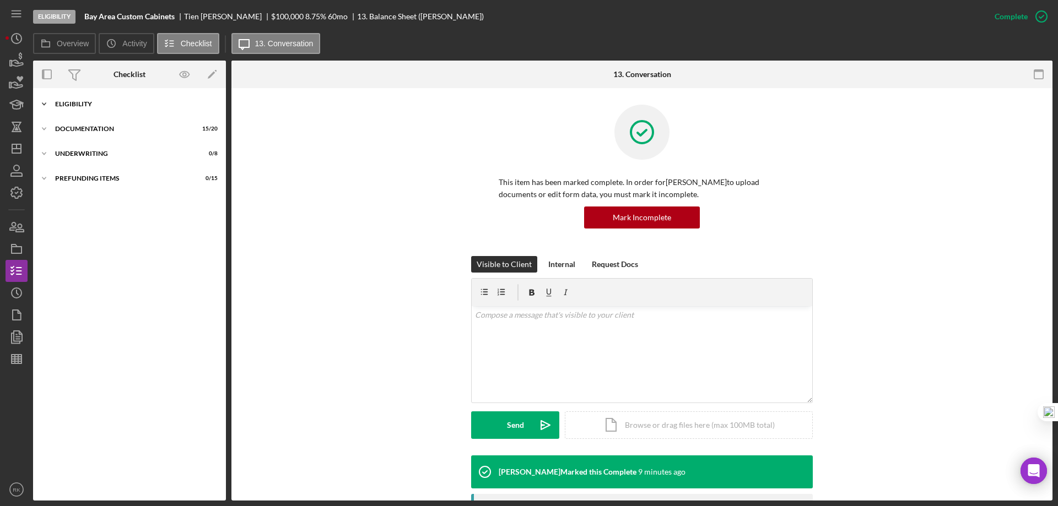
click at [87, 102] on div "Eligibility" at bounding box center [133, 104] width 157 height 7
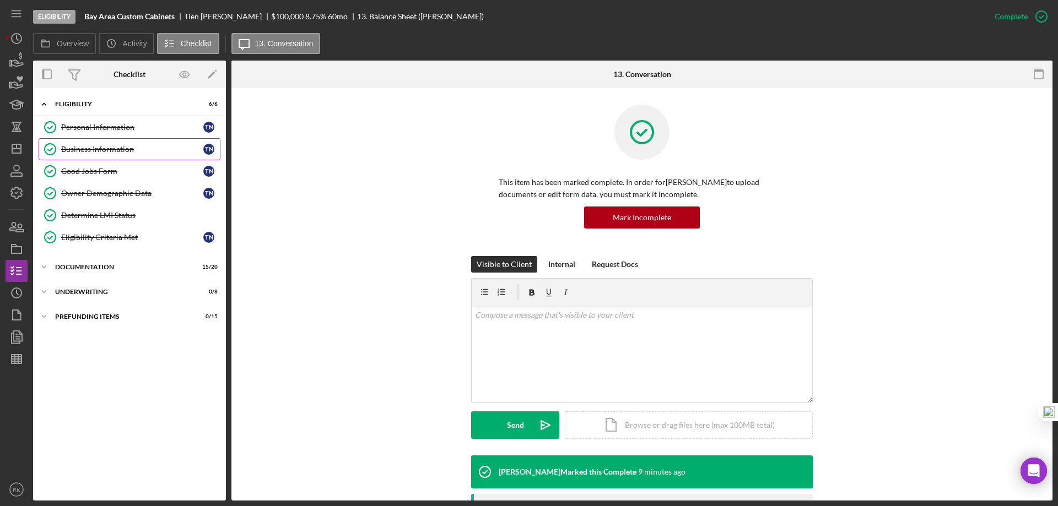
click at [97, 152] on div "Business Information" at bounding box center [132, 149] width 142 height 9
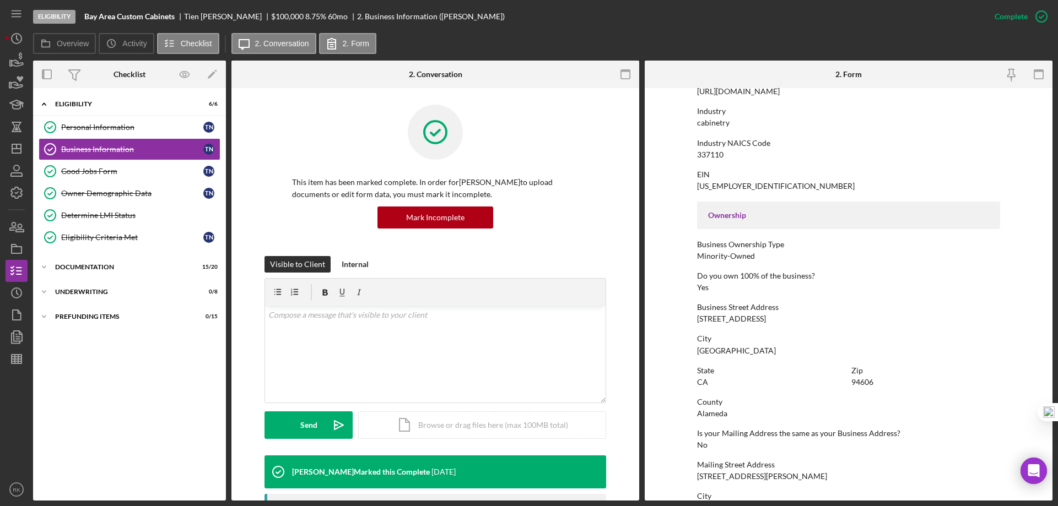
scroll to position [257, 0]
click at [96, 271] on div "Icon/Expander Documentation 15 / 20" at bounding box center [129, 267] width 193 height 22
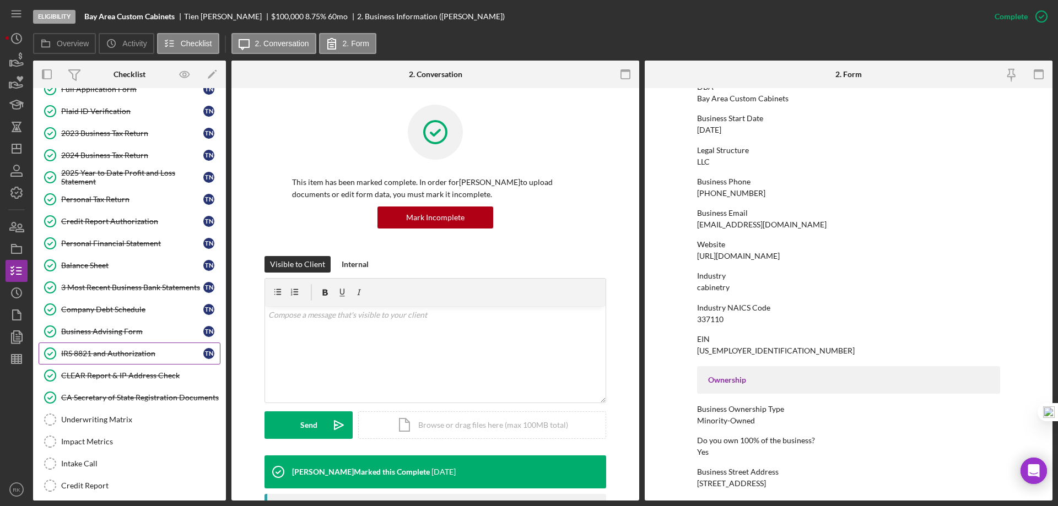
scroll to position [202, 0]
click at [14, 154] on icon "Icon/Dashboard" at bounding box center [17, 149] width 28 height 28
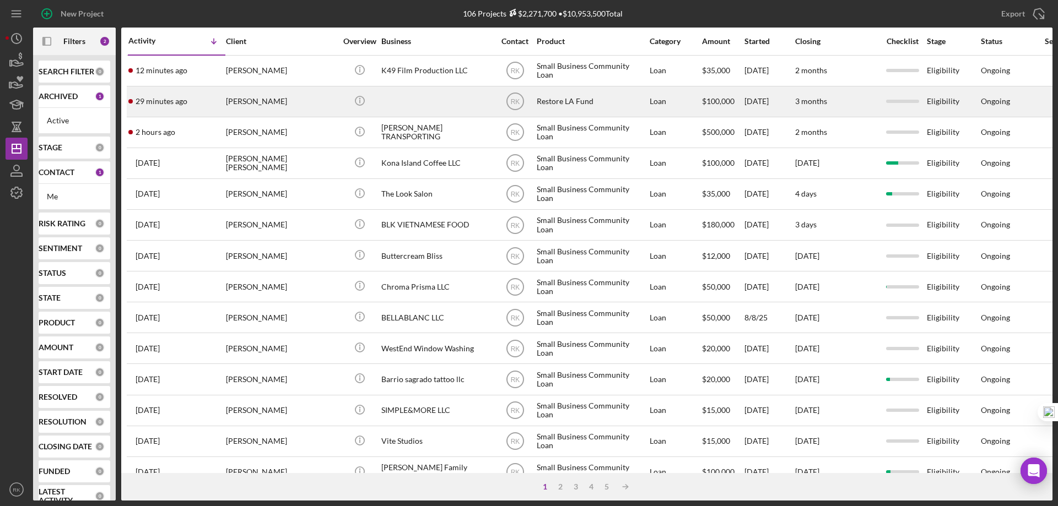
click at [232, 104] on div "Karla Subero Pittol" at bounding box center [281, 101] width 110 height 29
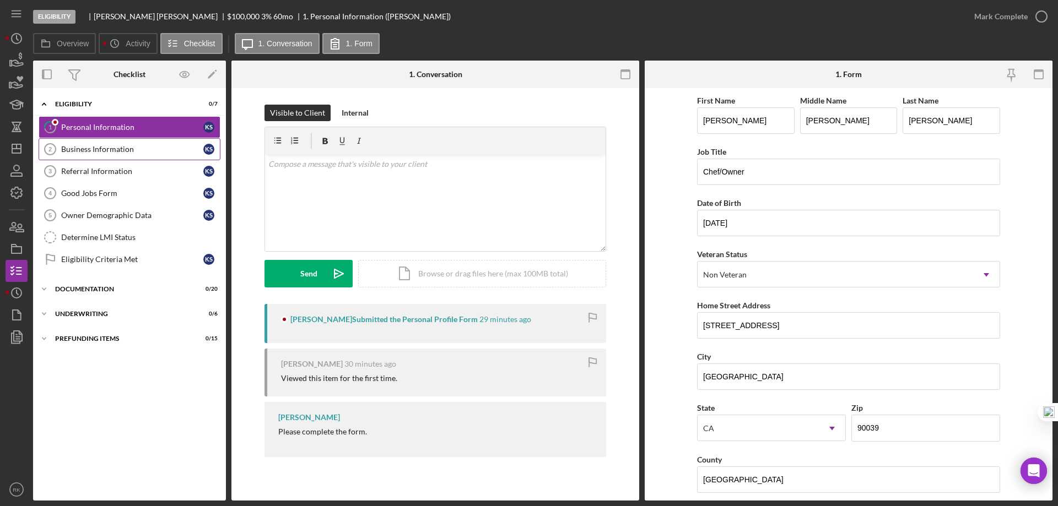
click at [125, 149] on div "Business Information" at bounding box center [132, 149] width 142 height 9
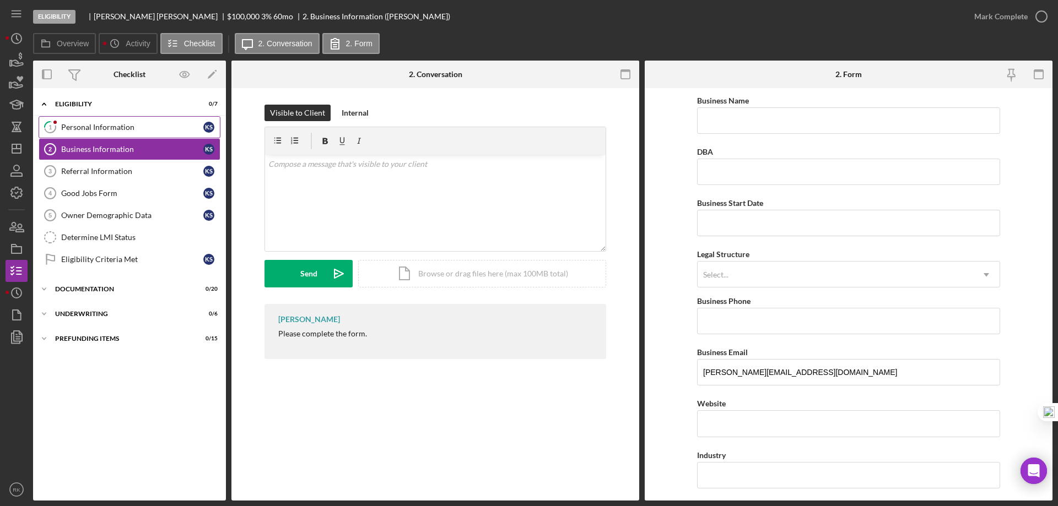
click at [91, 129] on div "Personal Information" at bounding box center [132, 127] width 142 height 9
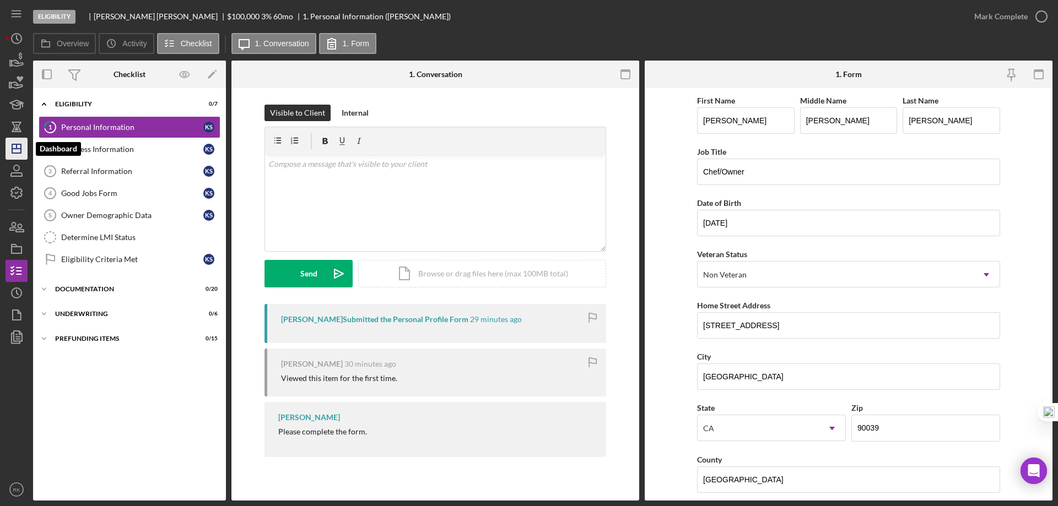
drag, startPoint x: 18, startPoint y: 144, endPoint x: 29, endPoint y: 208, distance: 65.3
click at [18, 144] on icon "Icon/Dashboard" at bounding box center [17, 149] width 28 height 28
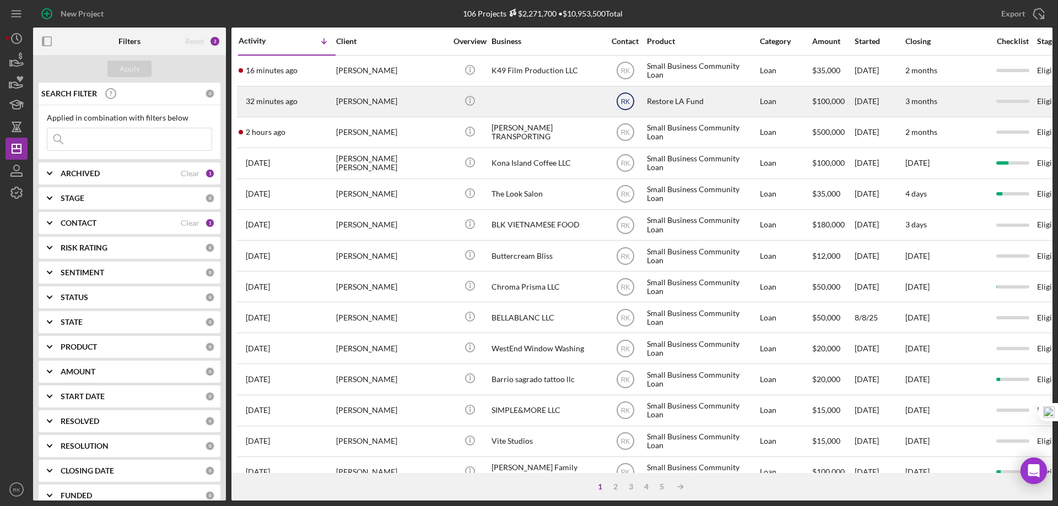
click at [626, 100] on text "RK" at bounding box center [624, 102] width 9 height 8
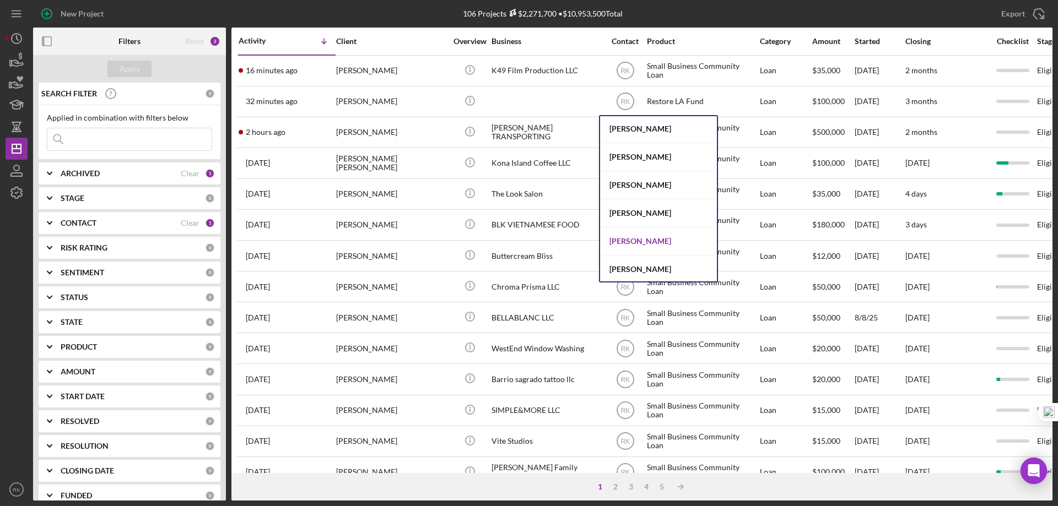
scroll to position [367, 0]
click at [648, 242] on div "[PERSON_NAME]" at bounding box center [658, 241] width 117 height 28
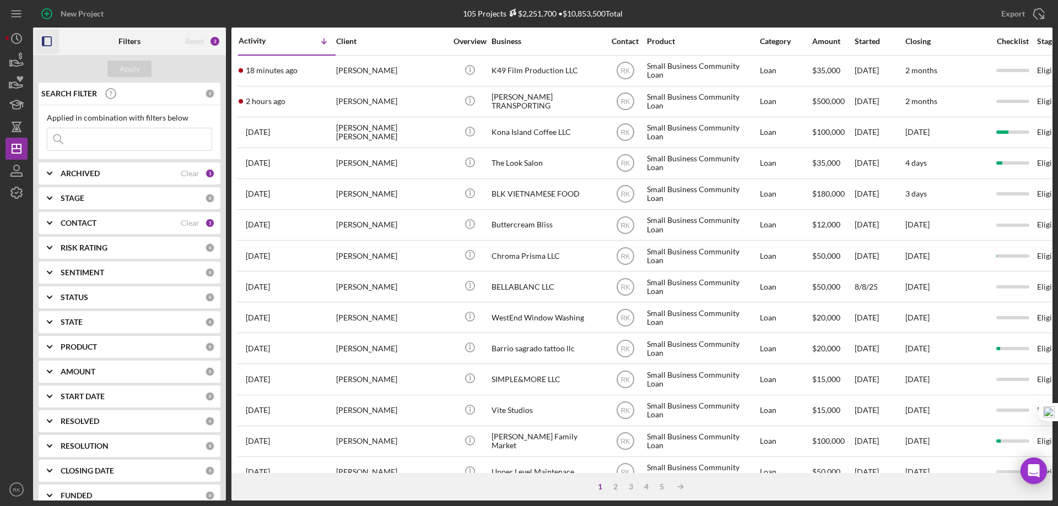
click at [44, 42] on rect "button" at bounding box center [43, 41] width 2 height 9
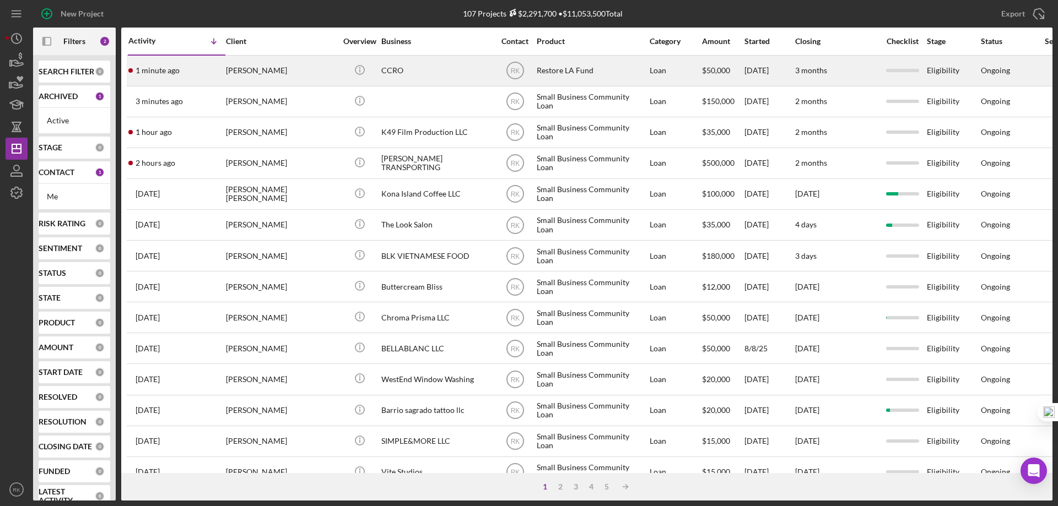
click at [327, 74] on div "[PERSON_NAME]" at bounding box center [281, 70] width 110 height 29
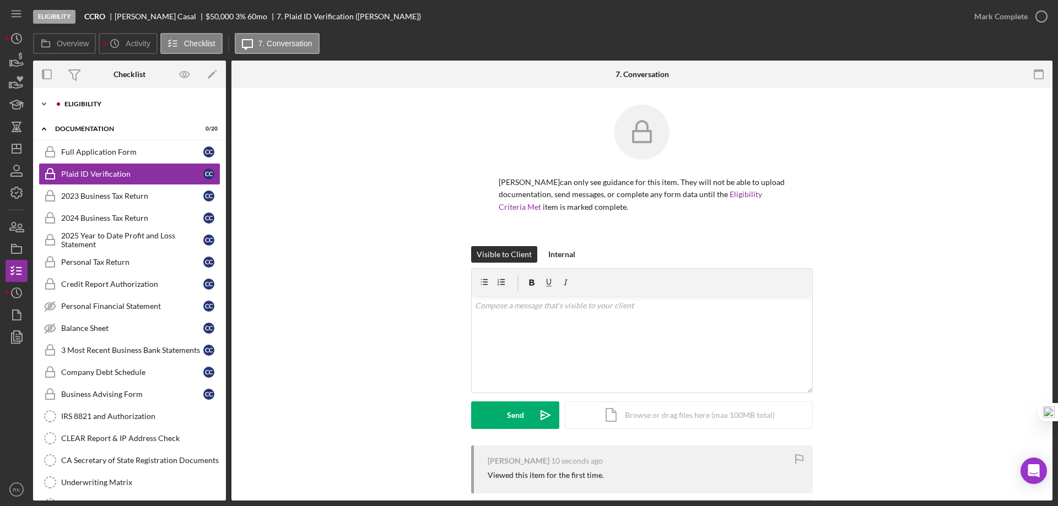
click at [84, 110] on div "Icon/Expander Eligibility 0 / 7" at bounding box center [129, 104] width 193 height 22
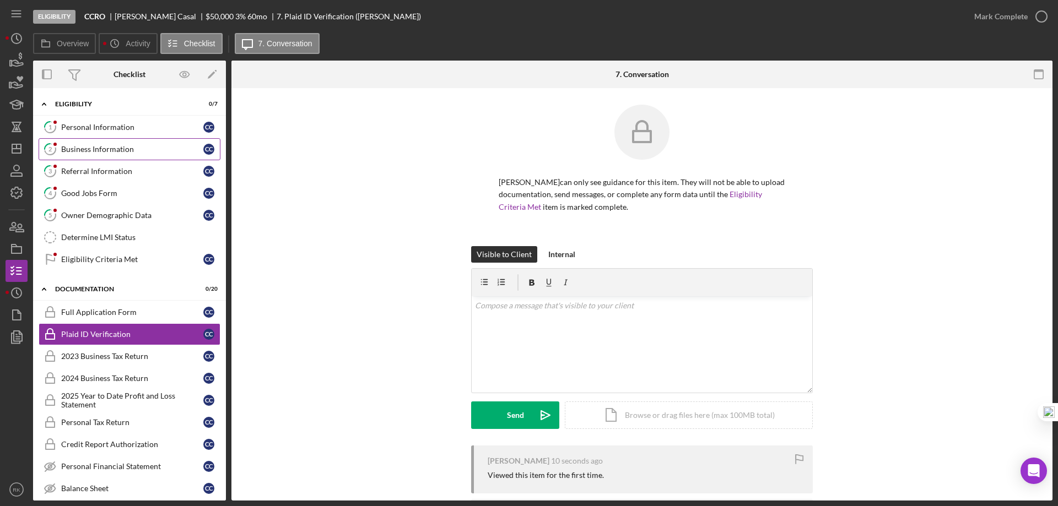
drag, startPoint x: 96, startPoint y: 153, endPoint x: 219, endPoint y: 145, distance: 123.7
click at [96, 153] on div "Business Information" at bounding box center [132, 149] width 142 height 9
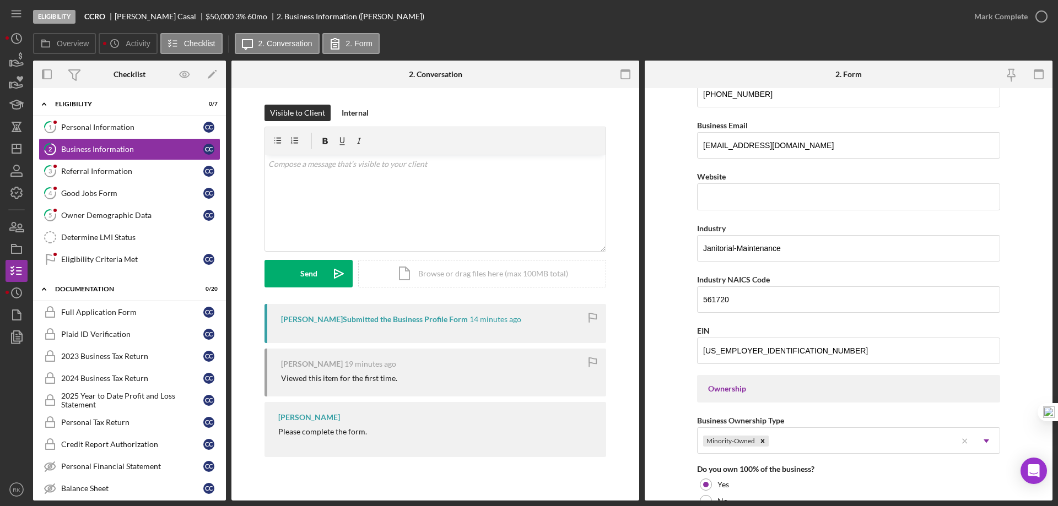
scroll to position [220, 0]
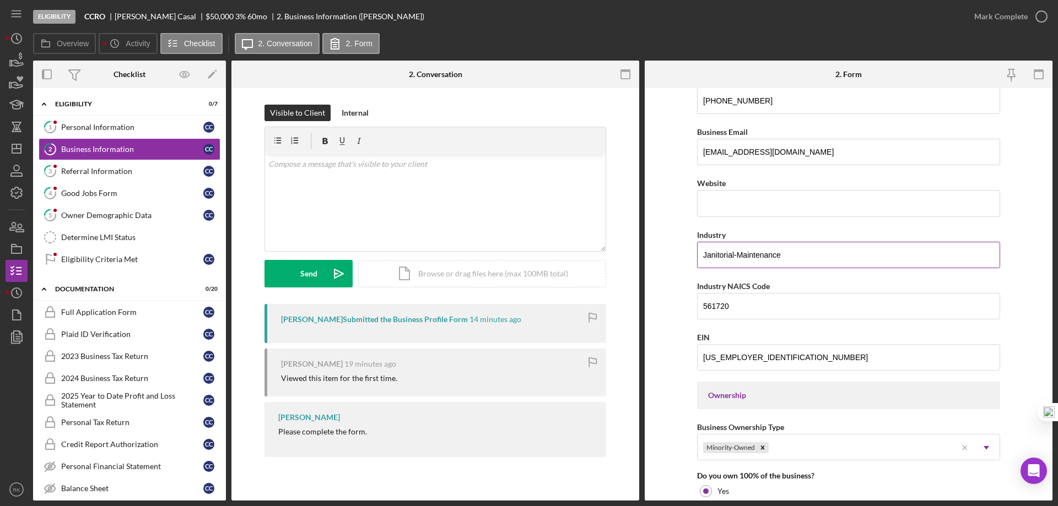
drag, startPoint x: 790, startPoint y: 253, endPoint x: 702, endPoint y: 254, distance: 87.6
click at [702, 254] on input "Janitorial-Maintenance" at bounding box center [848, 255] width 303 height 26
click at [93, 175] on div "Referral Information" at bounding box center [132, 171] width 142 height 9
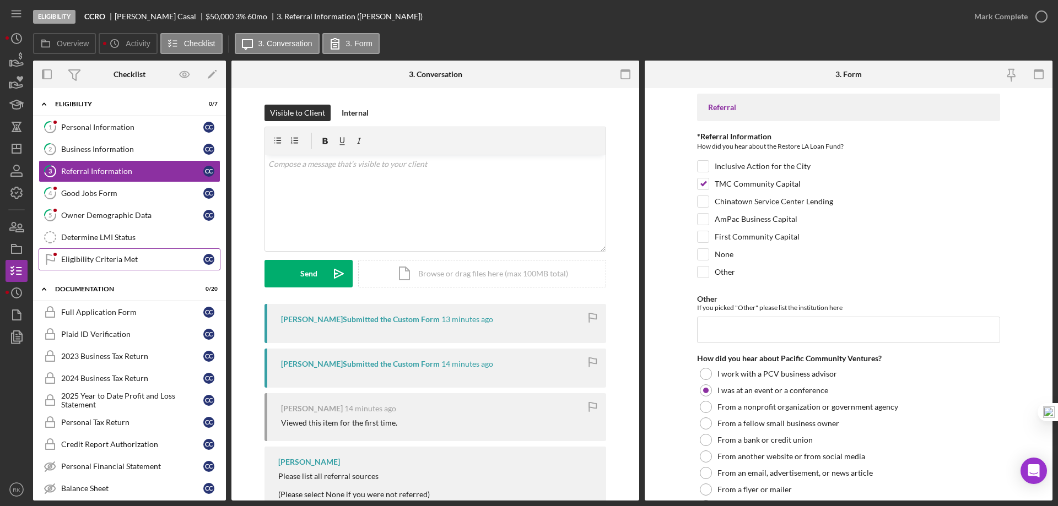
drag, startPoint x: 112, startPoint y: 221, endPoint x: 156, endPoint y: 248, distance: 51.7
click at [115, 221] on link "5 Owner Demographic Data C C" at bounding box center [130, 215] width 182 height 22
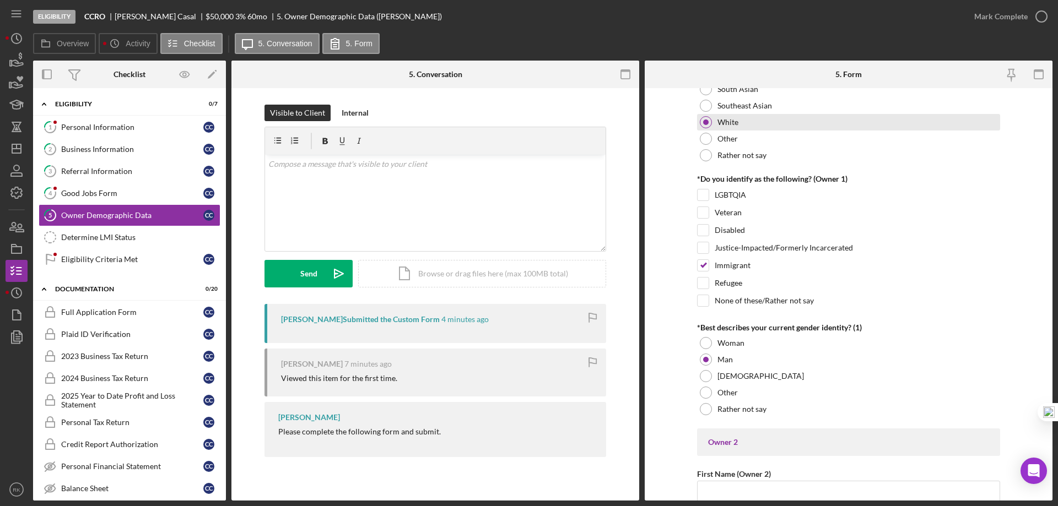
scroll to position [790, 0]
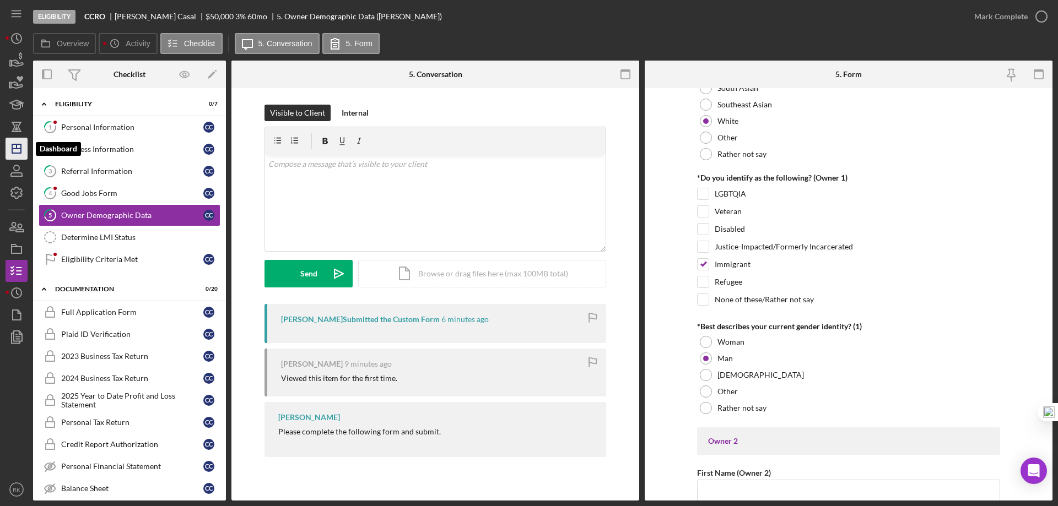
click at [19, 145] on polygon "button" at bounding box center [16, 148] width 9 height 9
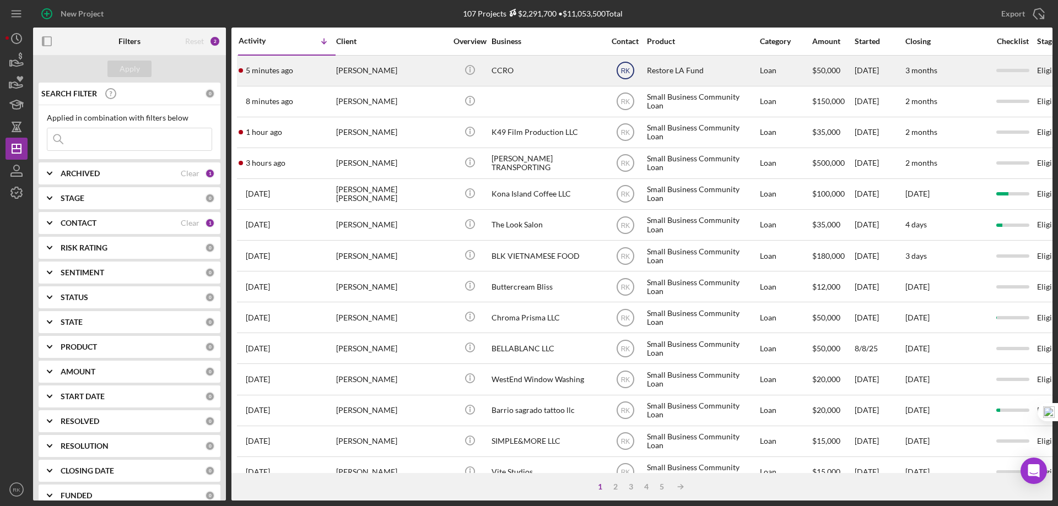
click at [629, 71] on text "RK" at bounding box center [624, 71] width 9 height 8
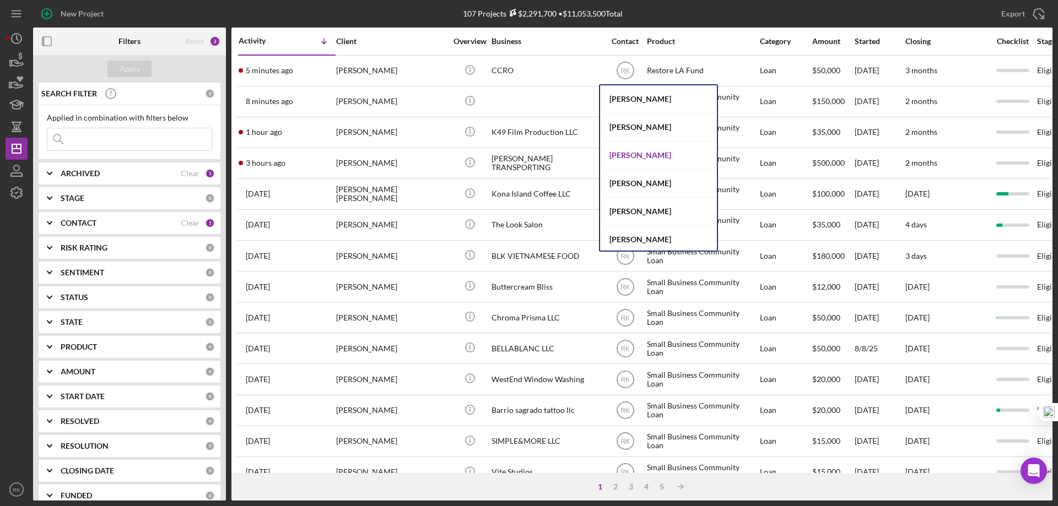
scroll to position [422, 0]
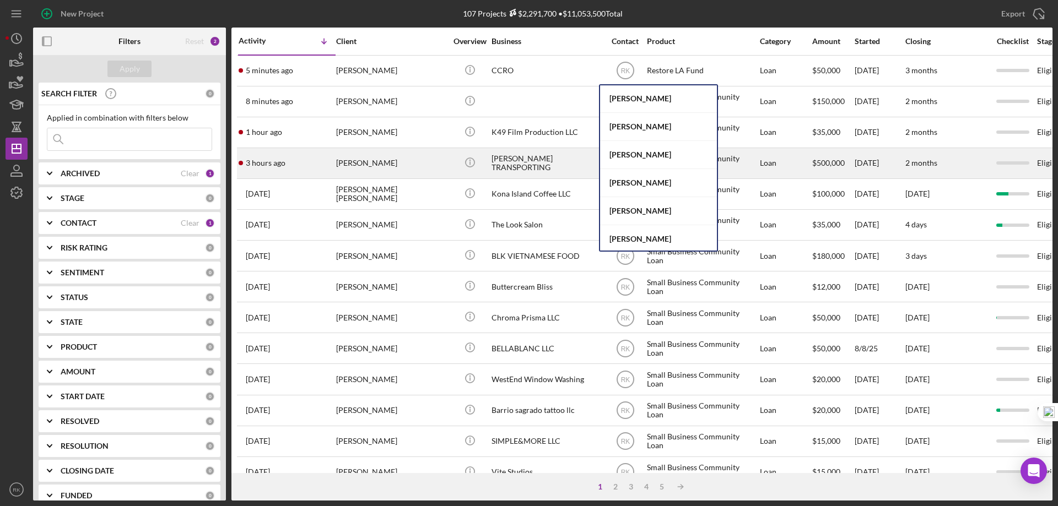
click at [638, 155] on div "[PERSON_NAME]" at bounding box center [658, 155] width 117 height 28
